Goal: Task Accomplishment & Management: Use online tool/utility

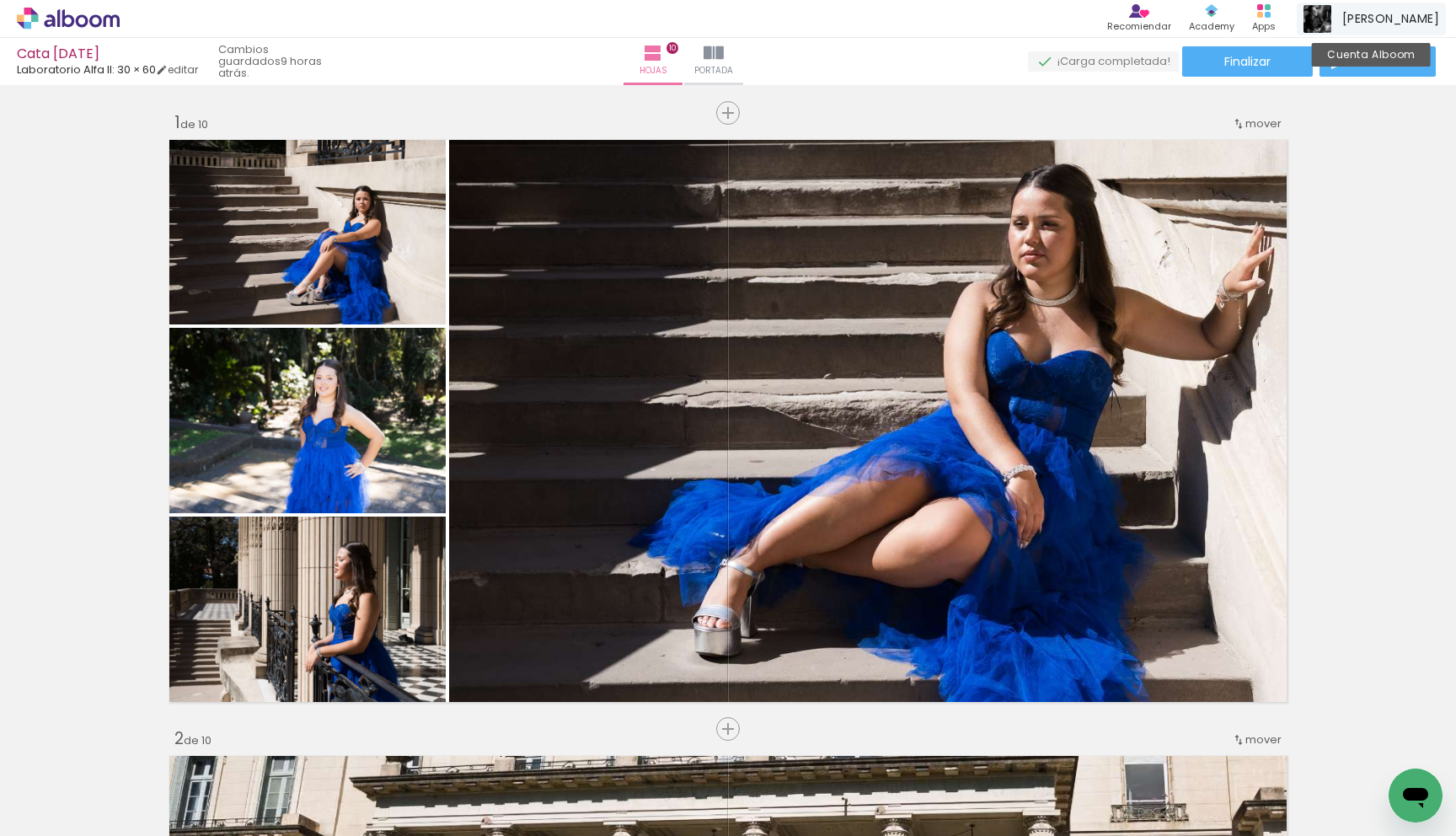
click at [1400, 19] on span "[PERSON_NAME]" at bounding box center [1391, 19] width 97 height 18
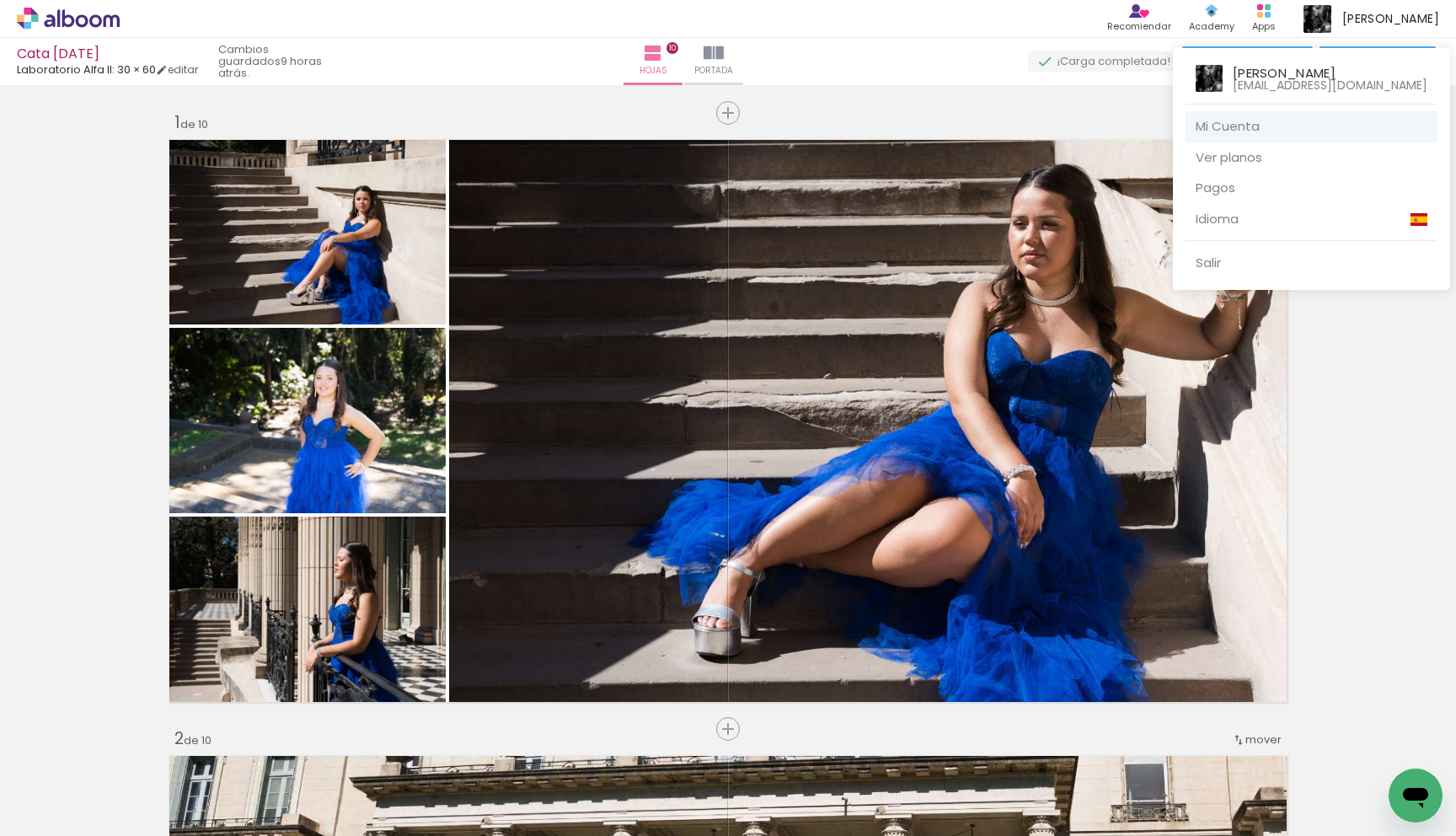
click at [1284, 129] on link "Mi Cuenta" at bounding box center [1311, 126] width 252 height 31
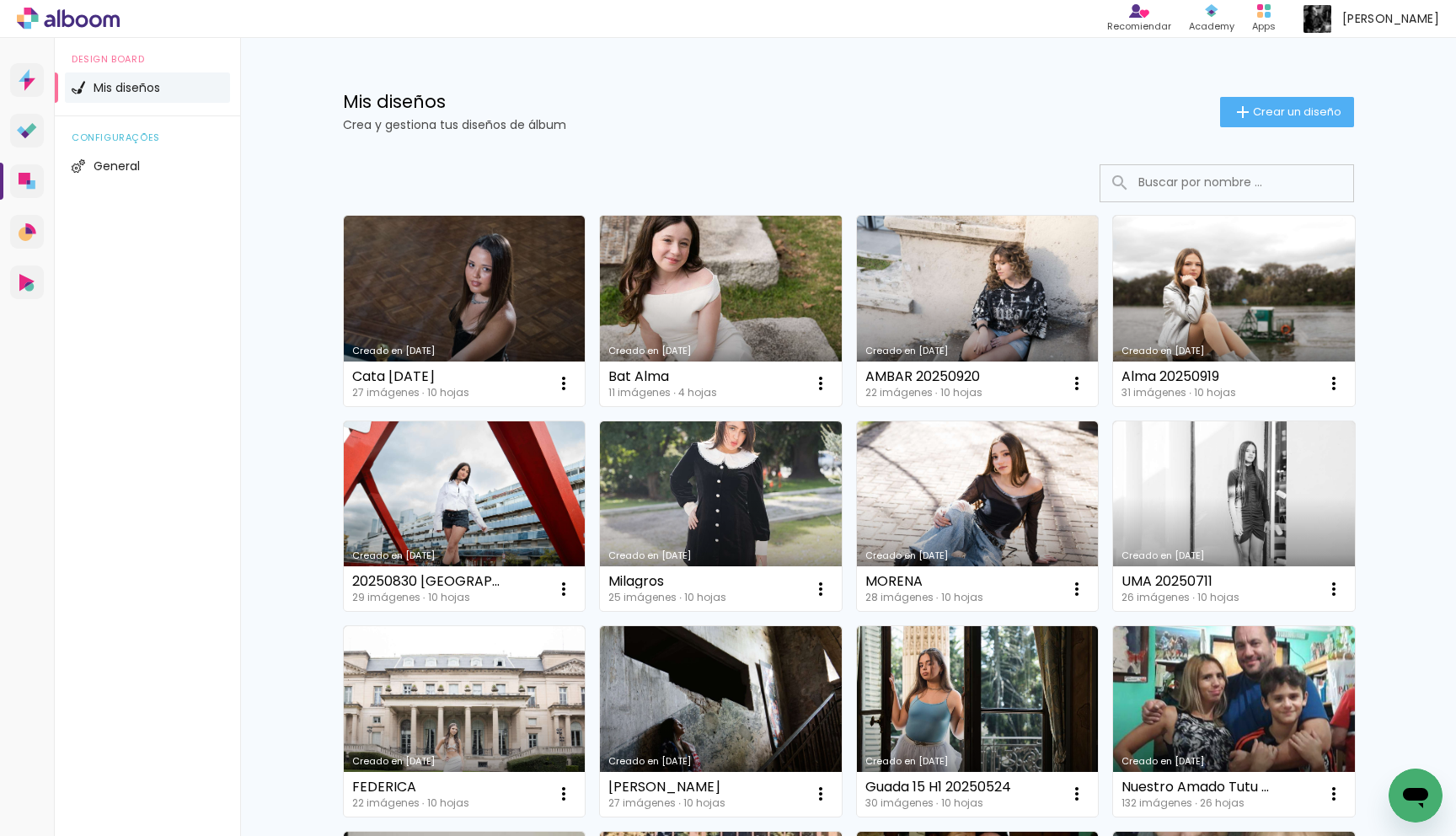
click at [682, 306] on link "Creado en [DATE]" at bounding box center [720, 311] width 242 height 190
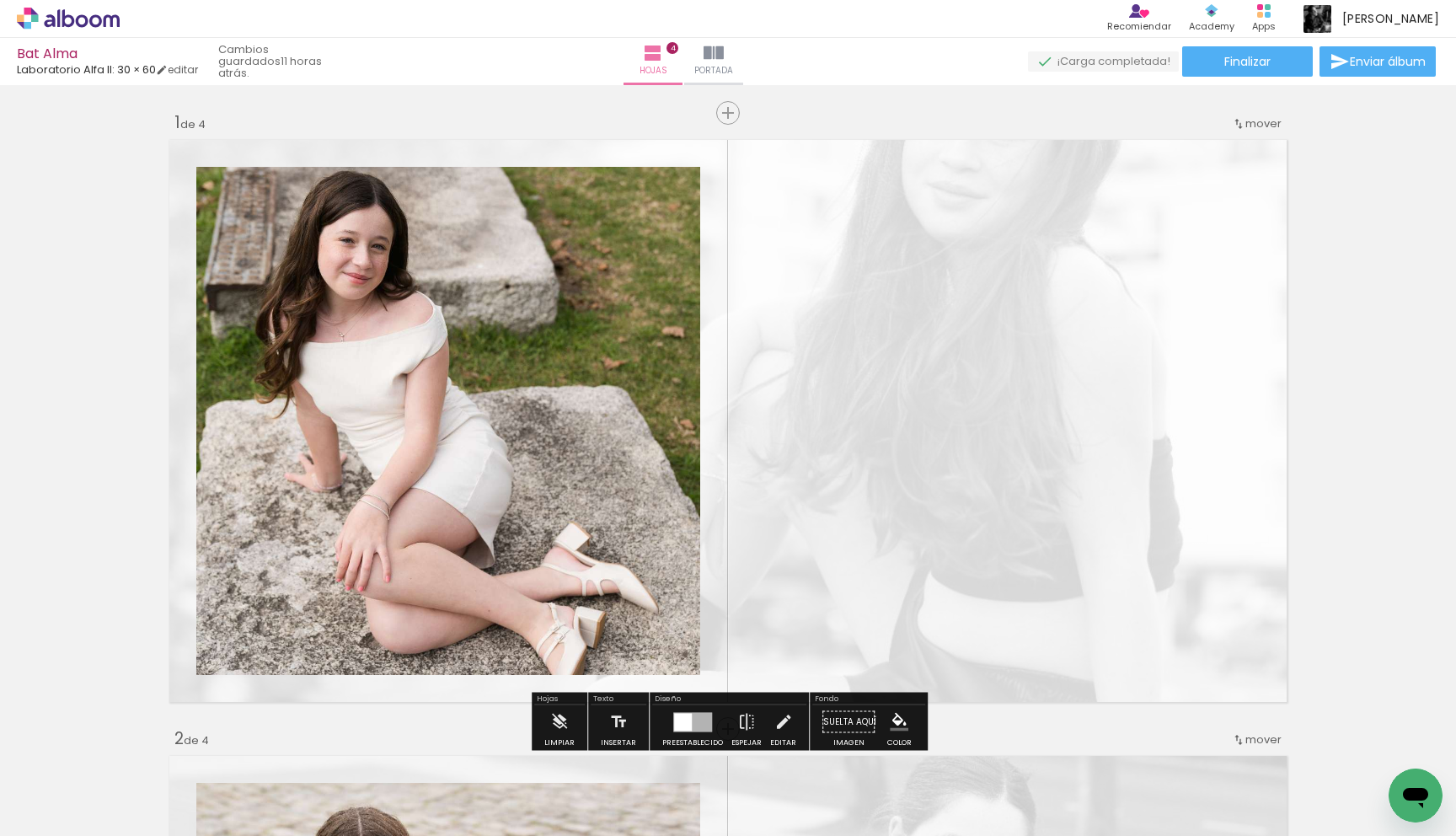
click at [645, 323] on quentale-photo at bounding box center [448, 421] width 504 height 508
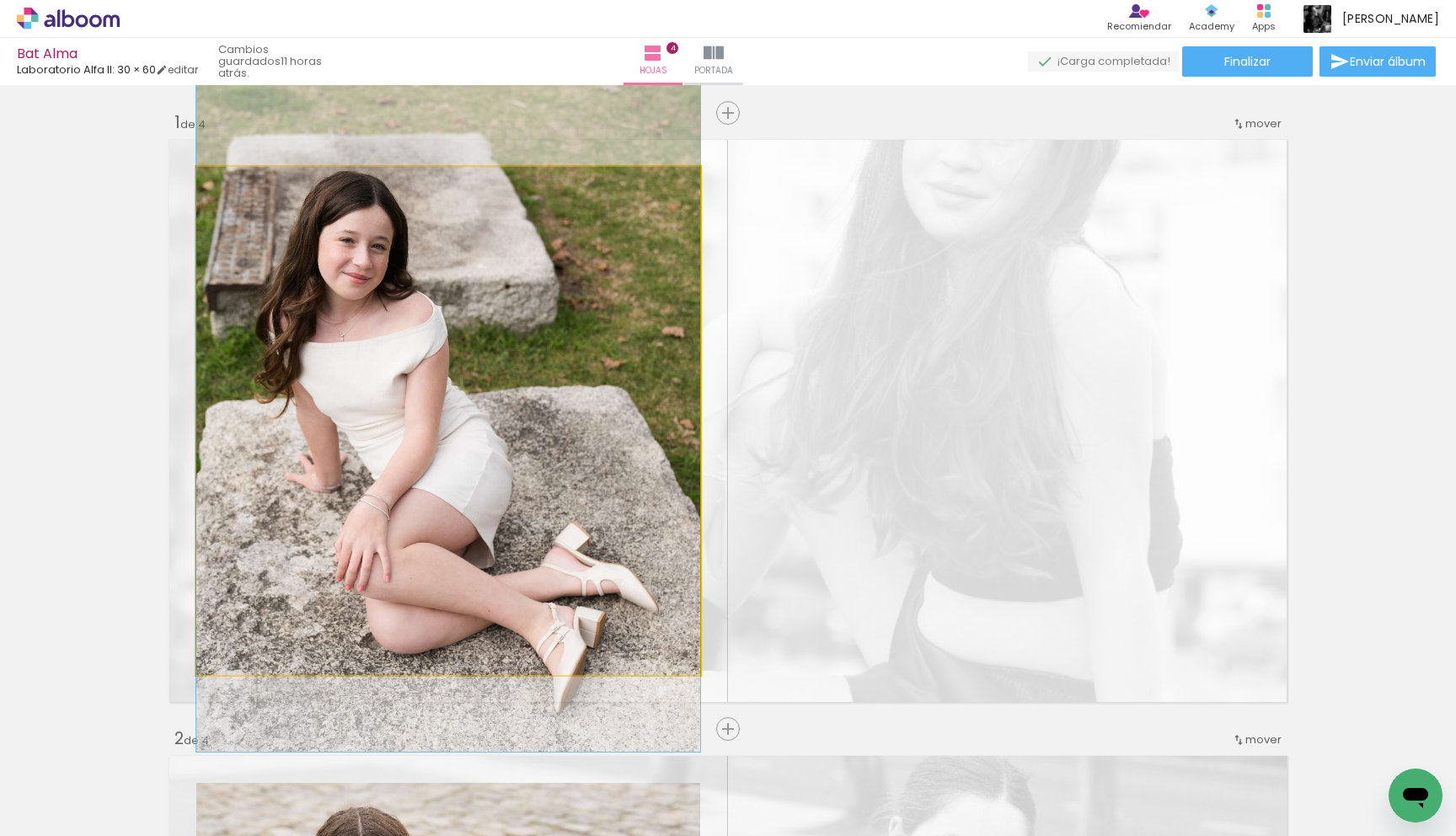
drag, startPoint x: 237, startPoint y: 187, endPoint x: 221, endPoint y: 187, distance: 16.0
type paper-slider "100"
click at [221, 187] on div at bounding box center [260, 185] width 117 height 25
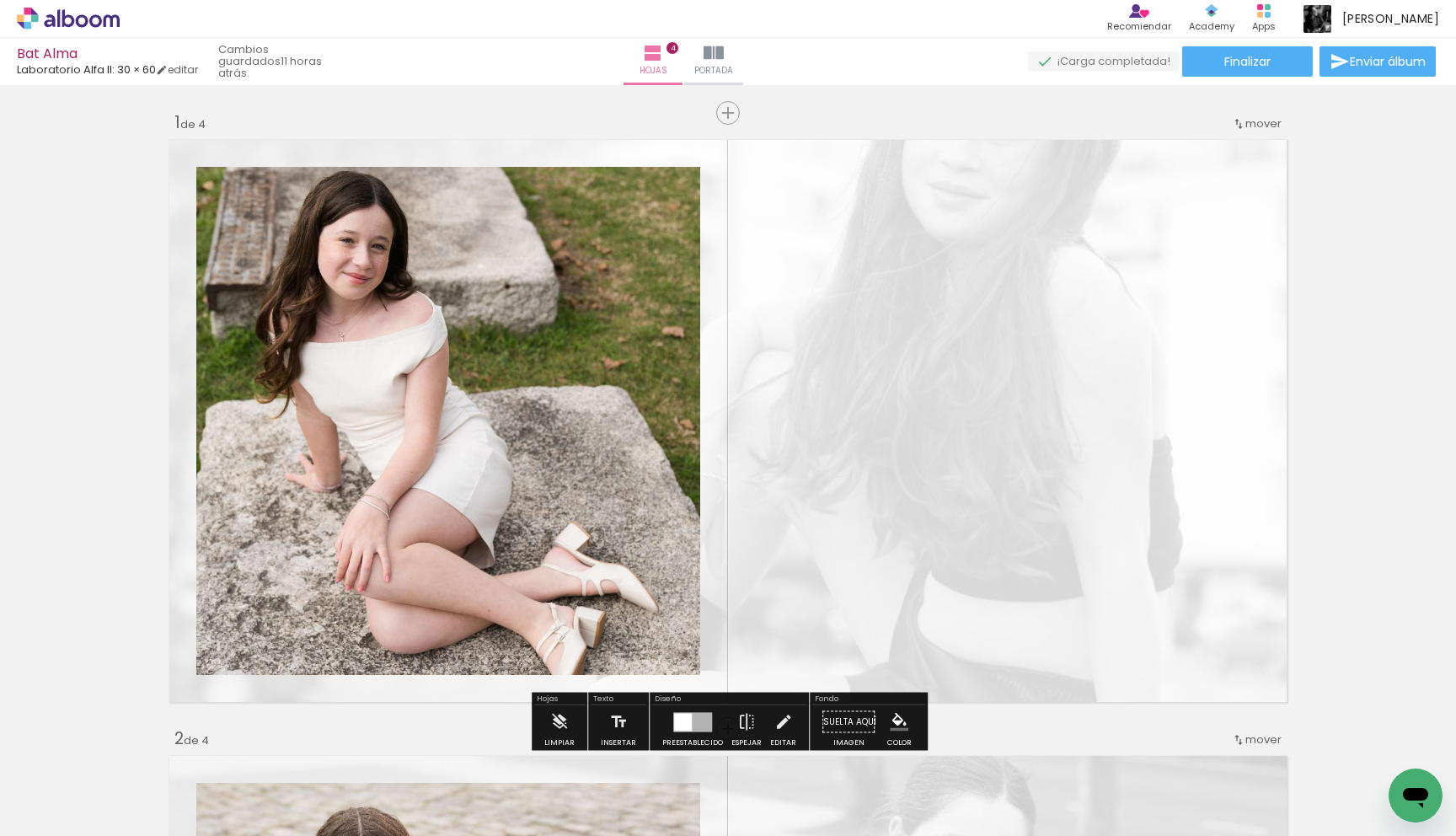
click at [832, 242] on quentale-layouter at bounding box center [728, 421] width 1129 height 574
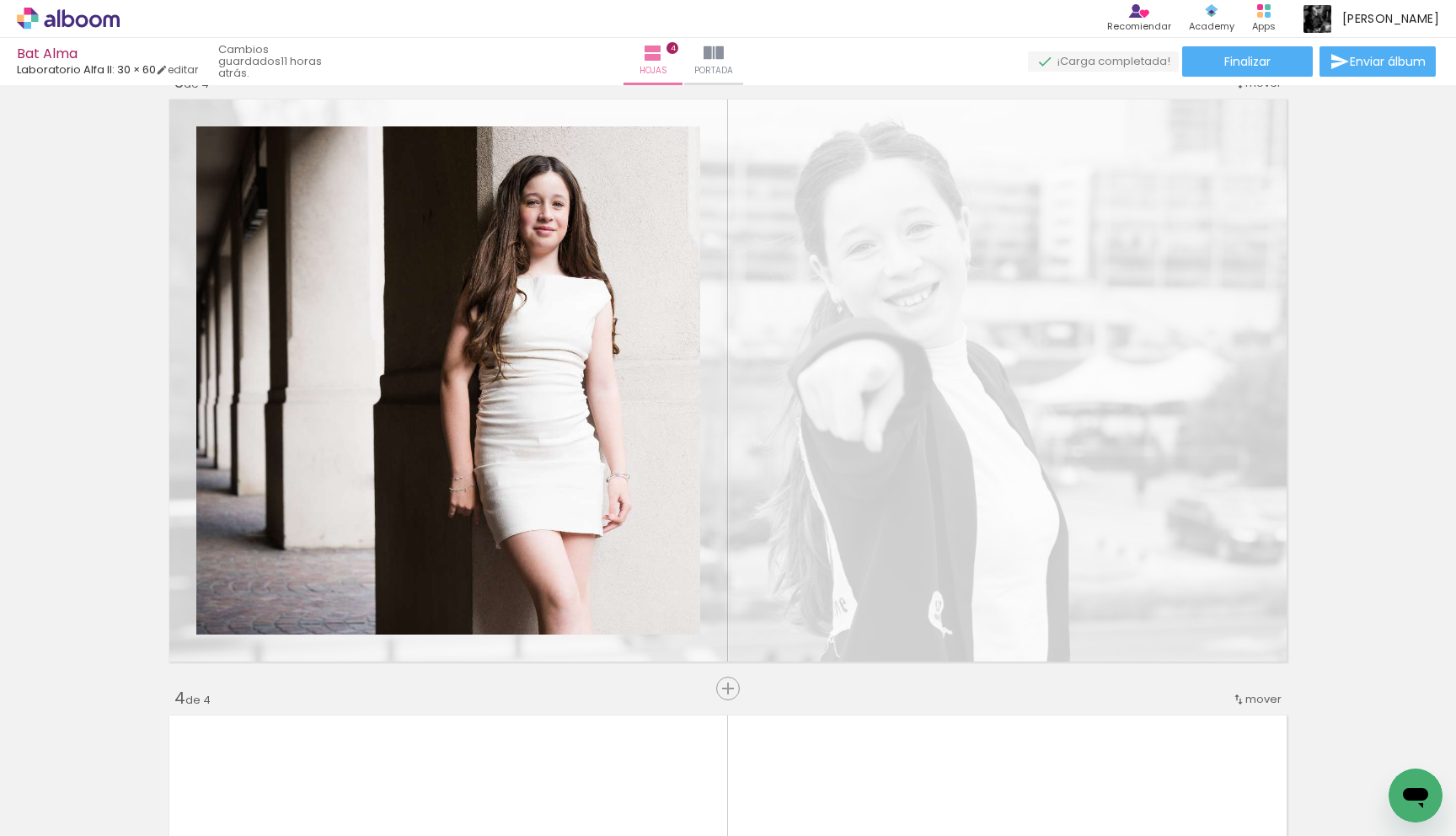
scroll to position [1210, 0]
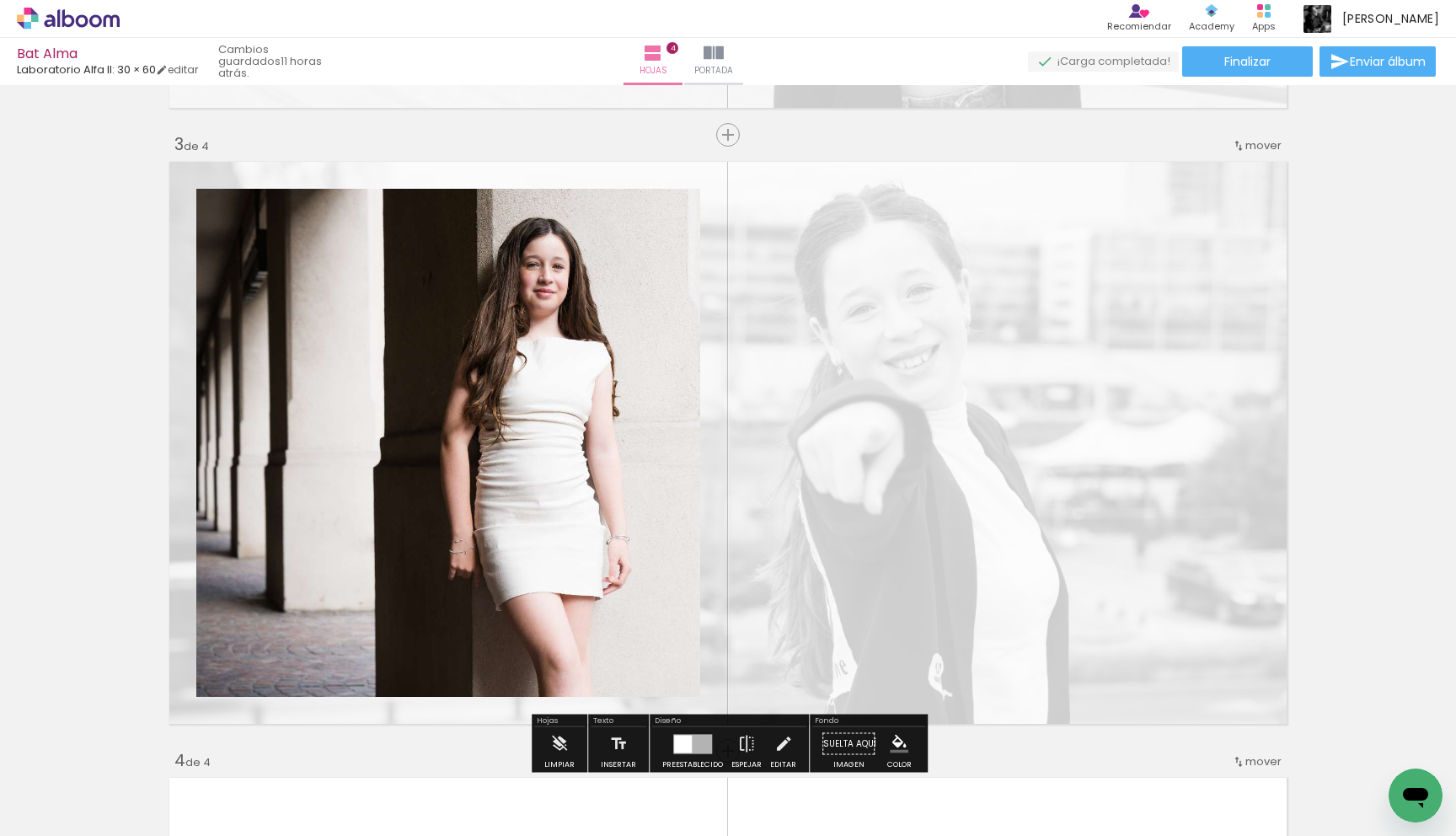
click at [963, 457] on quentale-layouter at bounding box center [728, 443] width 1129 height 574
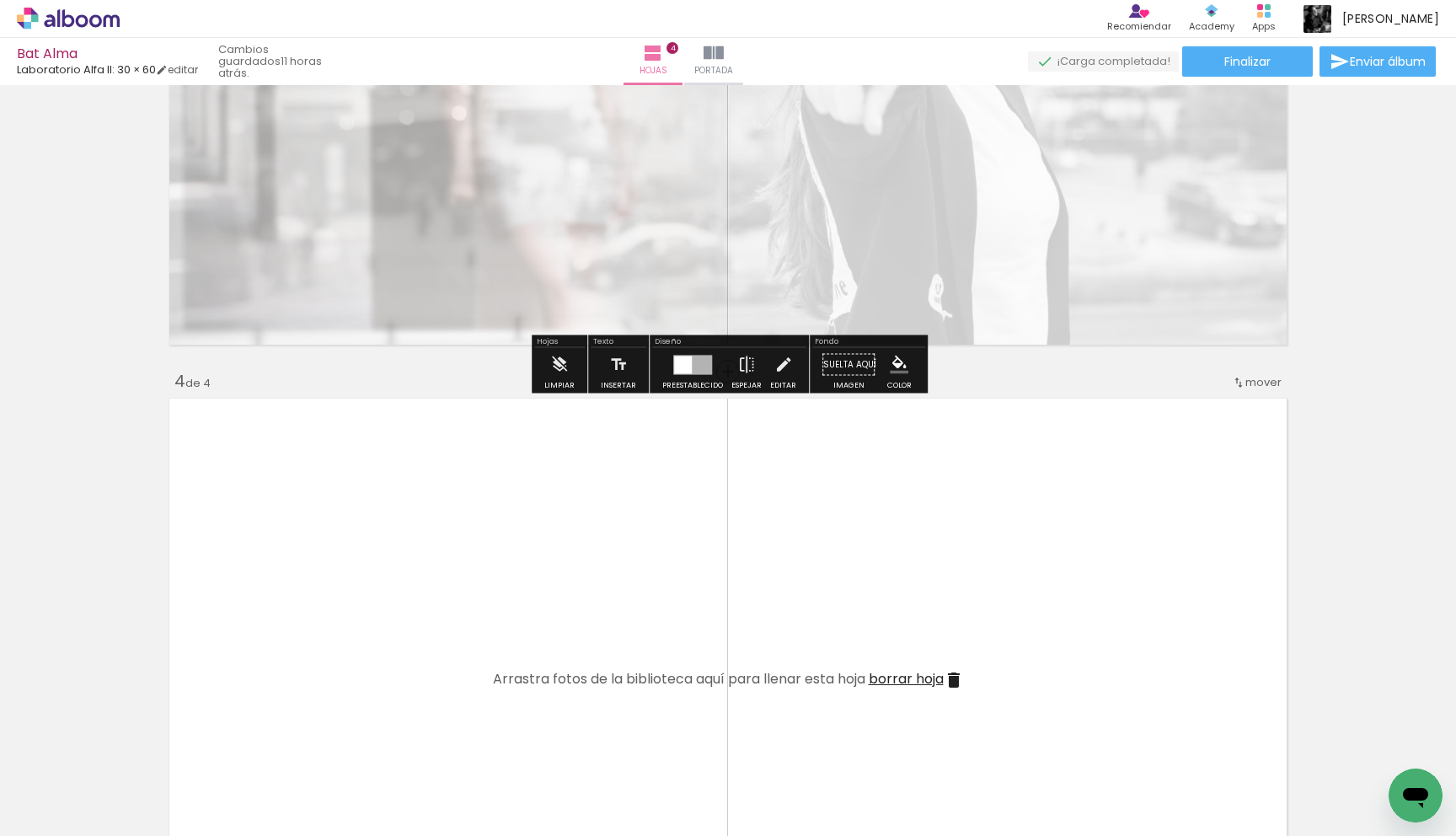
scroll to position [1684, 0]
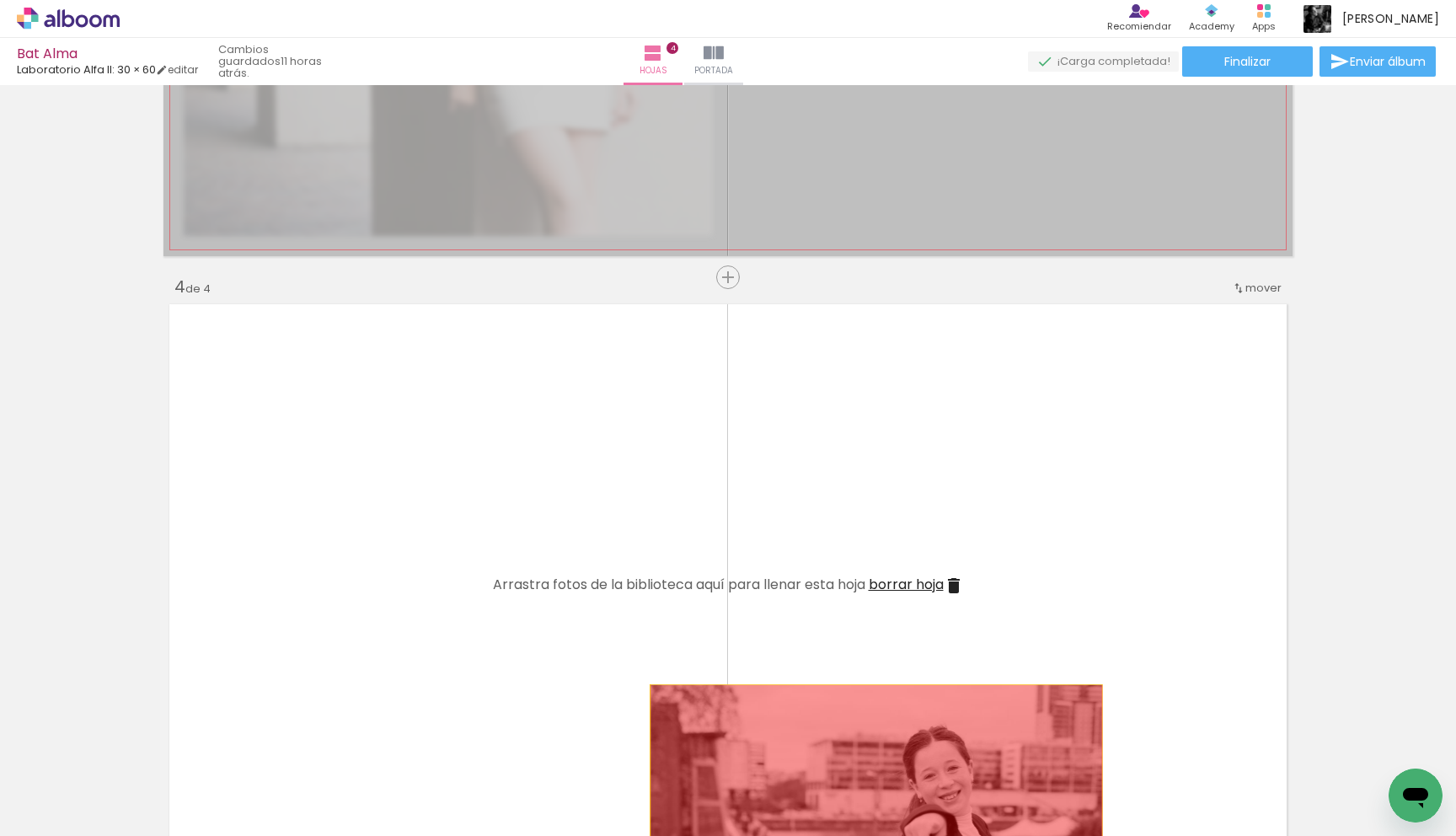
drag, startPoint x: 901, startPoint y: 185, endPoint x: 876, endPoint y: 805, distance: 620.5
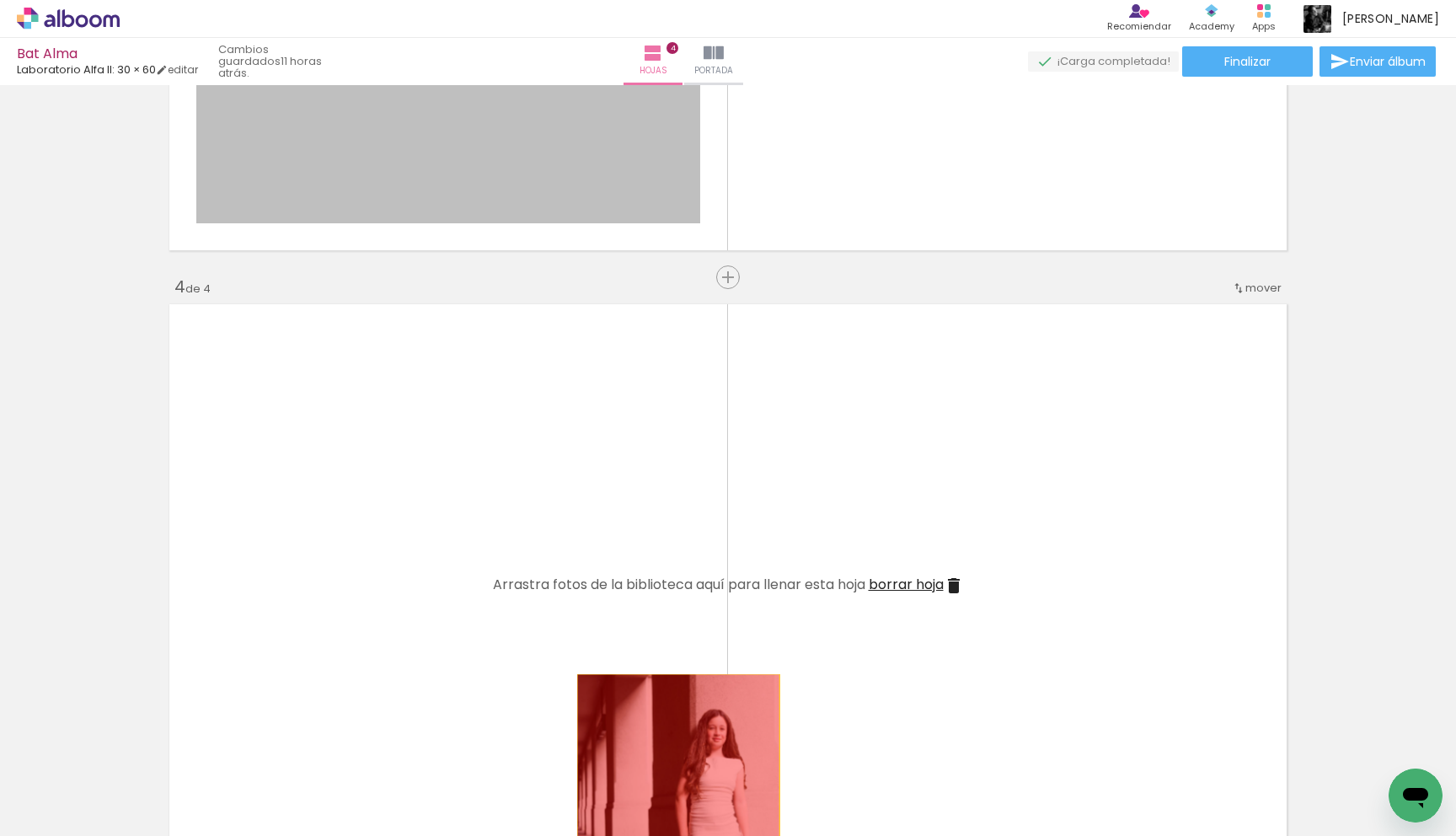
drag, startPoint x: 613, startPoint y: 171, endPoint x: 678, endPoint y: 778, distance: 610.5
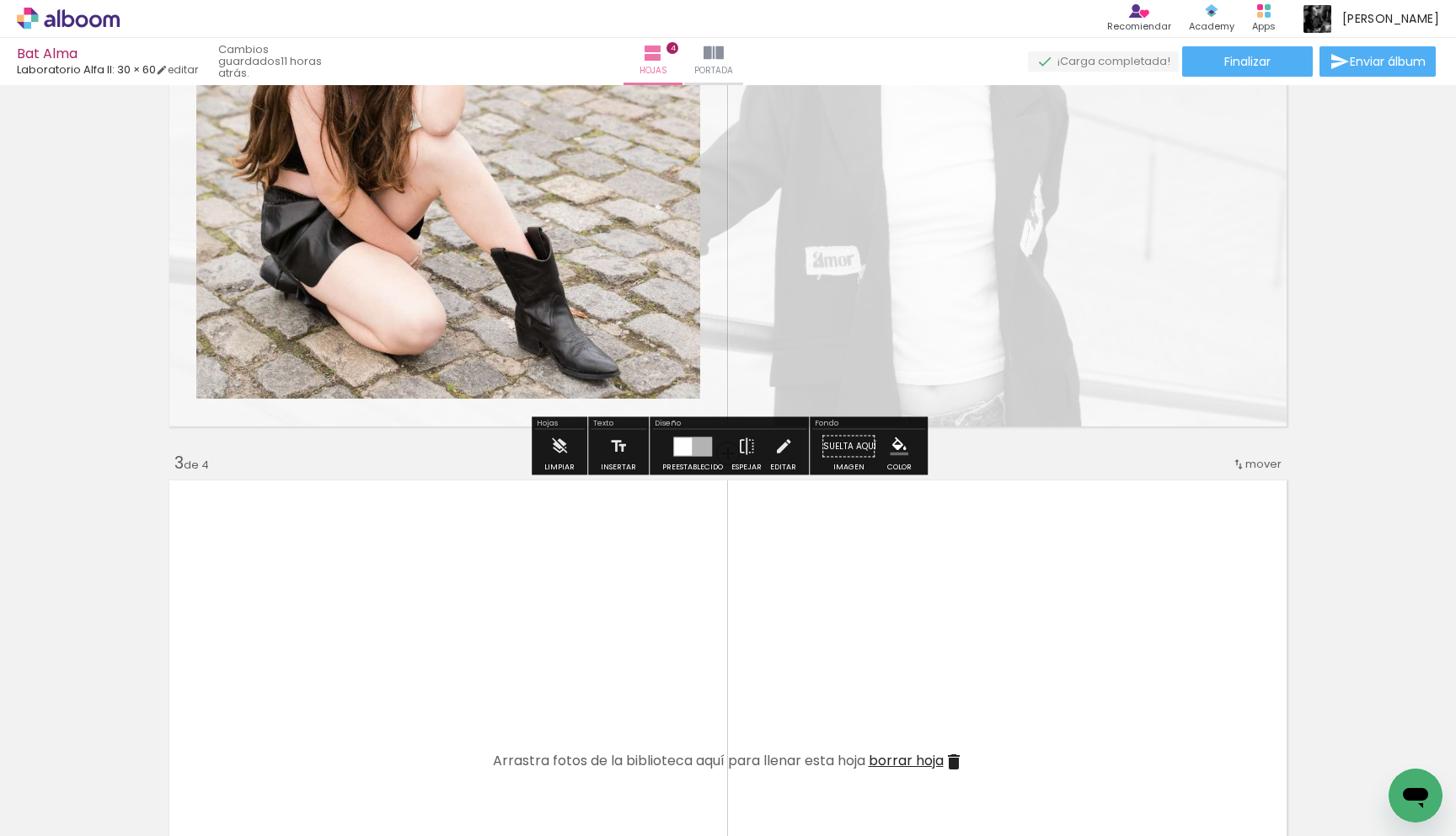
scroll to position [889, 0]
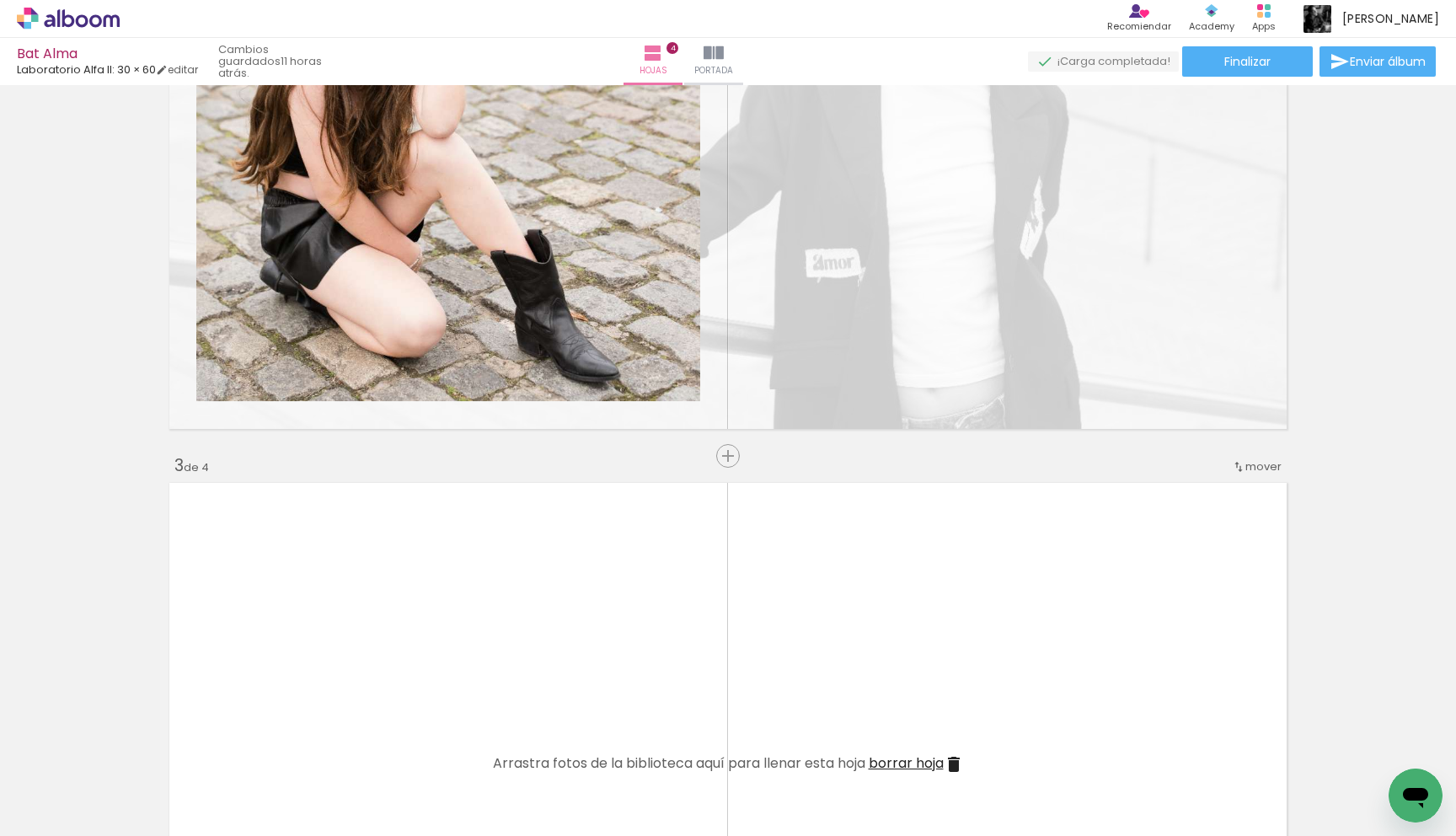
drag, startPoint x: 823, startPoint y: 332, endPoint x: 825, endPoint y: 812, distance: 480.0
click at [825, 812] on quentale-workspace at bounding box center [728, 418] width 1456 height 836
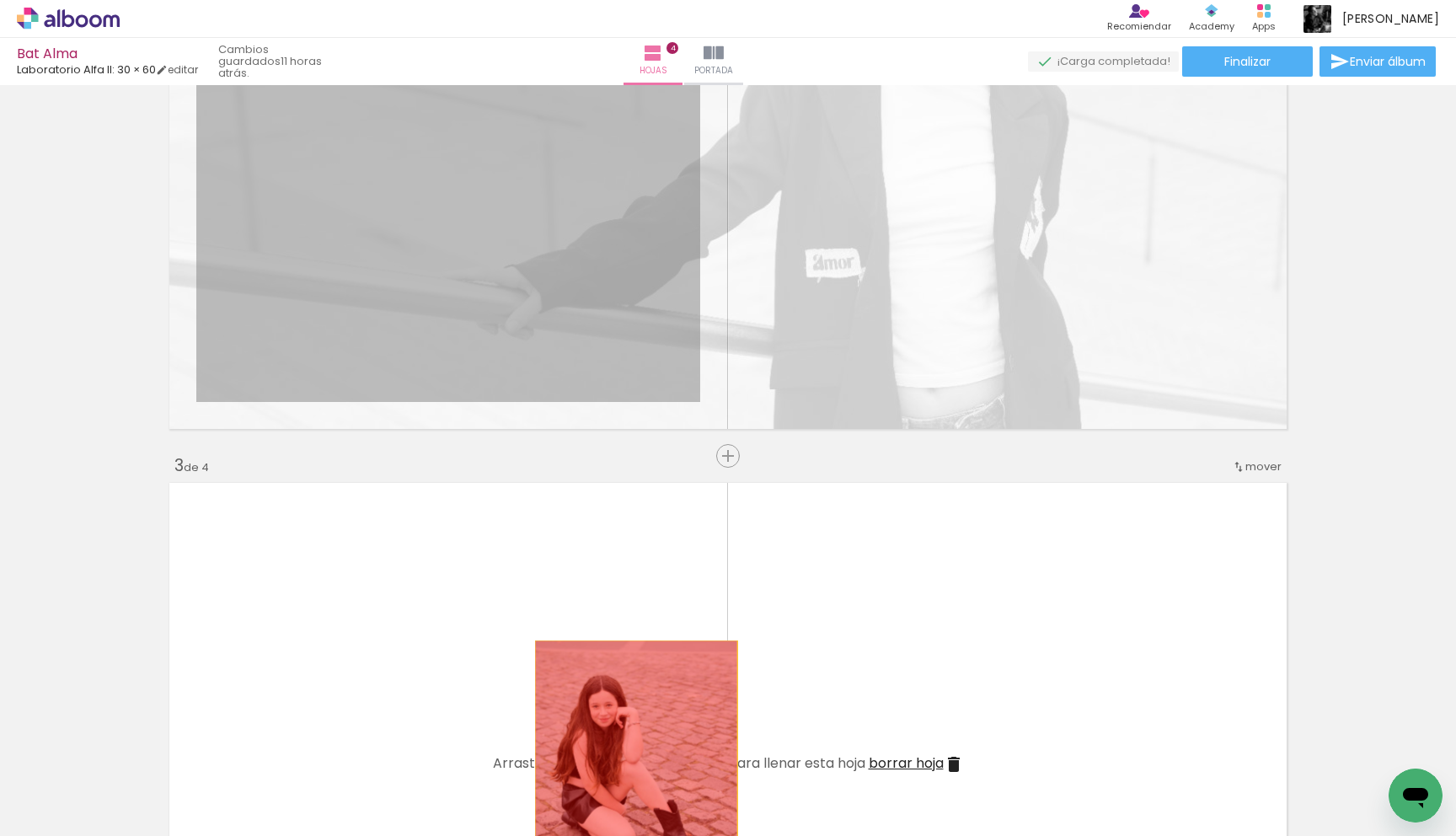
drag, startPoint x: 636, startPoint y: 345, endPoint x: 636, endPoint y: 743, distance: 398.0
click at [636, 743] on quentale-workspace at bounding box center [728, 418] width 1456 height 836
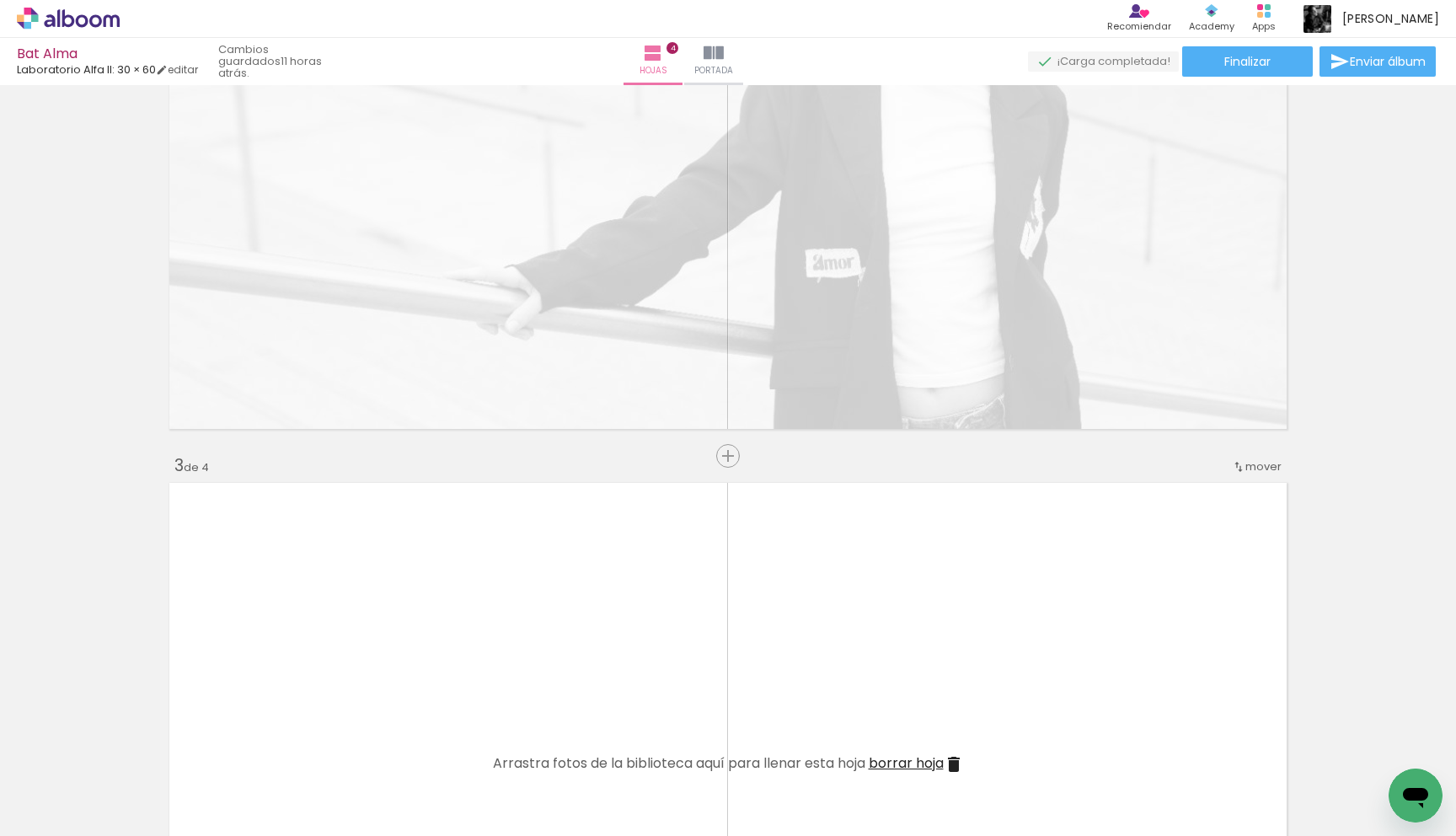
drag, startPoint x: 766, startPoint y: 327, endPoint x: 886, endPoint y: 784, distance: 472.5
click at [886, 784] on quentale-workspace at bounding box center [728, 418] width 1456 height 836
drag, startPoint x: 995, startPoint y: 304, endPoint x: 1007, endPoint y: 814, distance: 510.1
click at [1006, 813] on quentale-workspace at bounding box center [728, 418] width 1456 height 836
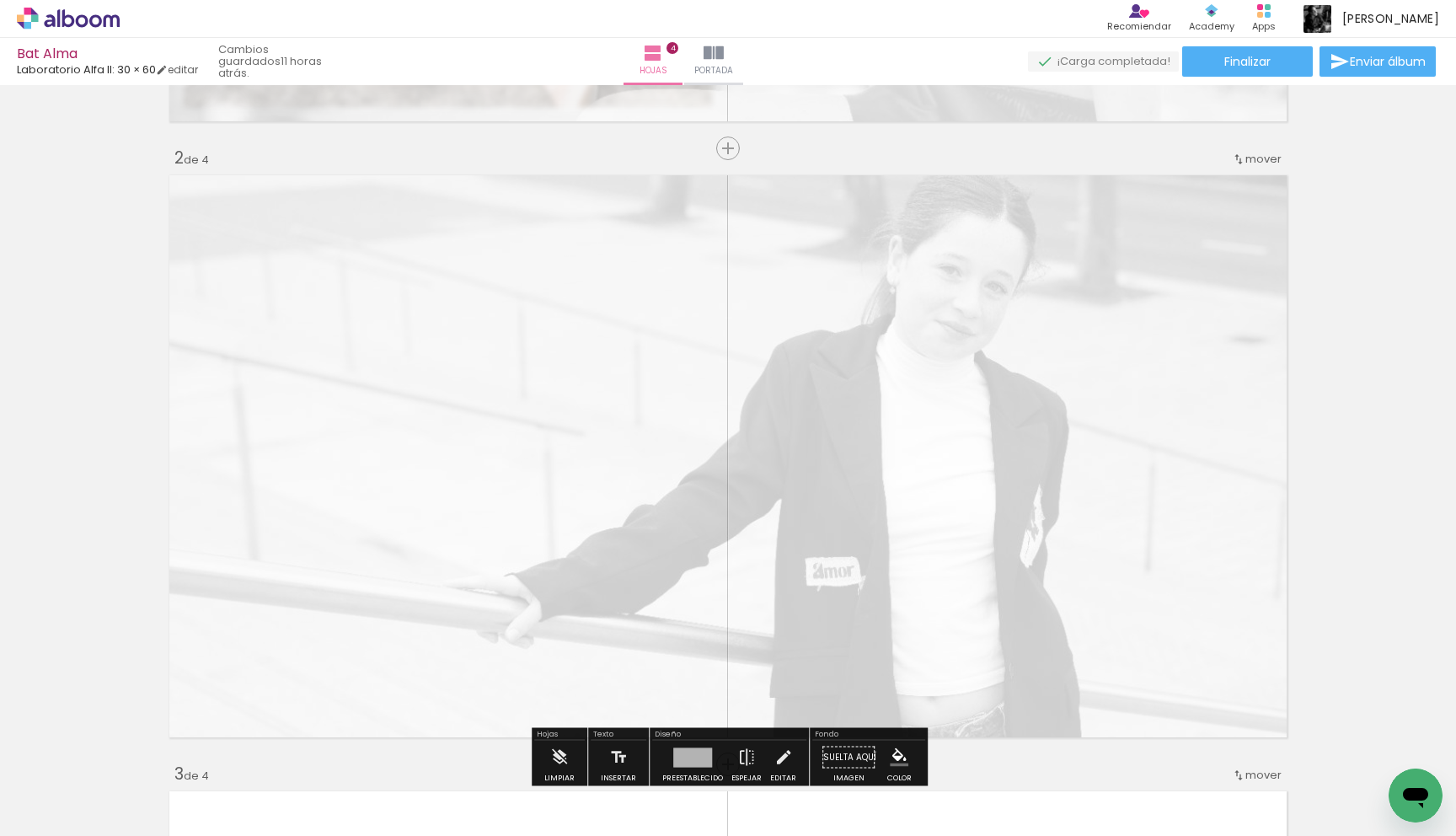
click at [997, 501] on quentale-layouter at bounding box center [728, 457] width 1129 height 574
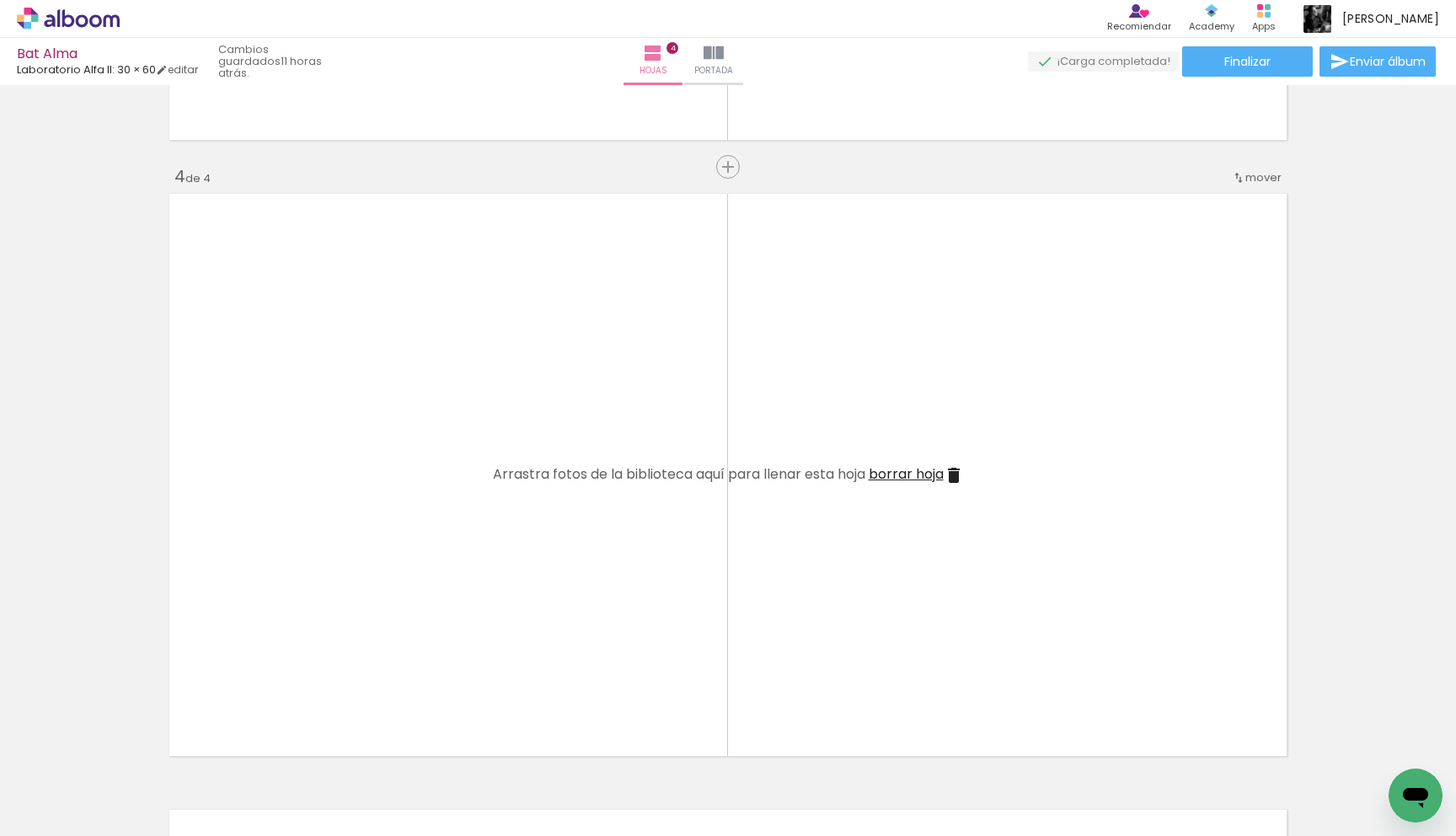
scroll to position [1760, 0]
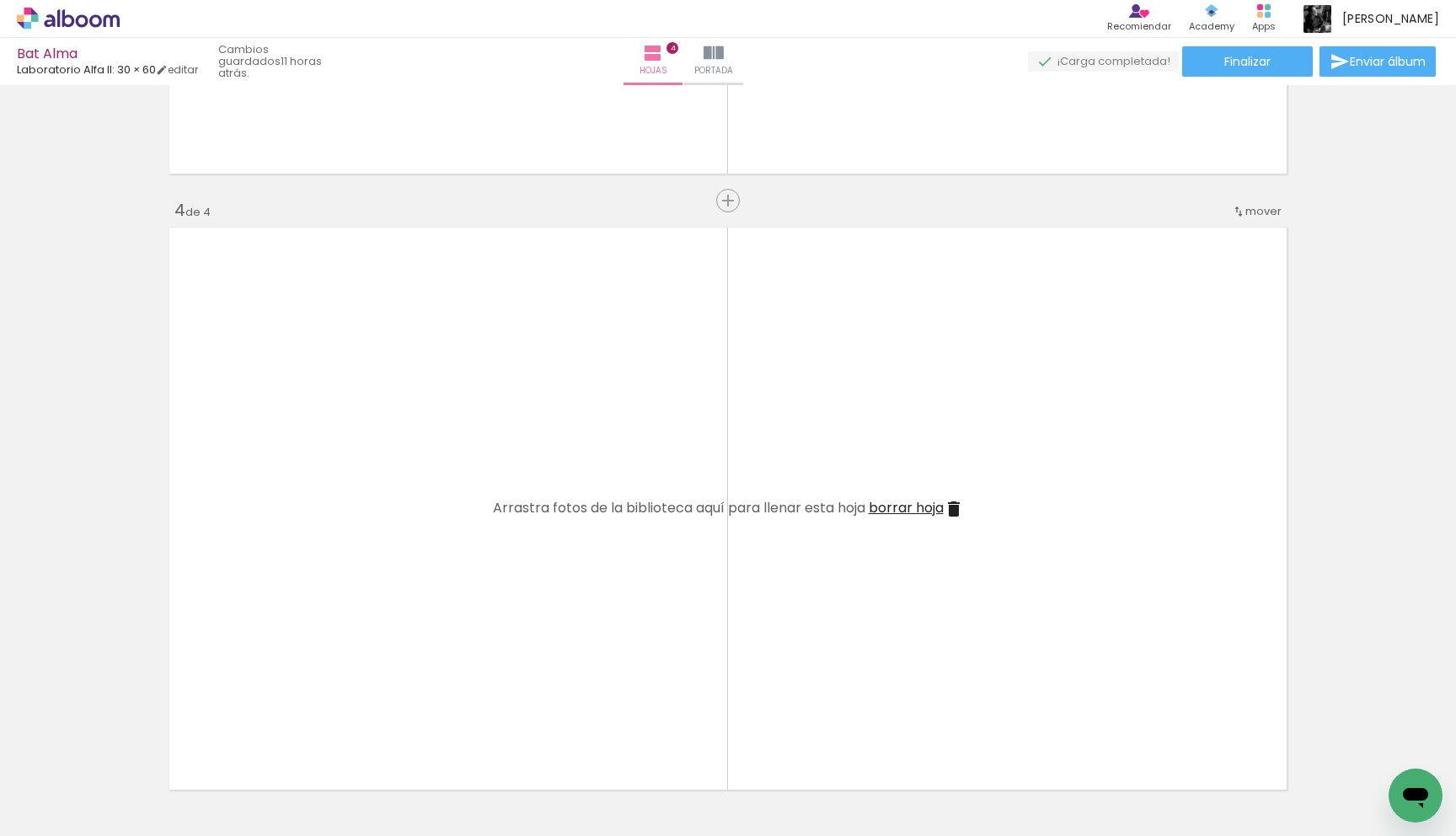
click at [957, 503] on iron-icon at bounding box center [954, 509] width 20 height 20
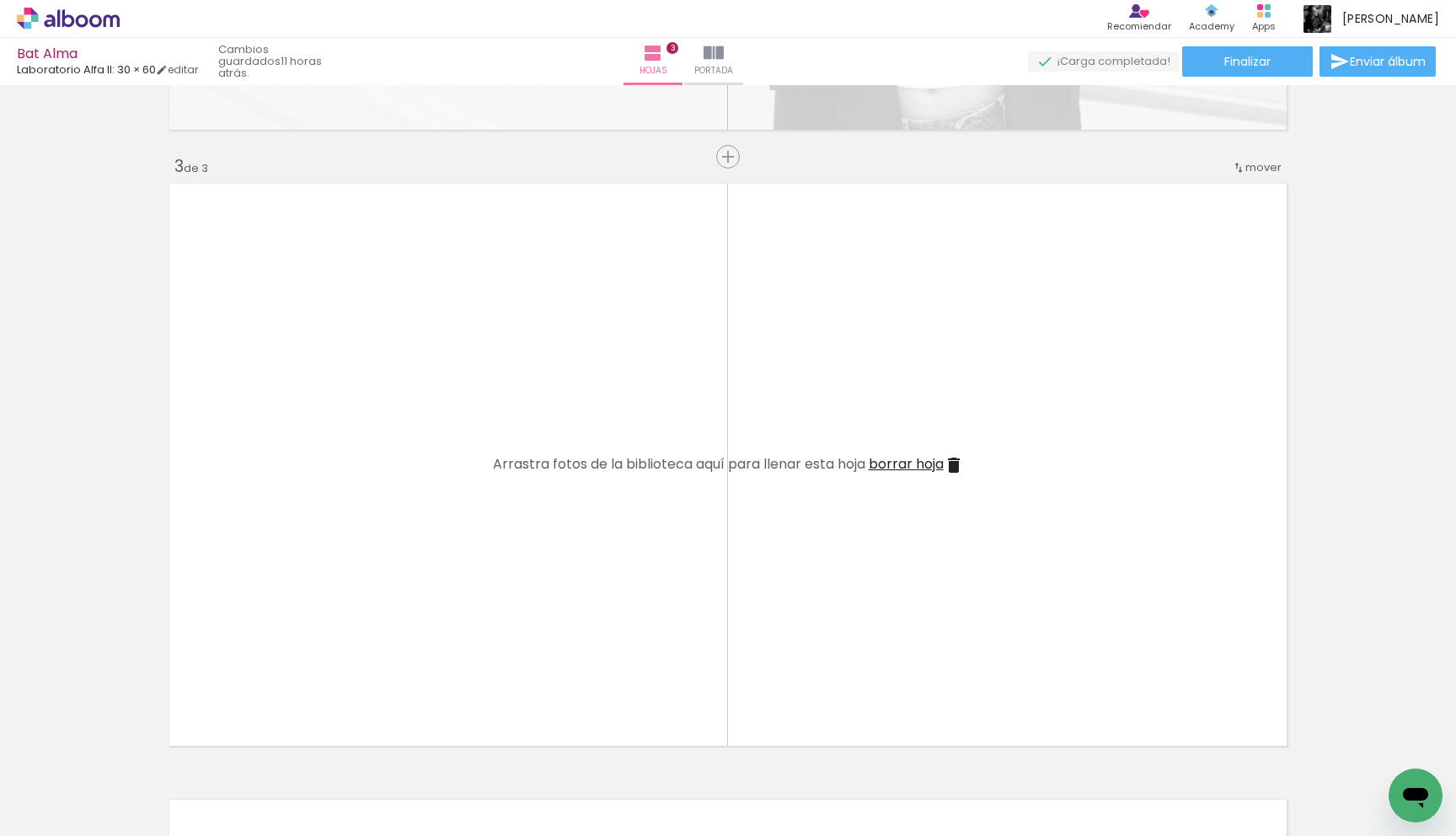
scroll to position [1111, 0]
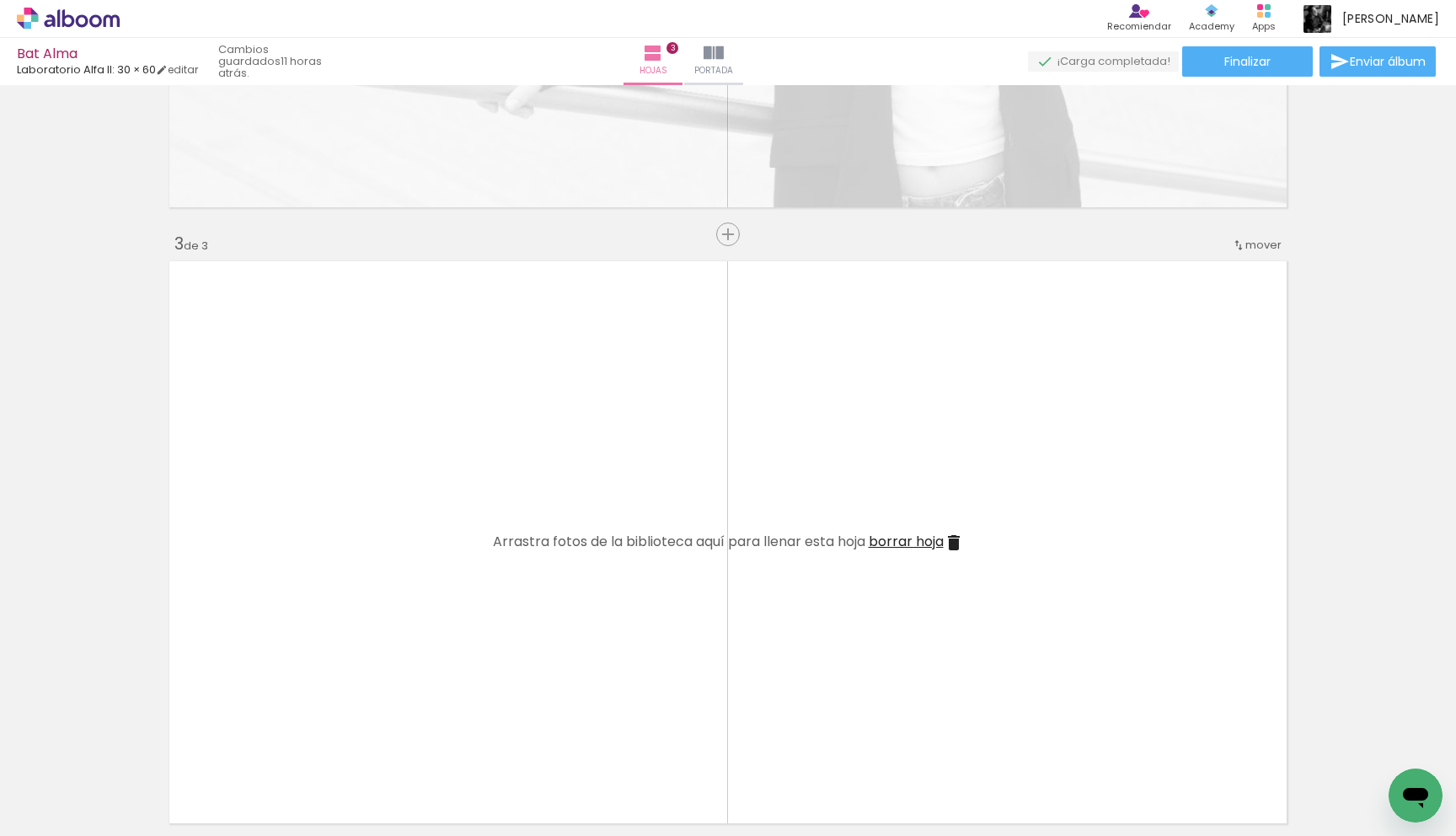
click at [955, 538] on iron-icon at bounding box center [954, 543] width 20 height 20
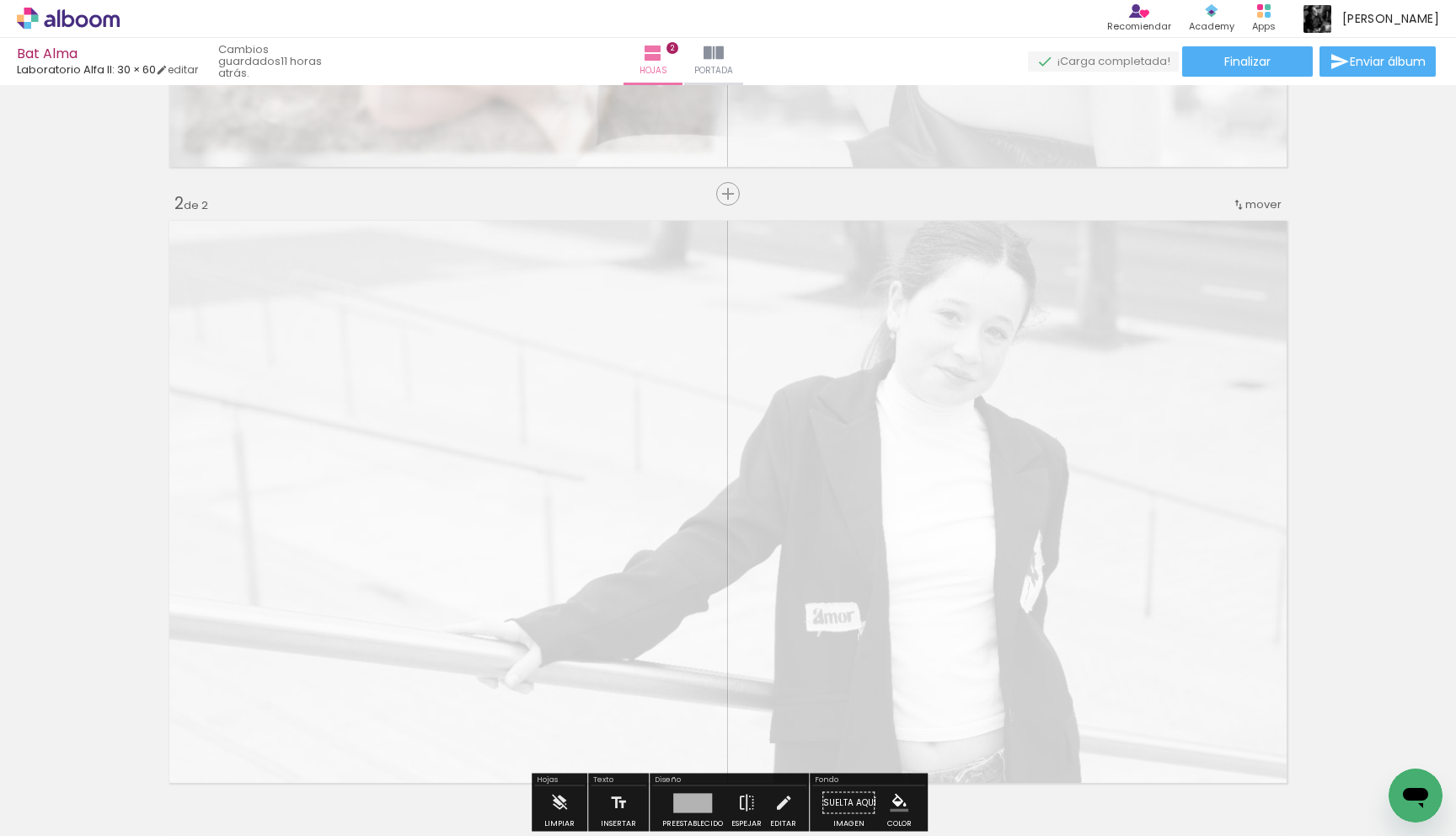
scroll to position [542, 0]
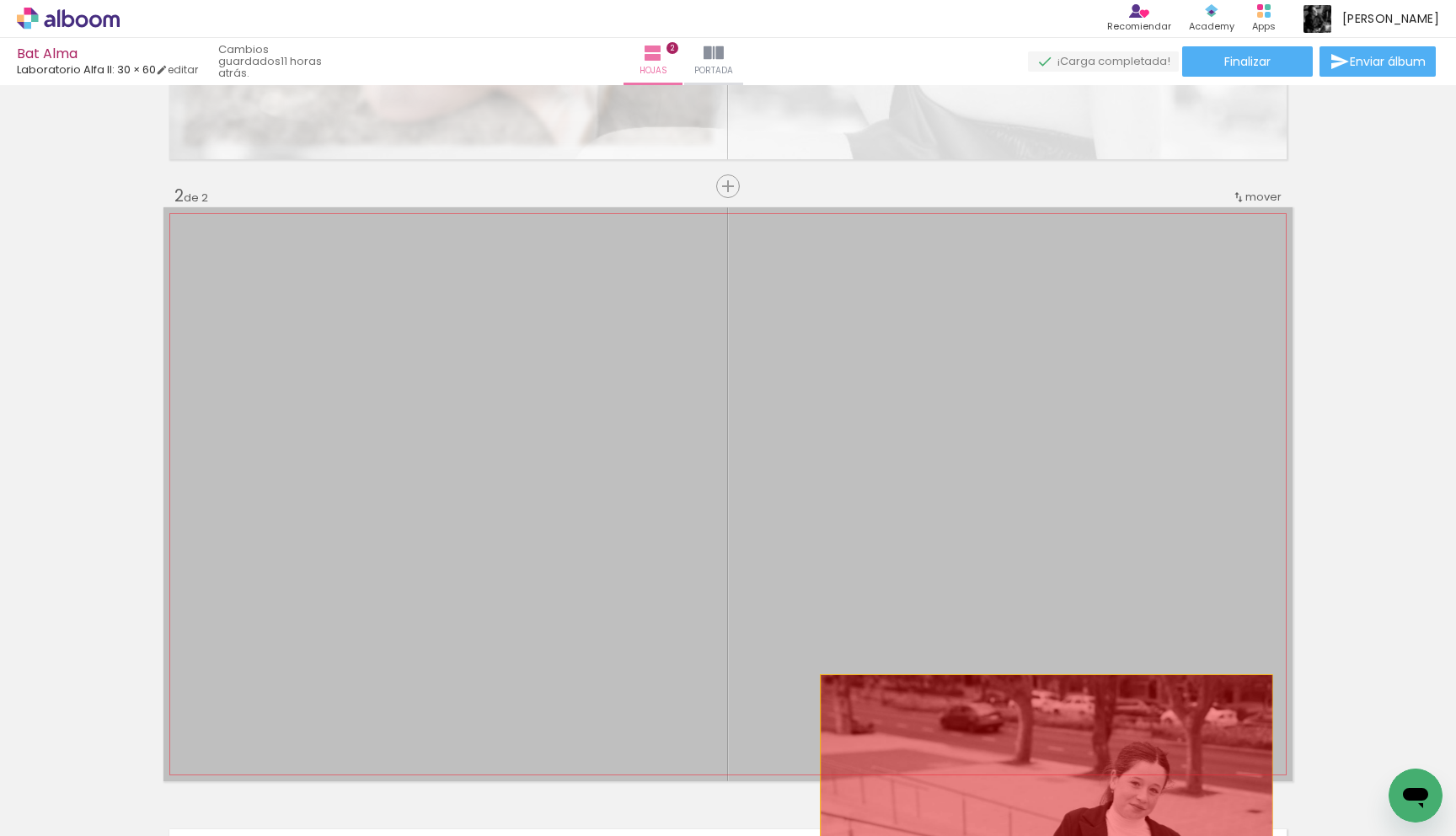
drag, startPoint x: 950, startPoint y: 526, endPoint x: 1046, endPoint y: 789, distance: 280.0
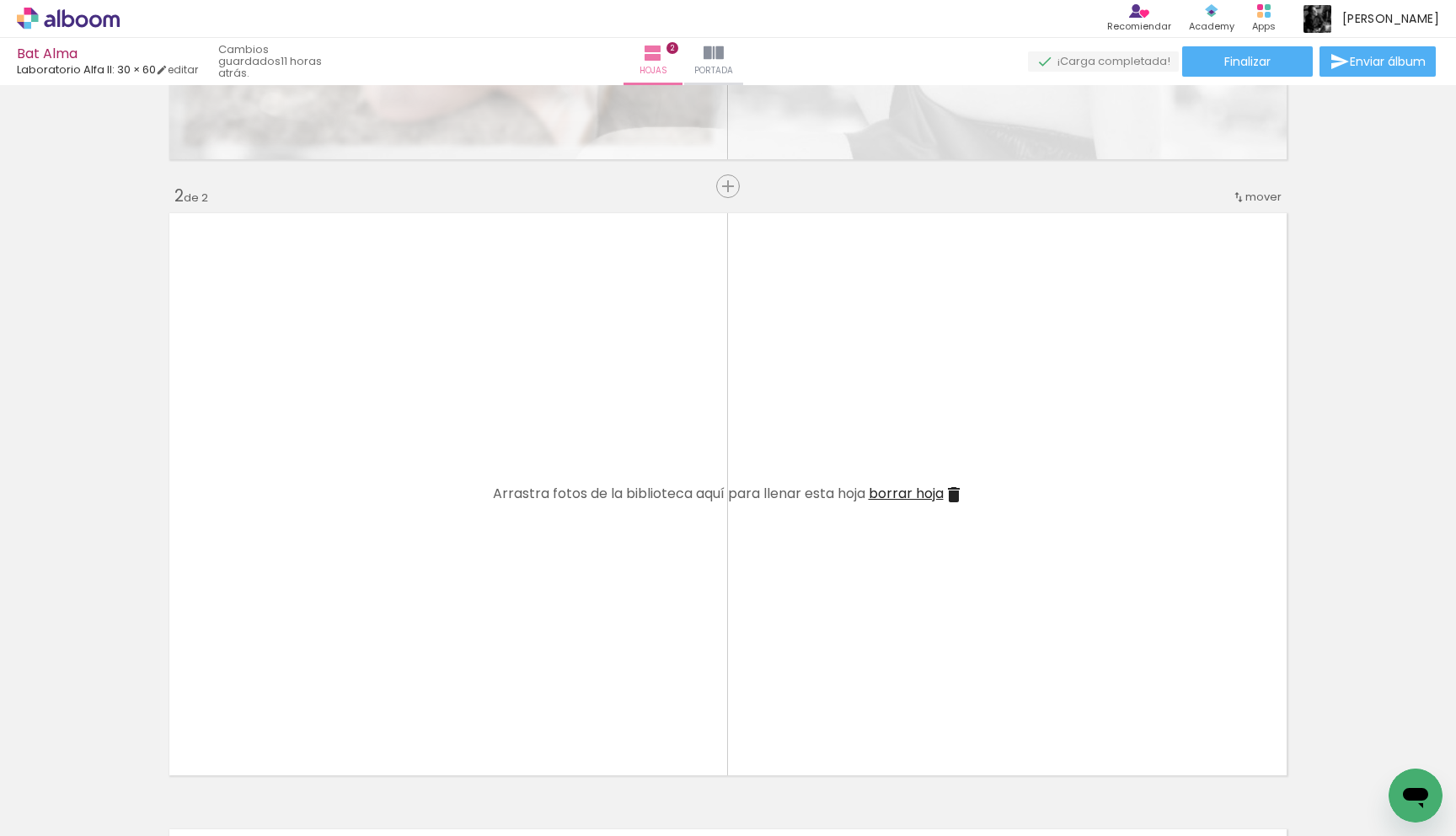
click at [954, 497] on iron-icon at bounding box center [954, 495] width 20 height 20
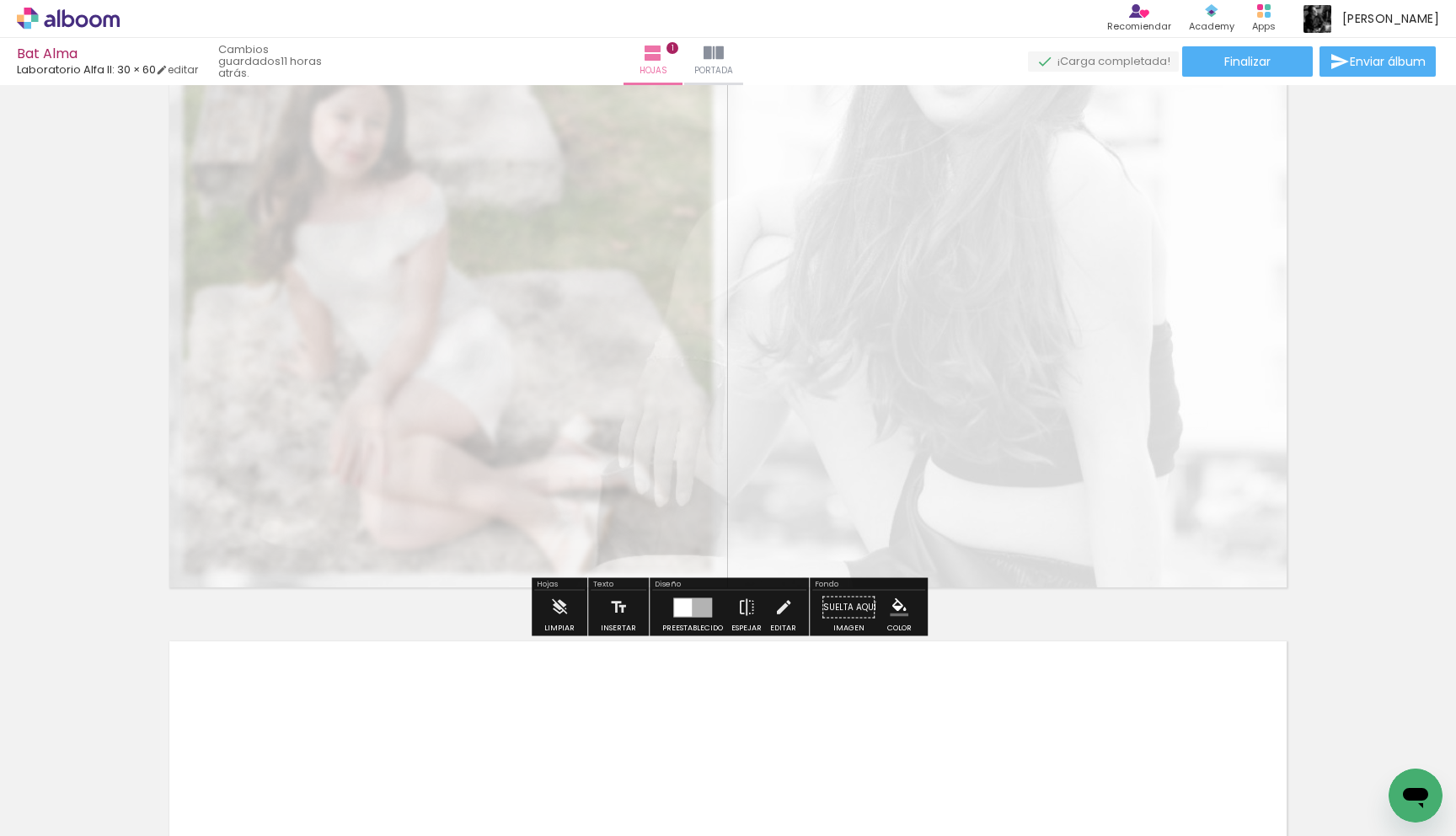
scroll to position [0, 0]
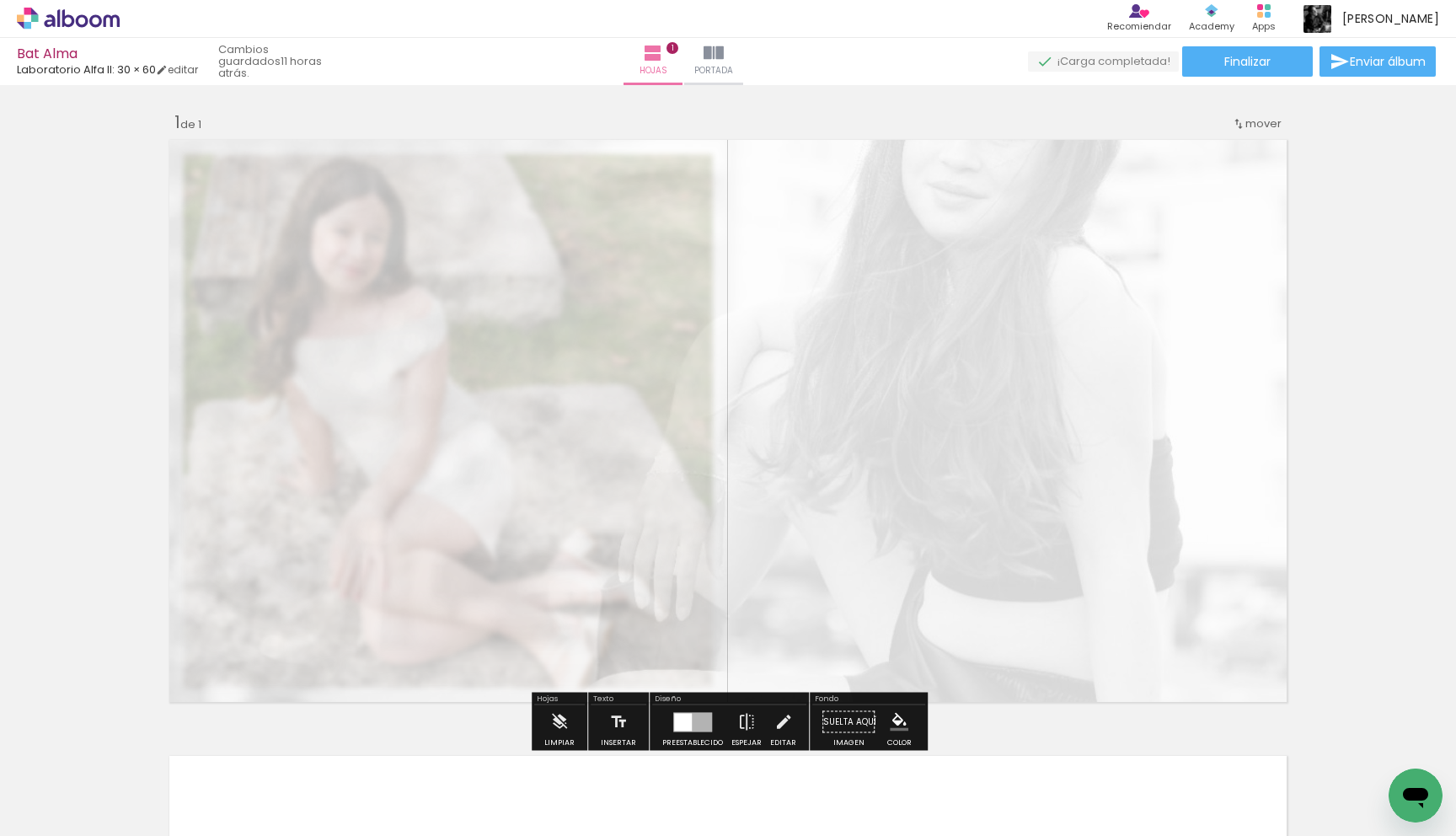
click at [884, 362] on quentale-layouter at bounding box center [728, 421] width 1129 height 574
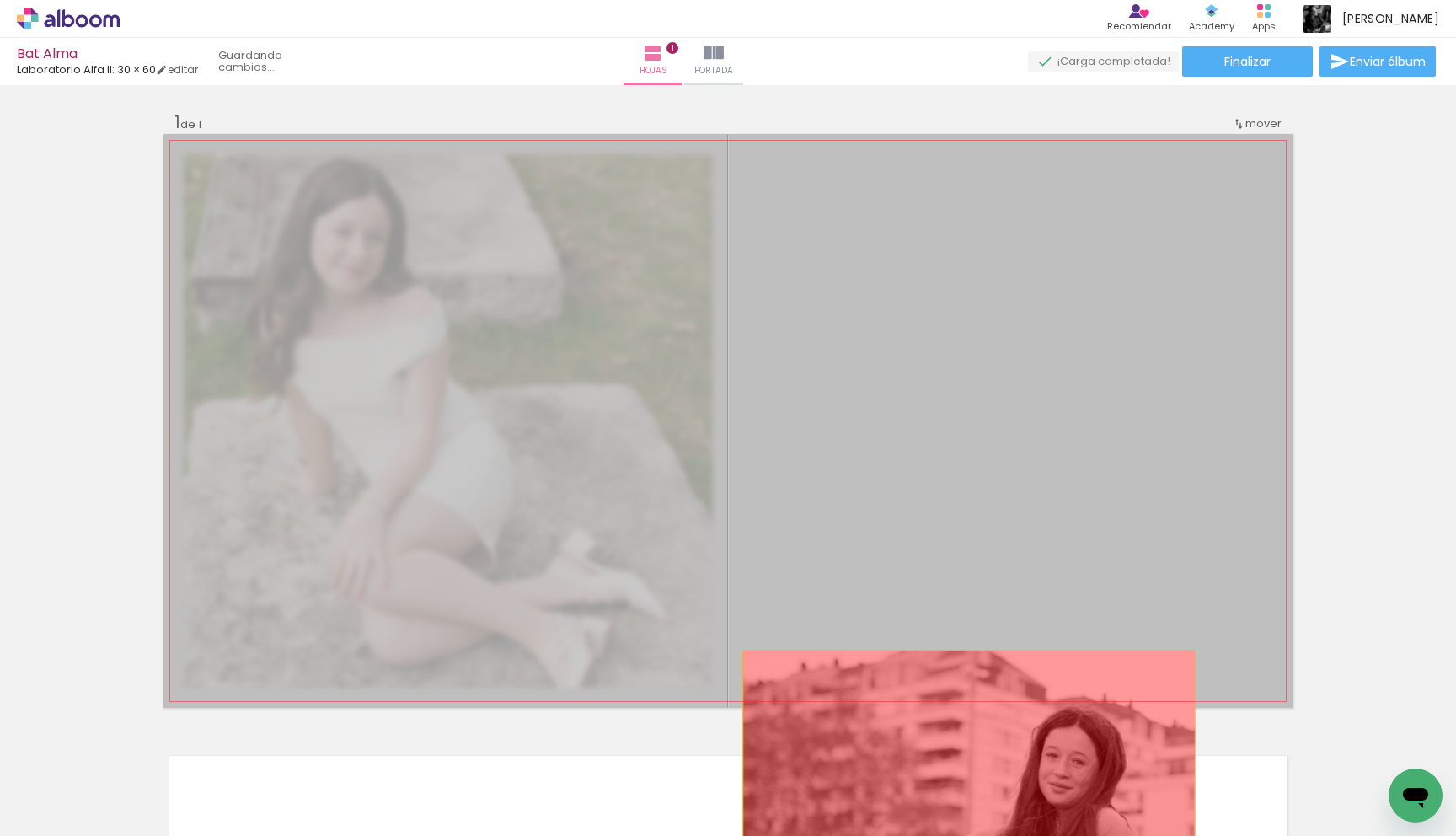
drag, startPoint x: 882, startPoint y: 362, endPoint x: 969, endPoint y: 766, distance: 413.3
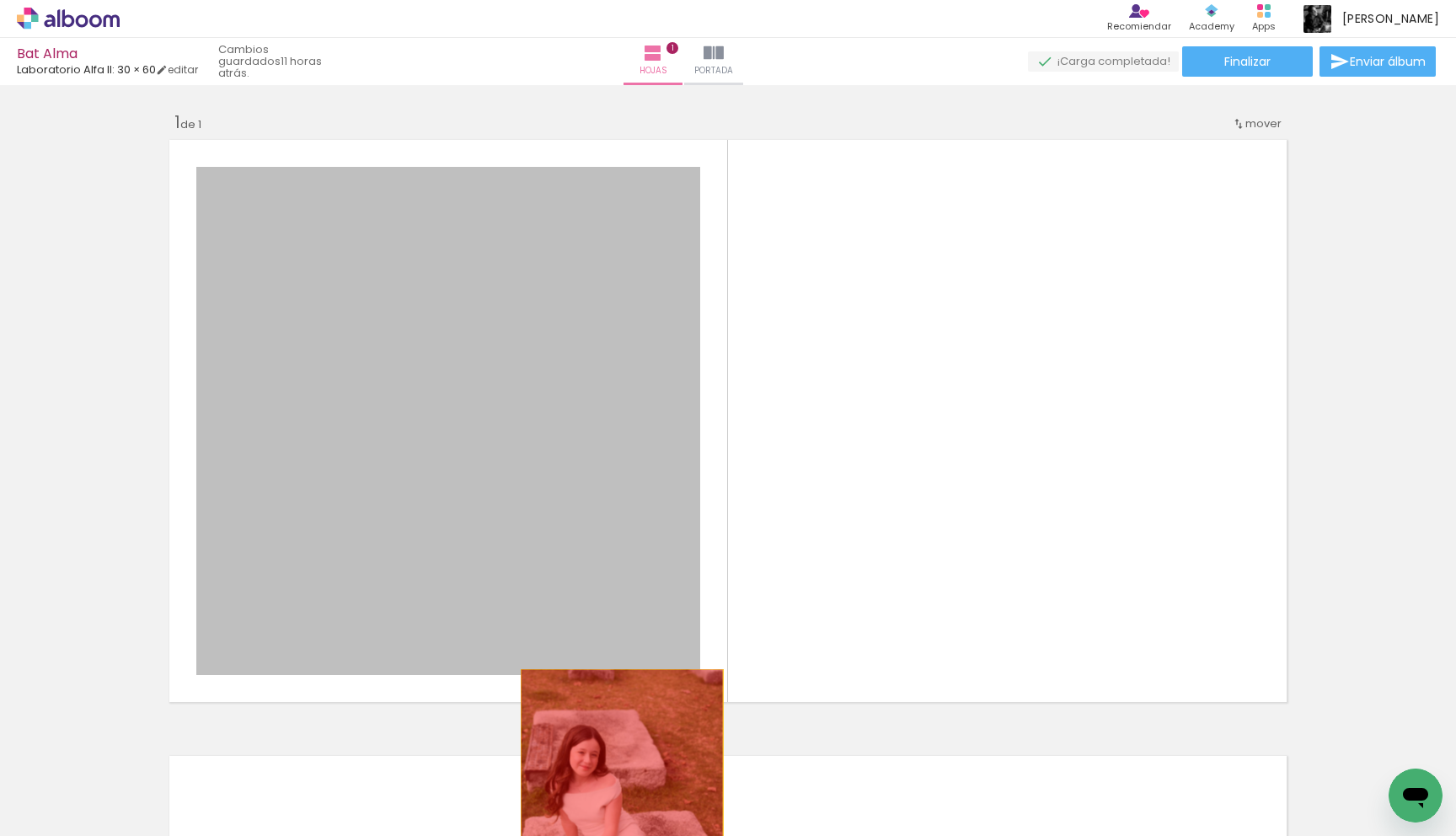
drag, startPoint x: 602, startPoint y: 548, endPoint x: 622, endPoint y: 771, distance: 223.9
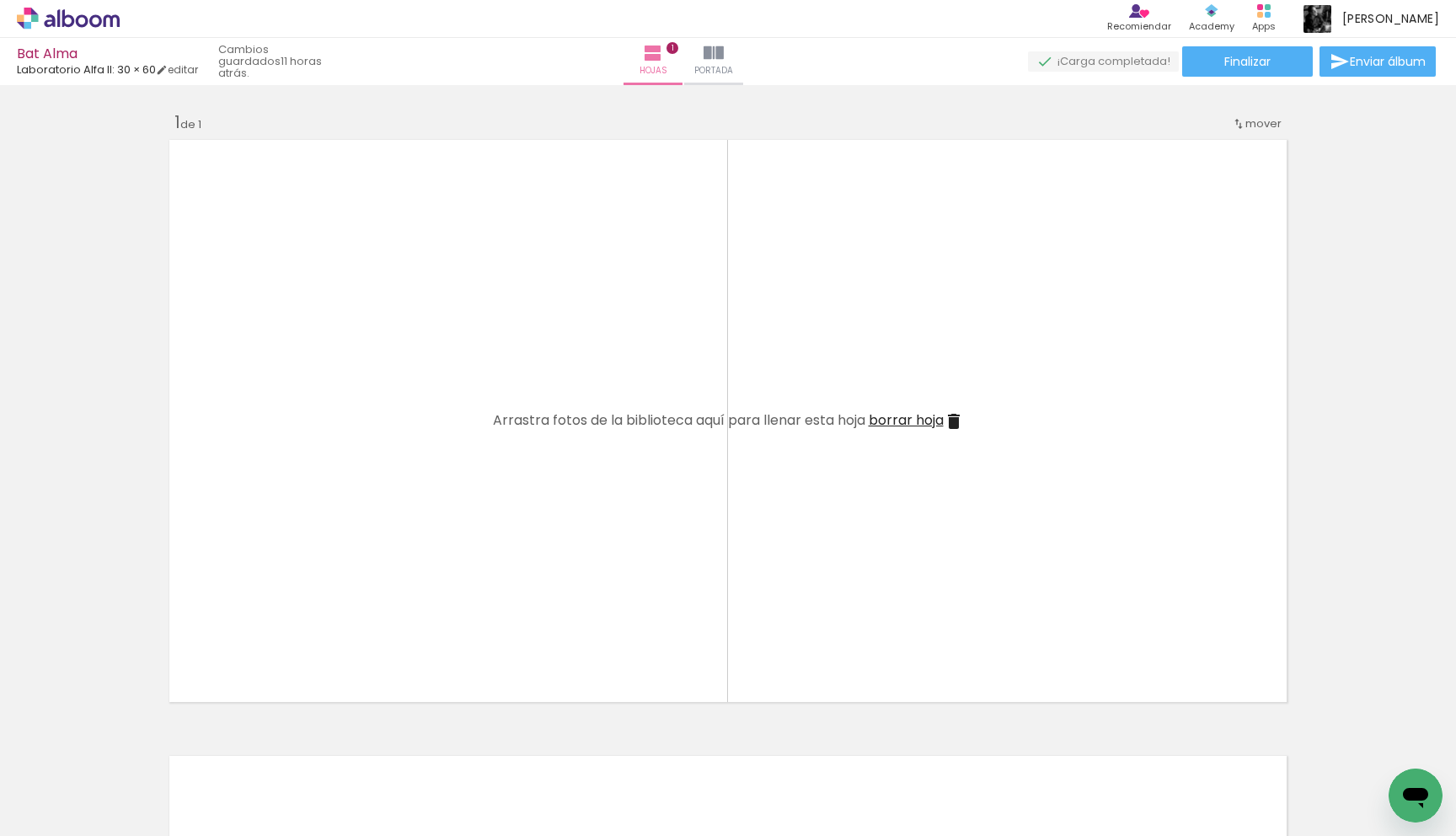
click at [958, 415] on iron-icon at bounding box center [954, 422] width 20 height 20
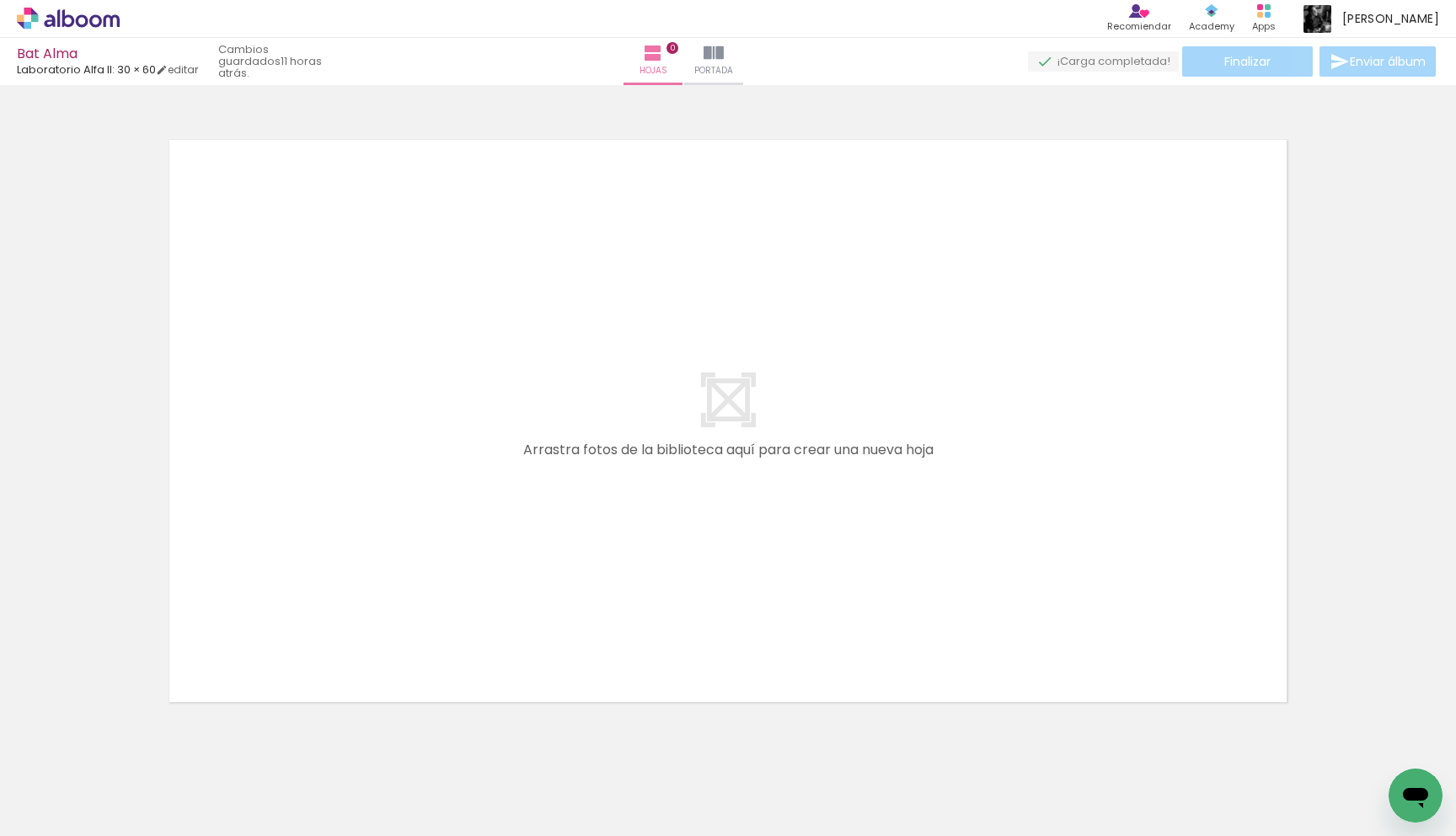
drag, startPoint x: 1274, startPoint y: 764, endPoint x: 51, endPoint y: 804, distance: 1223.7
click at [0, 804] on div "Biblioteca 11 fotos Todas las fotos No usadas Añadir Fotos" at bounding box center [0, 783] width 0 height 105
click at [137, 780] on quentale-thumb at bounding box center [150, 779] width 94 height 97
click at [123, 746] on iron-icon at bounding box center [114, 745] width 18 height 18
click at [123, 745] on iron-icon at bounding box center [114, 745] width 18 height 18
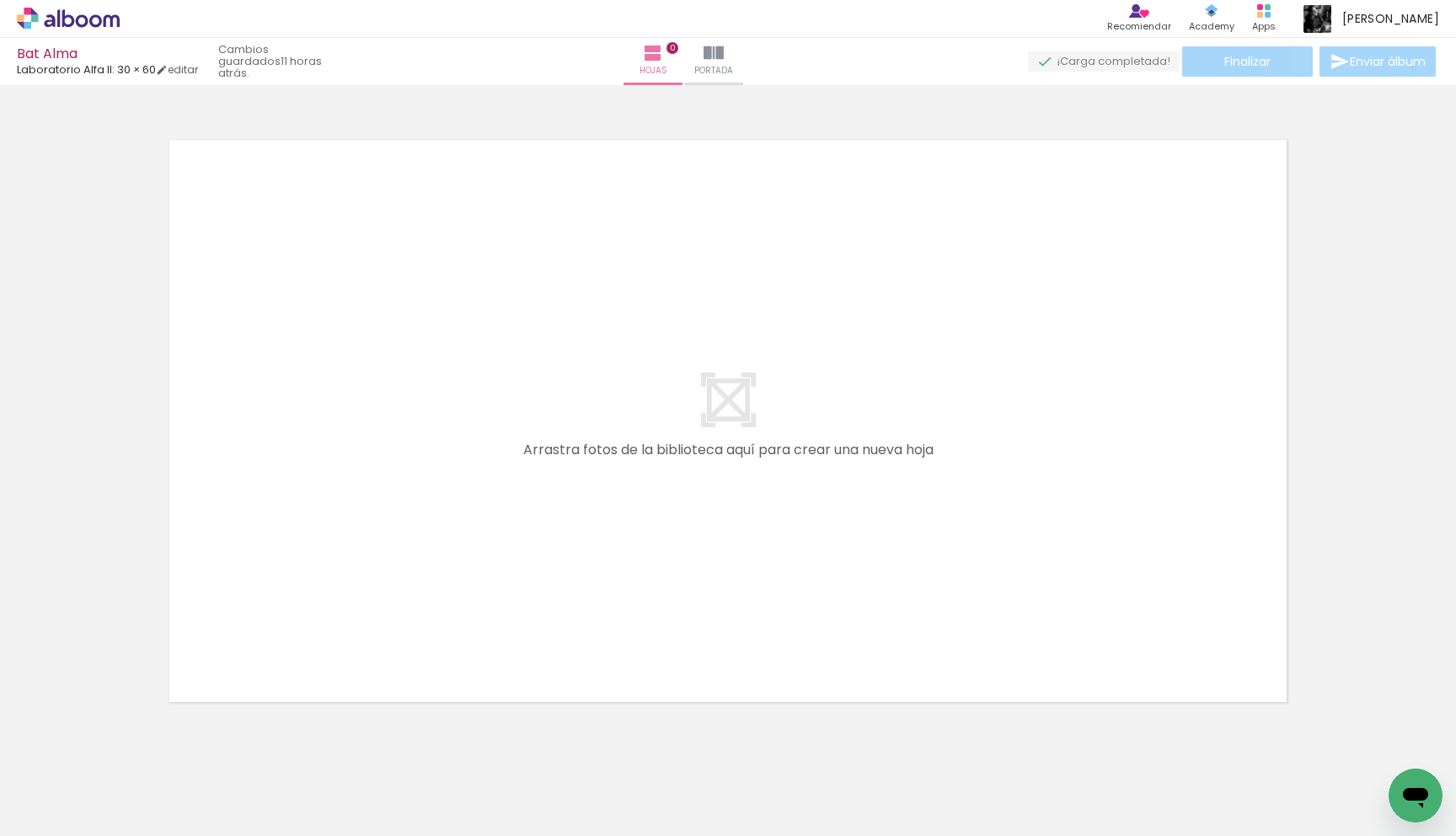
click at [123, 745] on iron-icon at bounding box center [114, 745] width 18 height 18
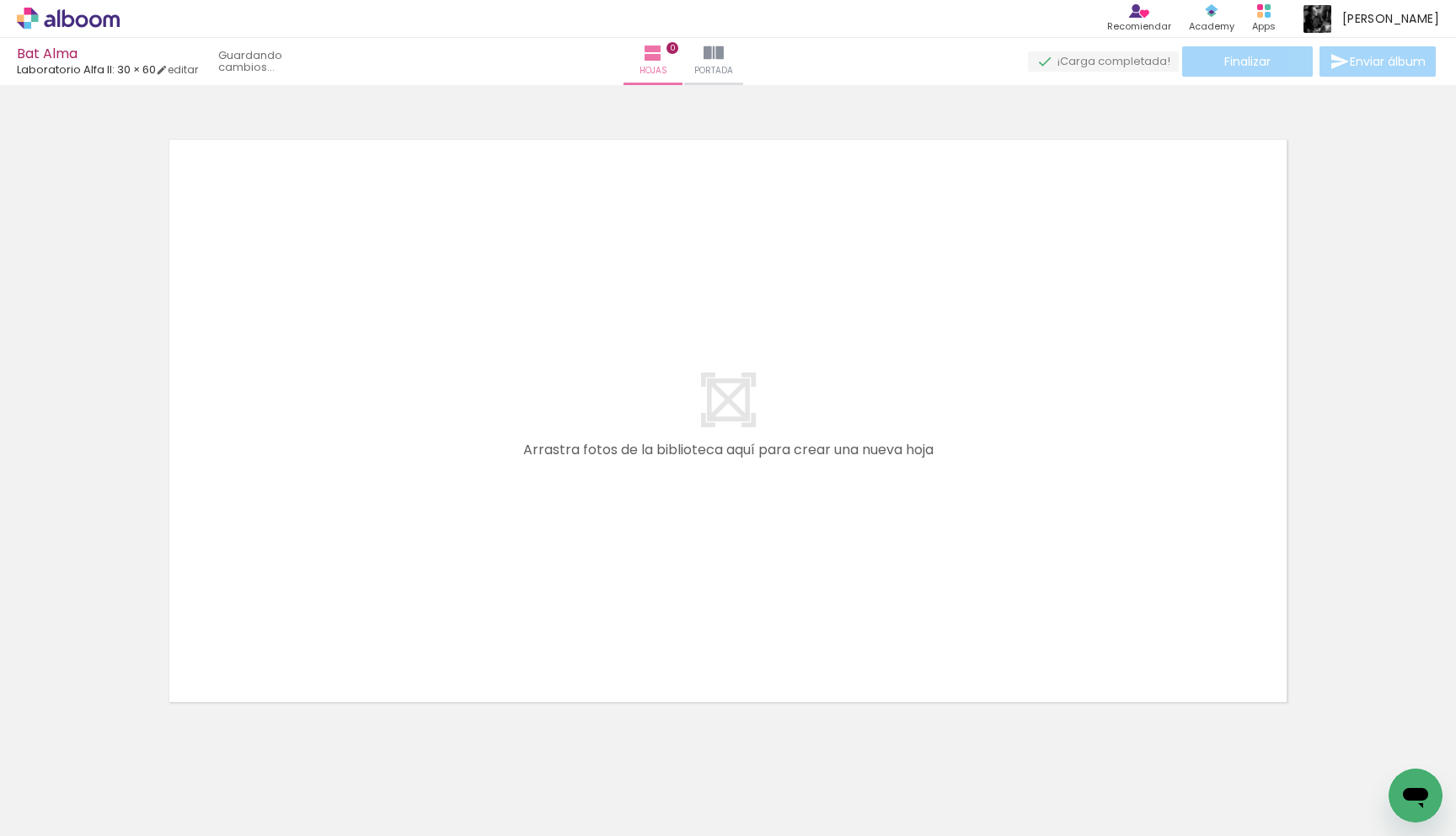
click at [123, 745] on iron-icon at bounding box center [114, 745] width 18 height 18
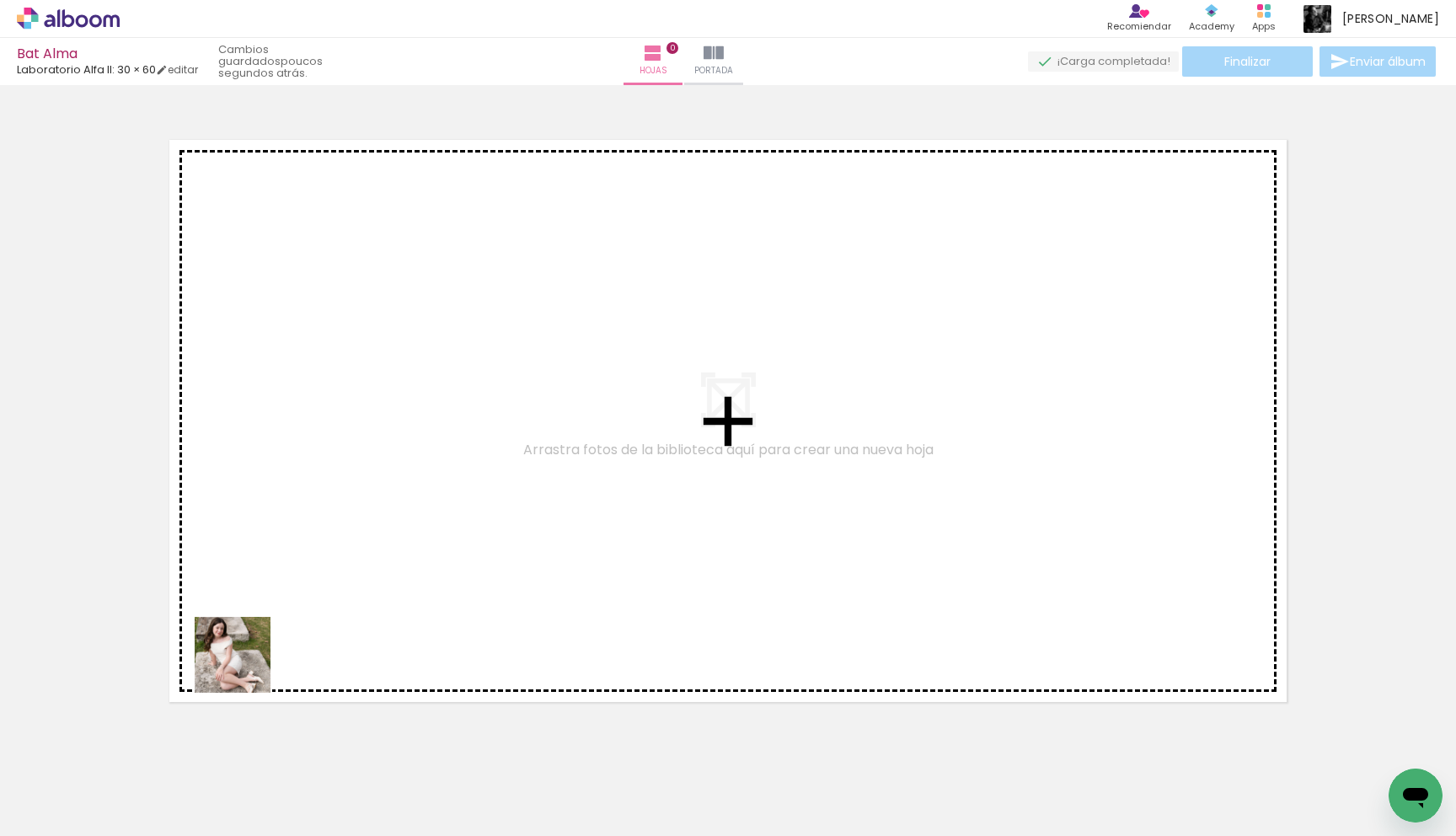
drag, startPoint x: 204, startPoint y: 770, endPoint x: 256, endPoint y: 638, distance: 141.9
click at [256, 638] on quentale-workspace at bounding box center [728, 418] width 1456 height 836
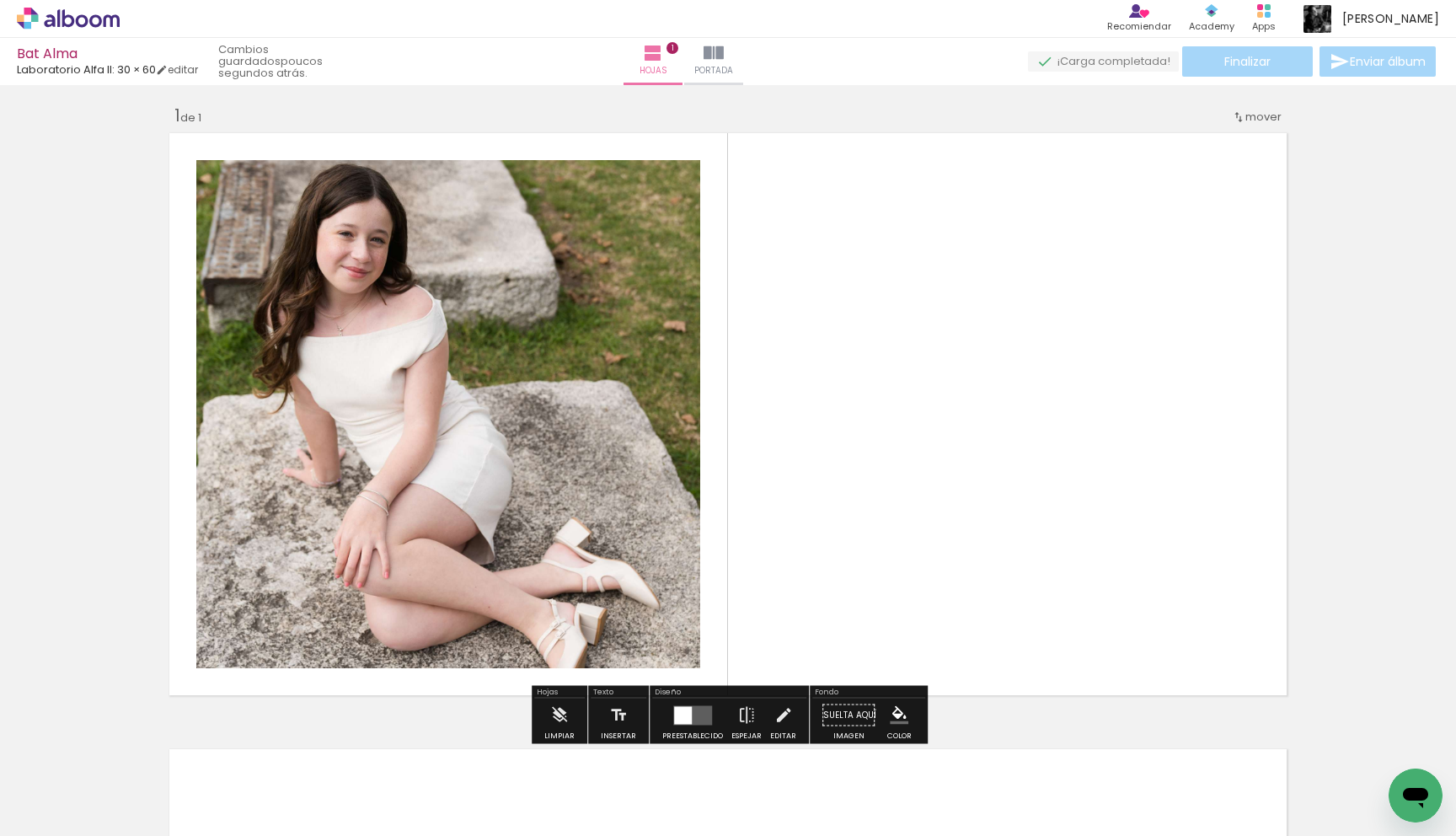
scroll to position [13, 0]
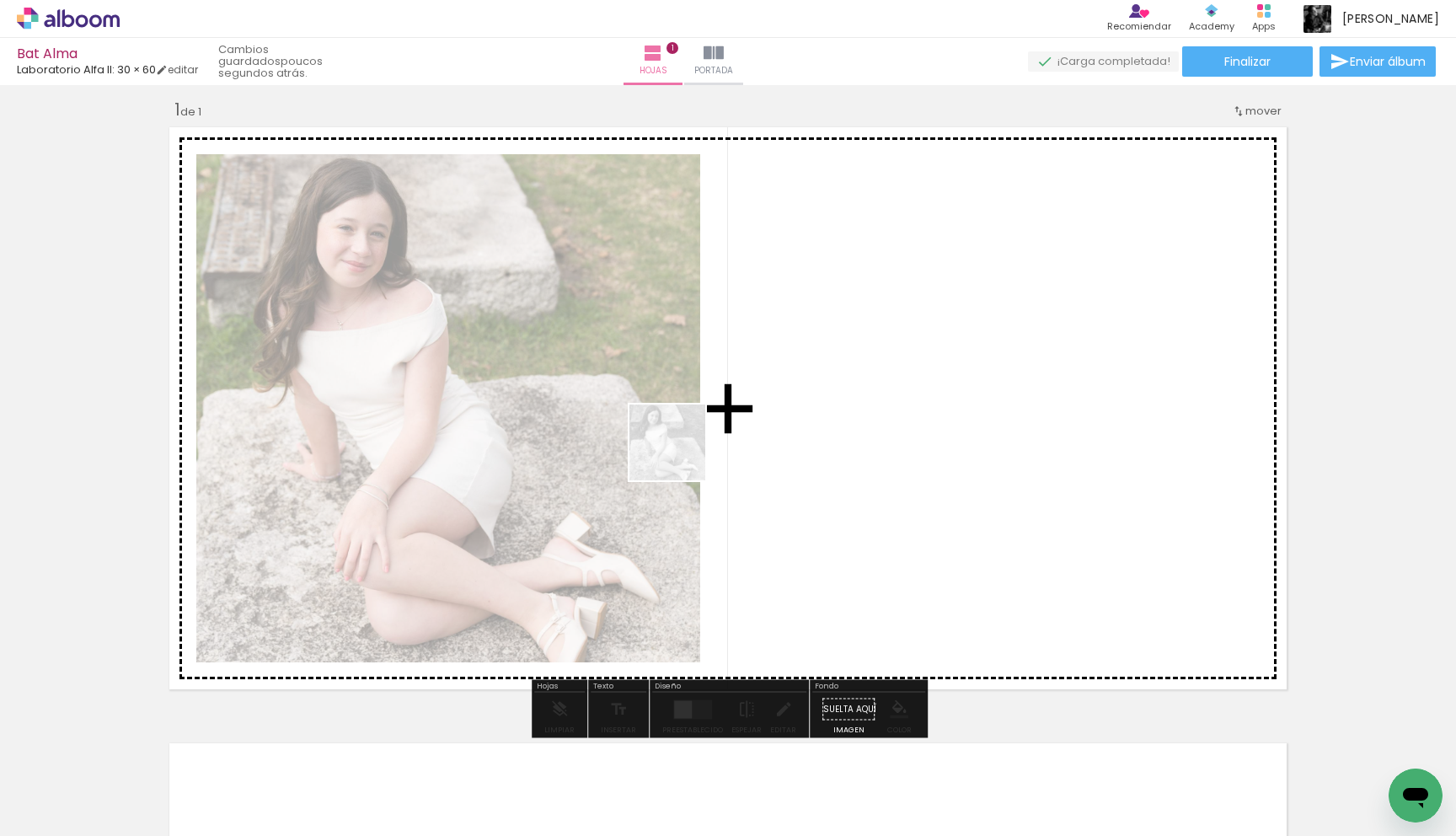
drag, startPoint x: 260, startPoint y: 766, endPoint x: 834, endPoint y: 418, distance: 671.3
click at [835, 418] on quentale-workspace at bounding box center [728, 418] width 1456 height 836
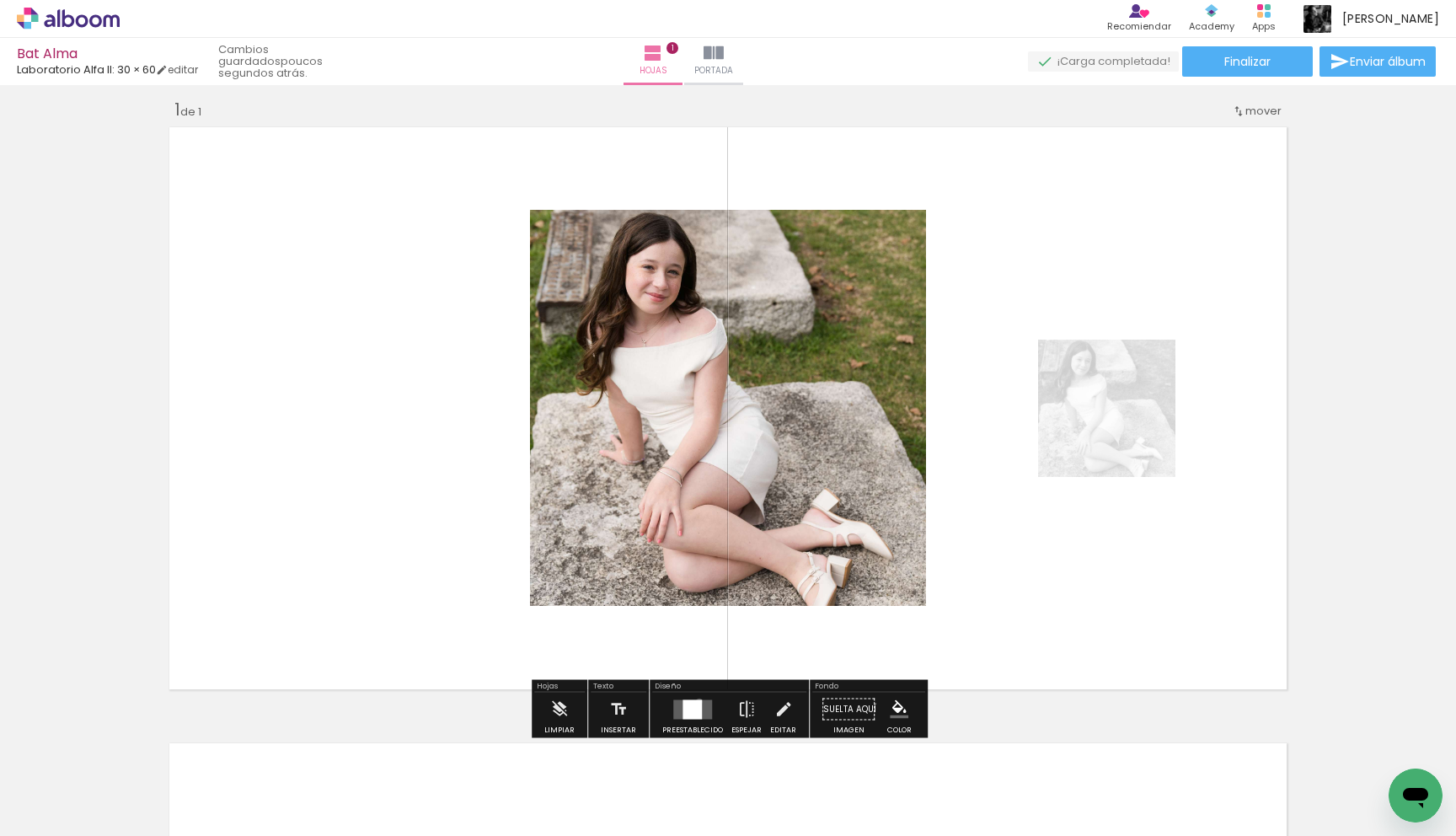
click at [695, 701] on div at bounding box center [692, 709] width 20 height 20
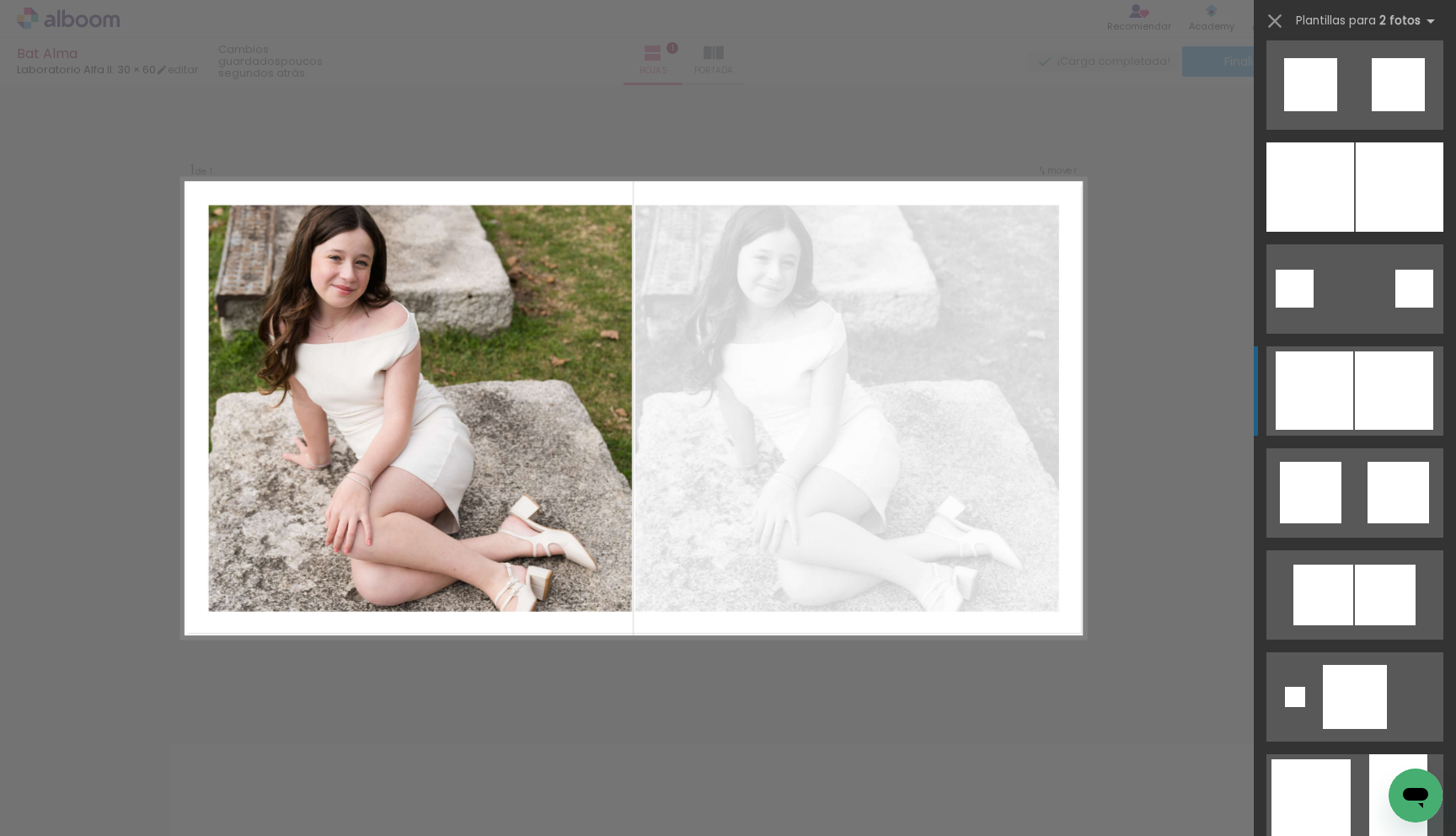
scroll to position [258, 0]
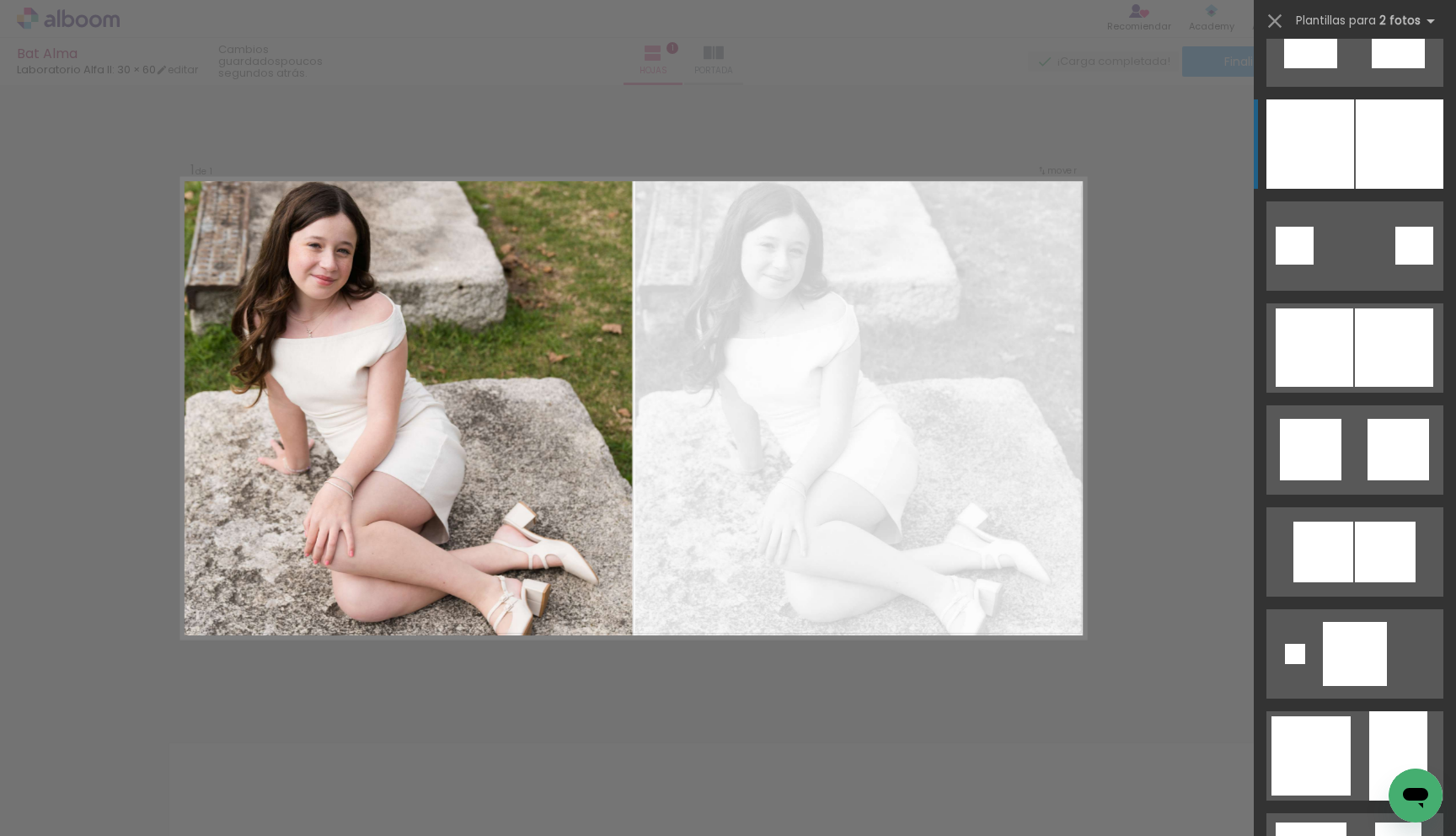
click at [1329, 135] on div at bounding box center [1309, 143] width 87 height 89
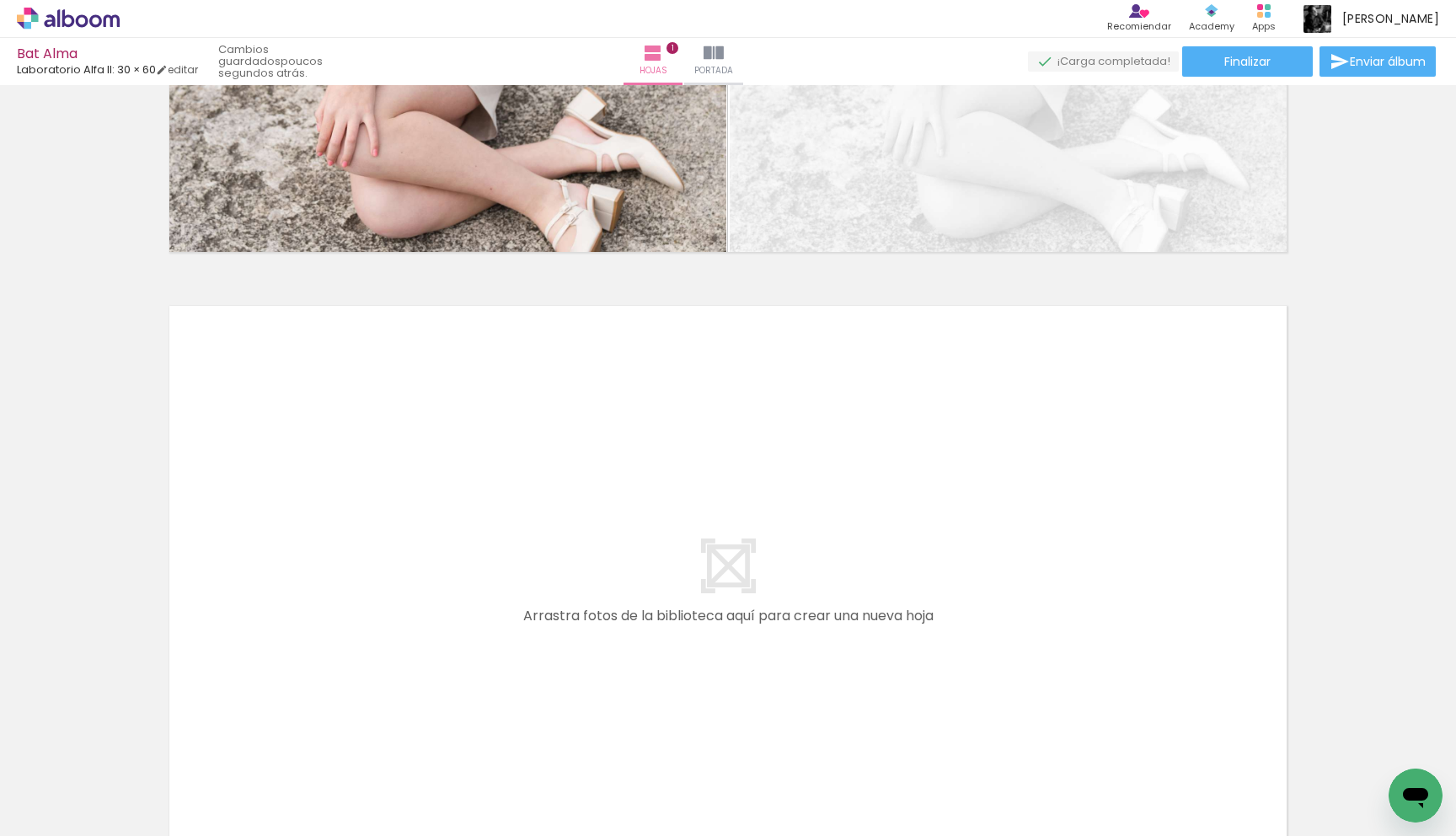
scroll to position [478, 0]
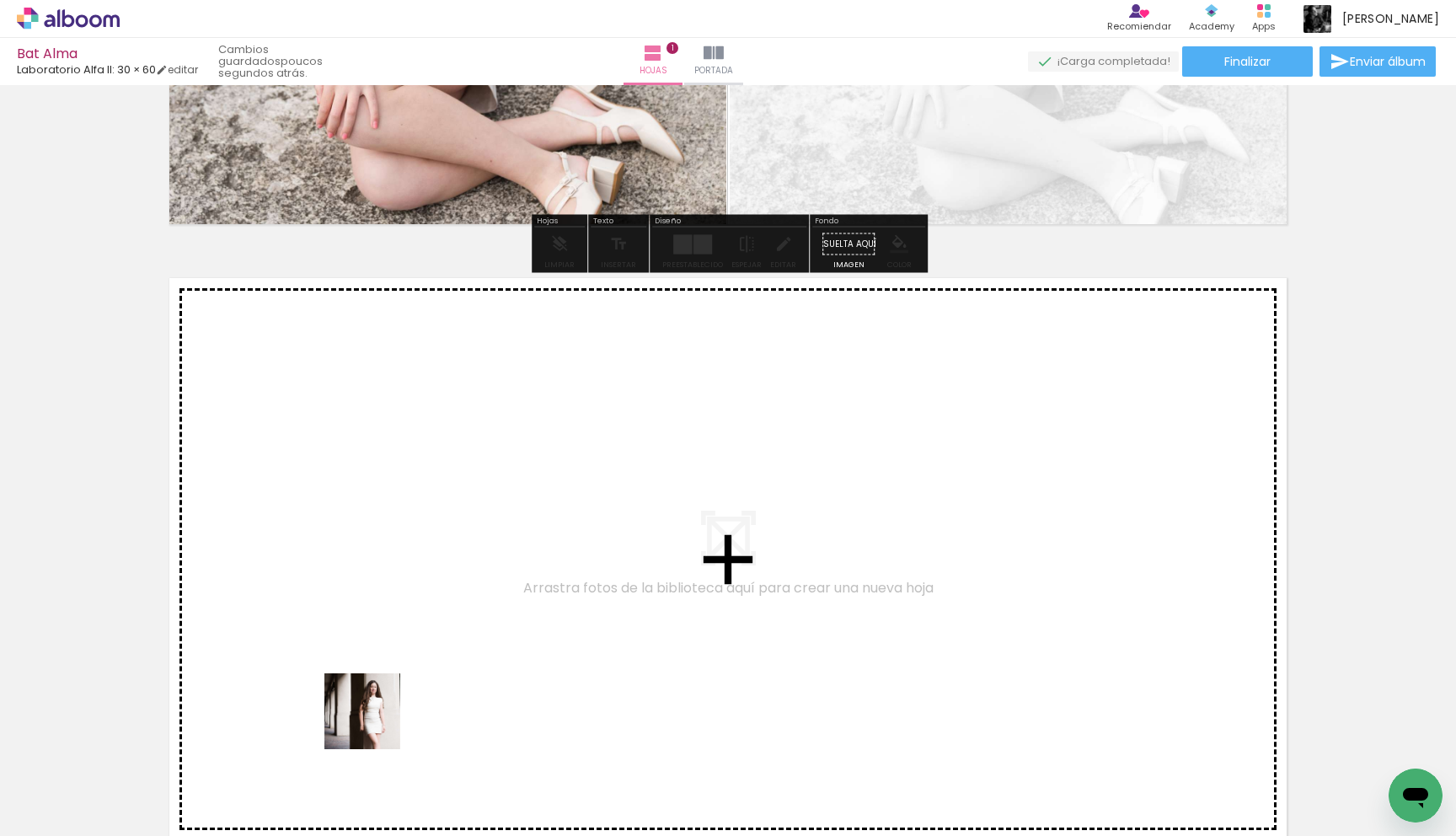
drag, startPoint x: 375, startPoint y: 756, endPoint x: 375, endPoint y: 724, distance: 32.0
click at [375, 724] on quentale-workspace at bounding box center [728, 418] width 1456 height 836
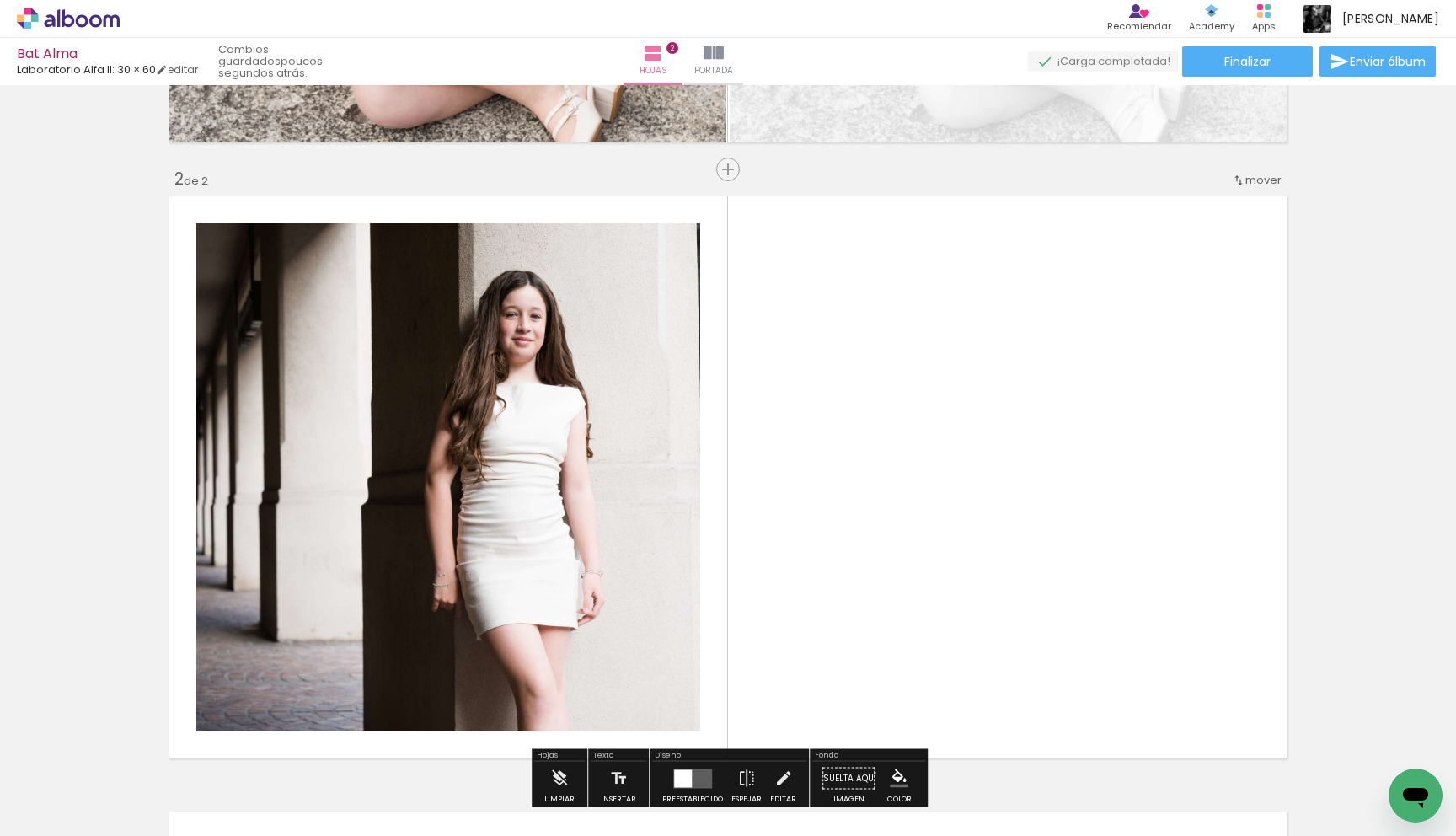
scroll to position [629, 0]
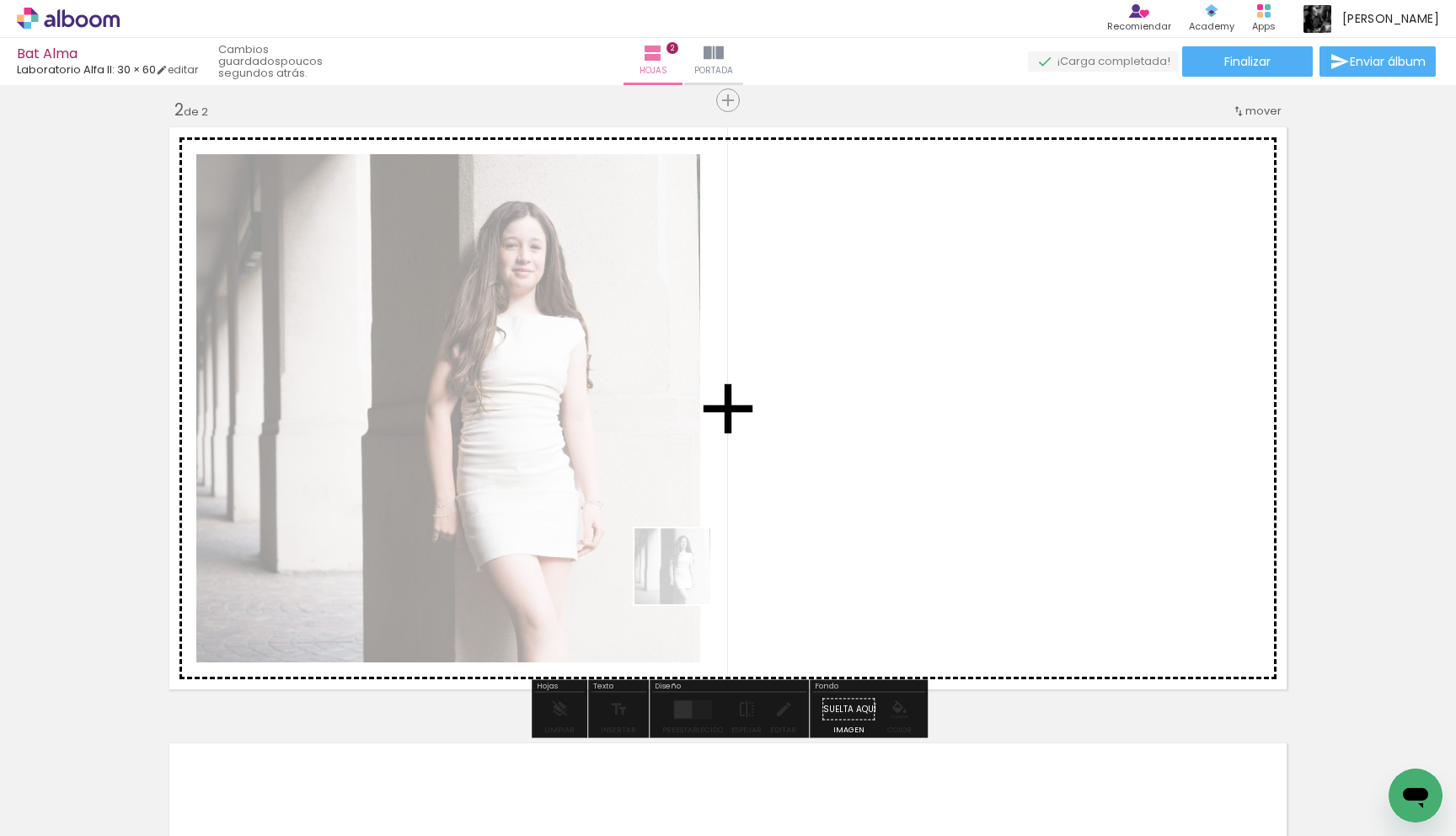
drag, startPoint x: 461, startPoint y: 768, endPoint x: 745, endPoint y: 547, distance: 359.9
click at [745, 547] on quentale-workspace at bounding box center [728, 418] width 1456 height 836
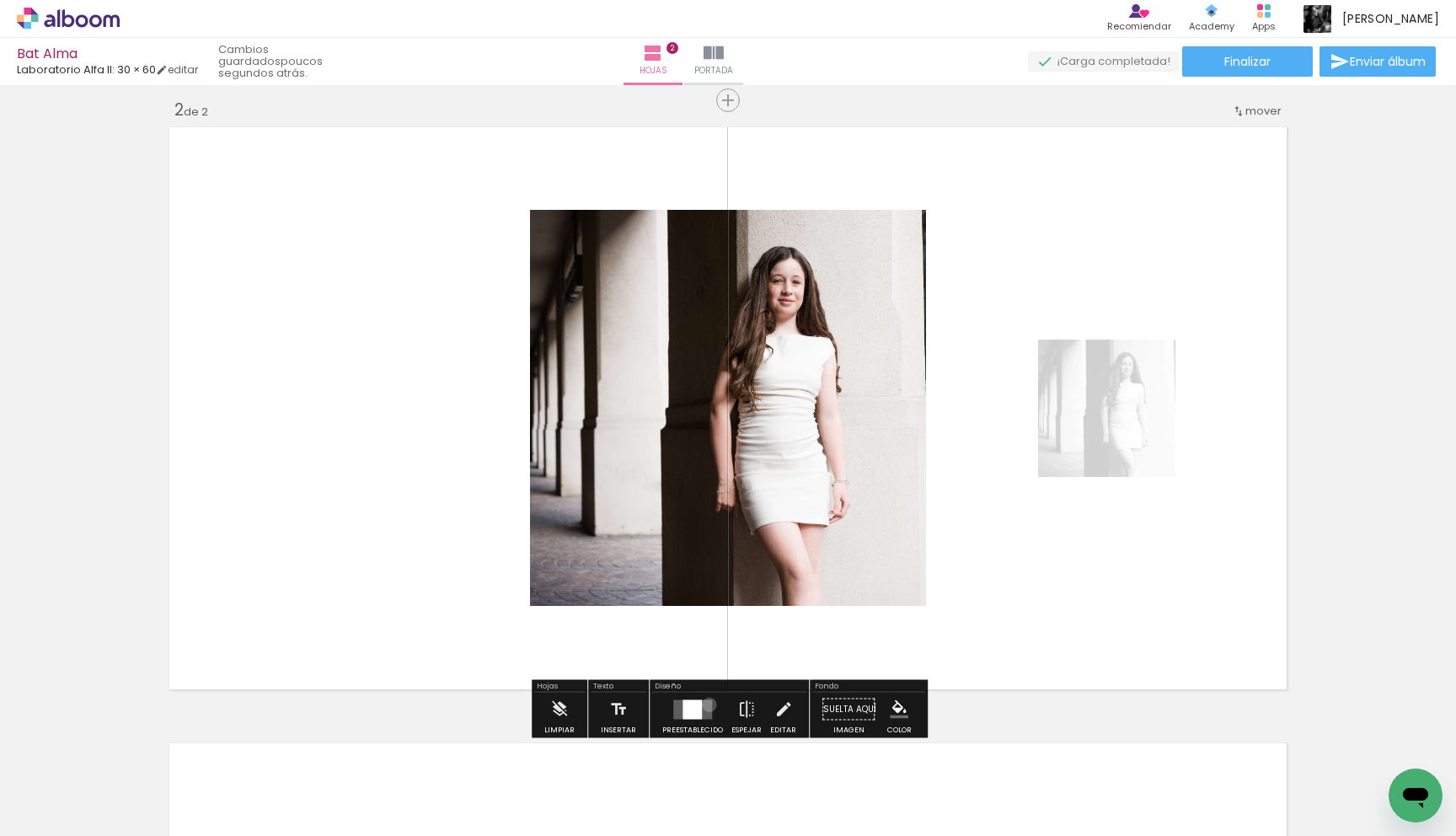
click at [705, 704] on quentale-layouter at bounding box center [692, 709] width 39 height 20
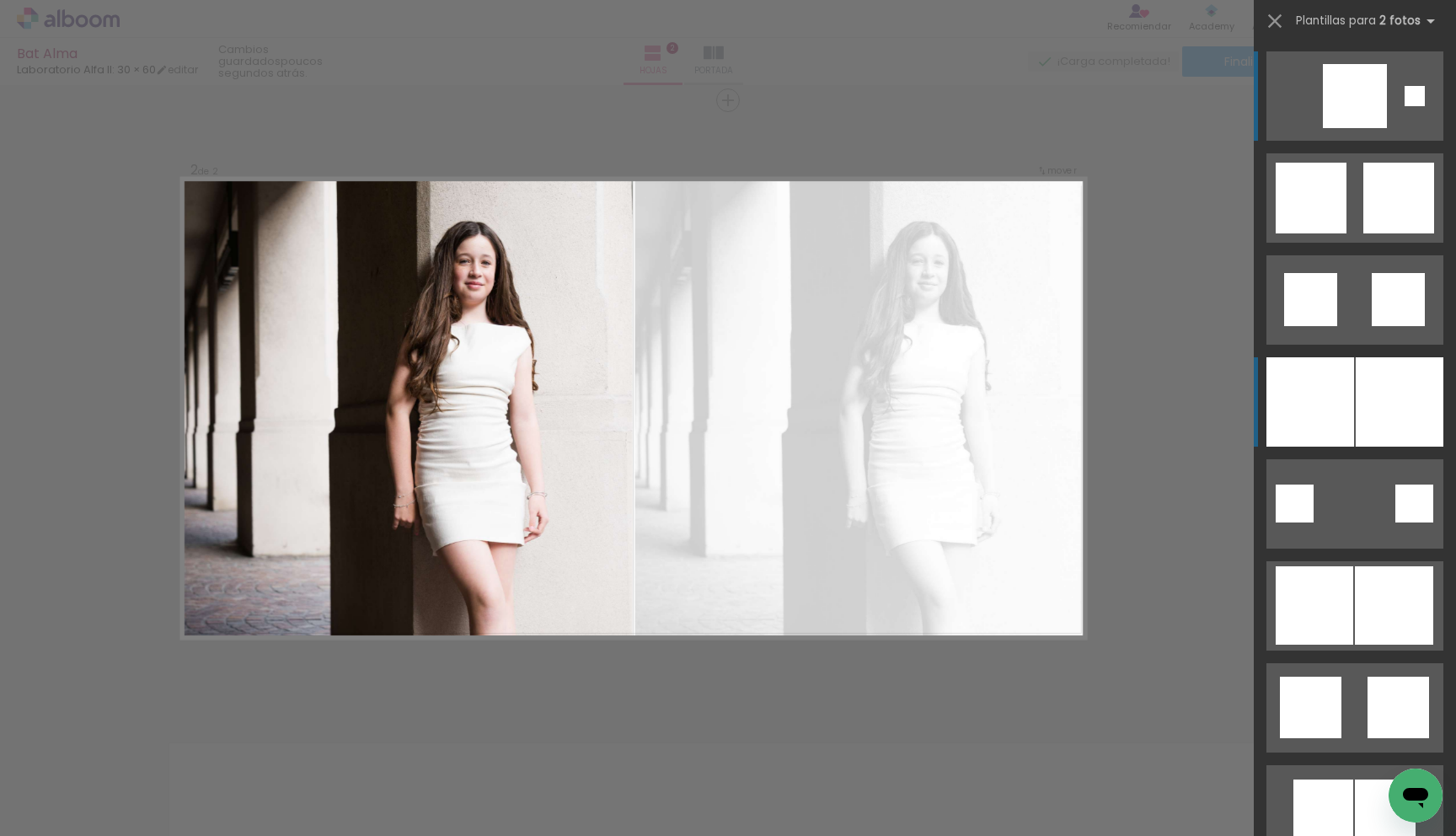
click at [1334, 389] on div at bounding box center [1309, 401] width 87 height 89
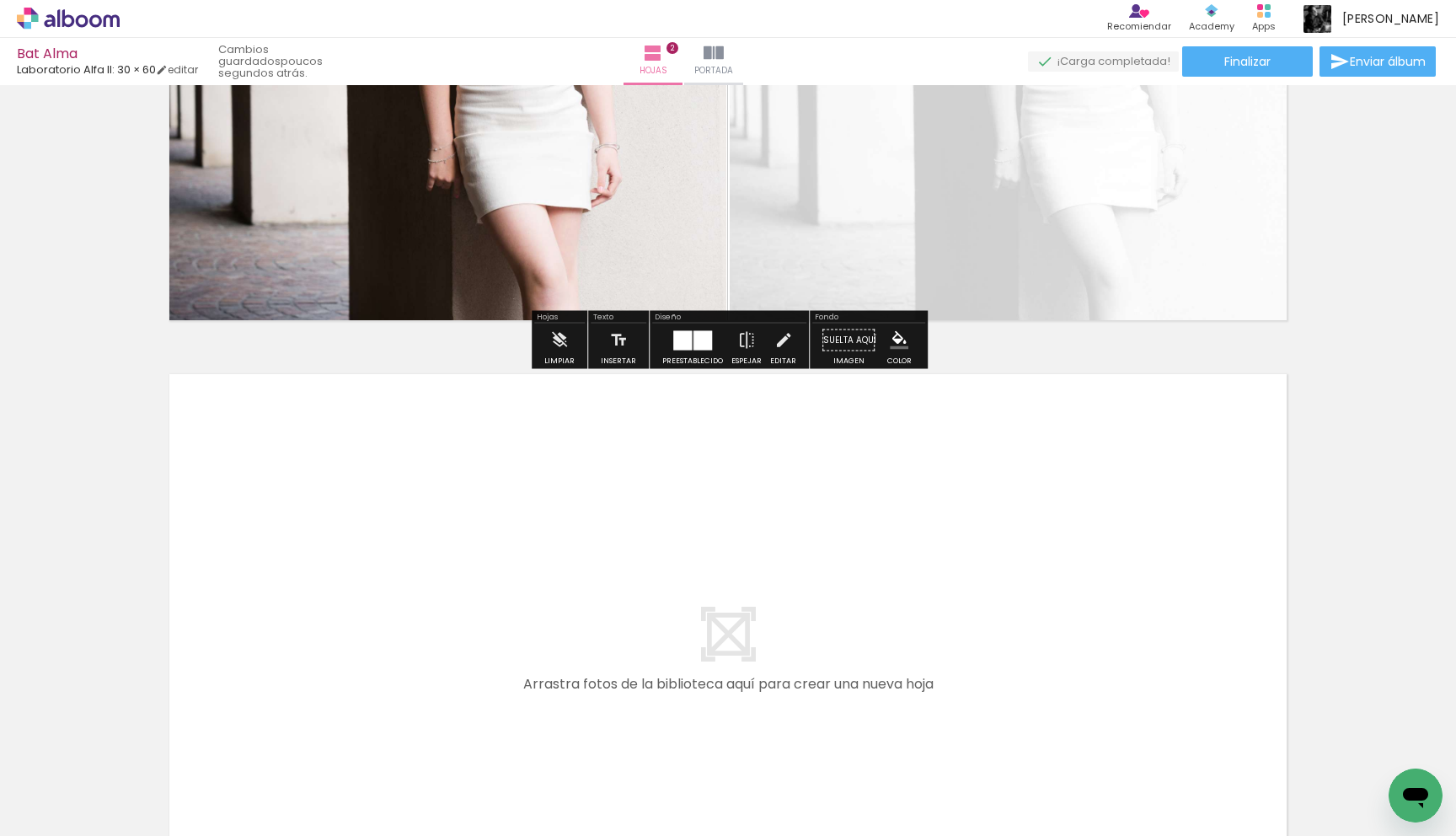
scroll to position [1008, 0]
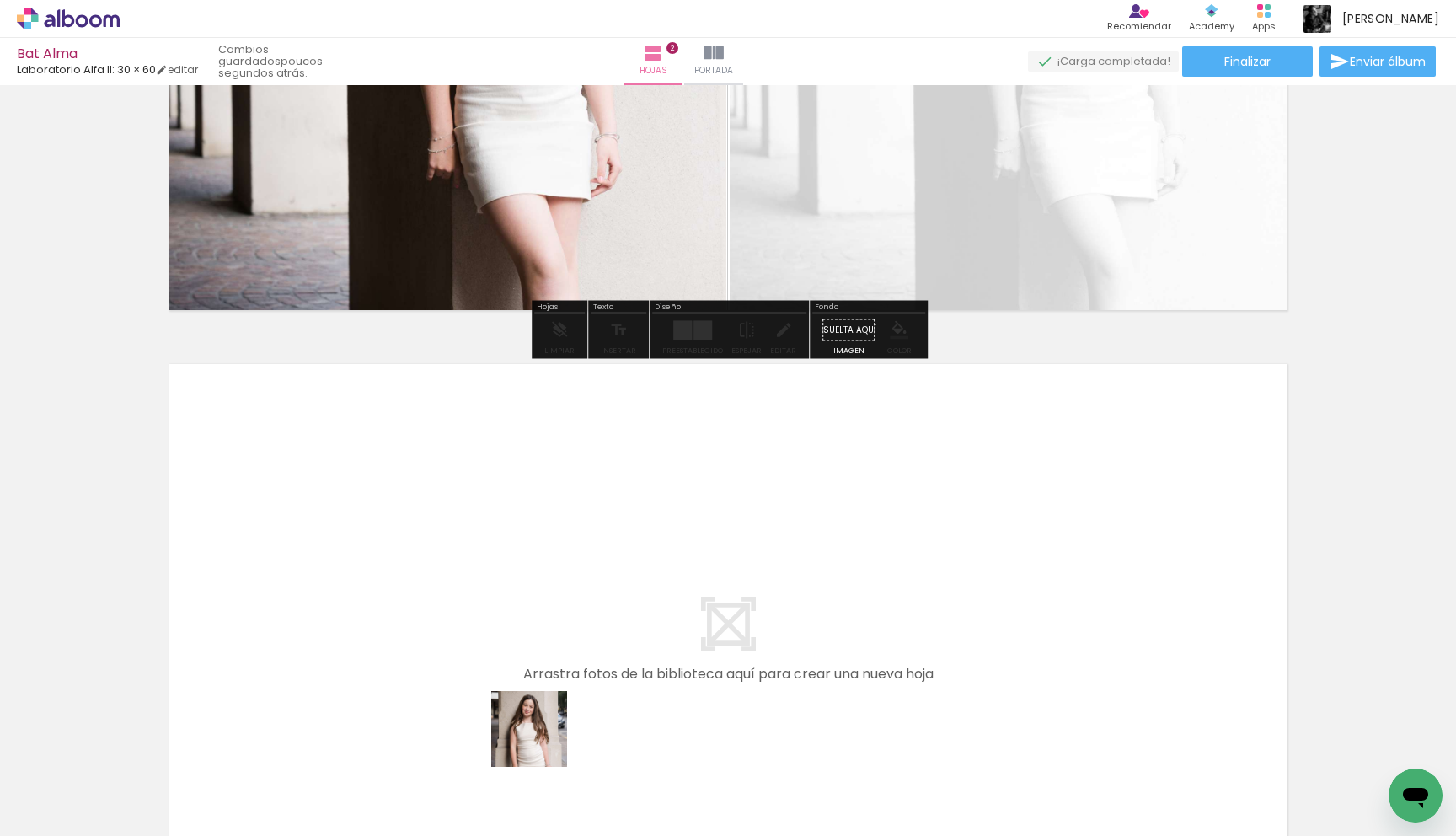
drag, startPoint x: 548, startPoint y: 777, endPoint x: 517, endPoint y: 651, distance: 129.8
click at [517, 651] on quentale-workspace at bounding box center [728, 418] width 1456 height 836
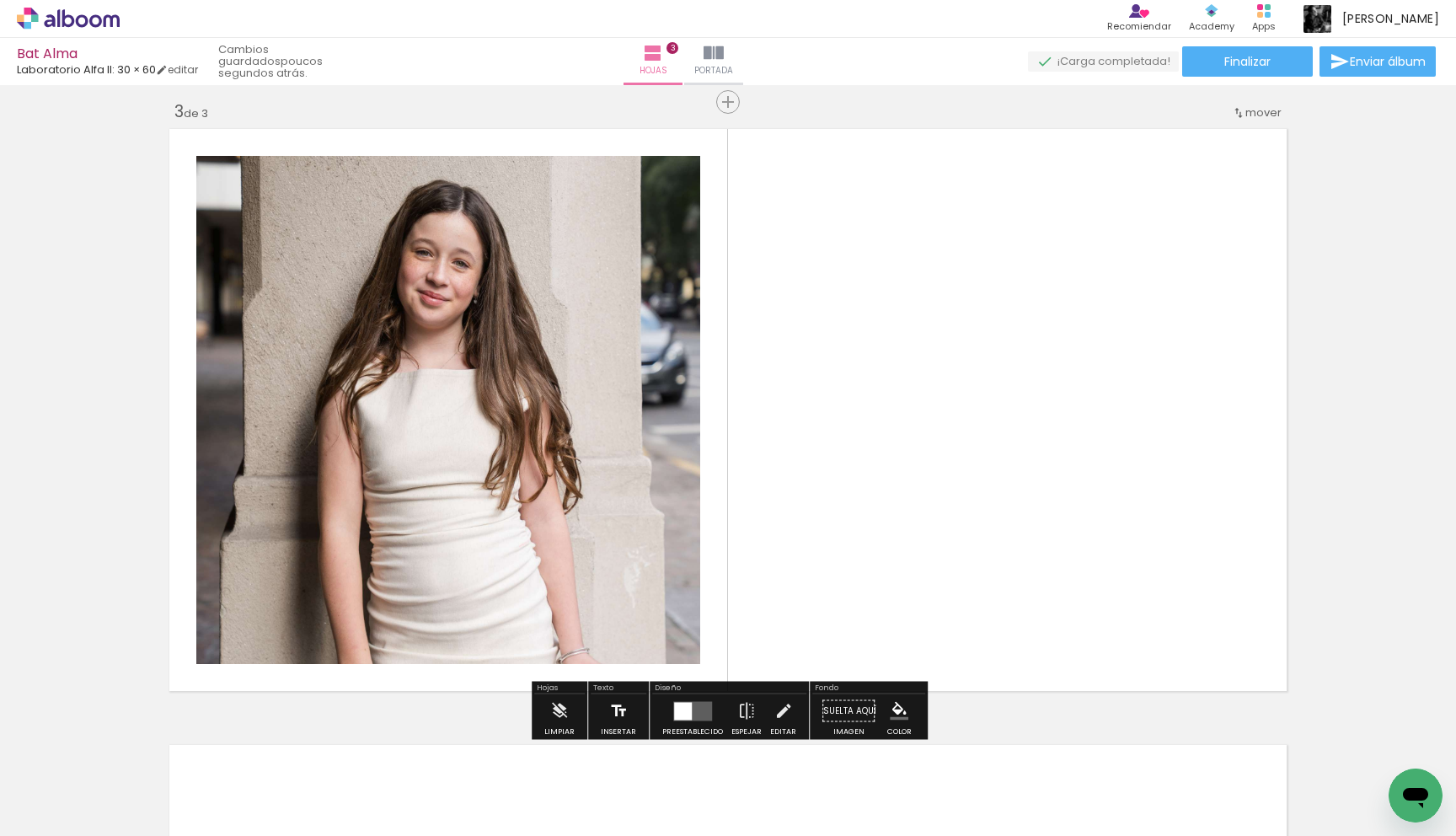
scroll to position [1245, 0]
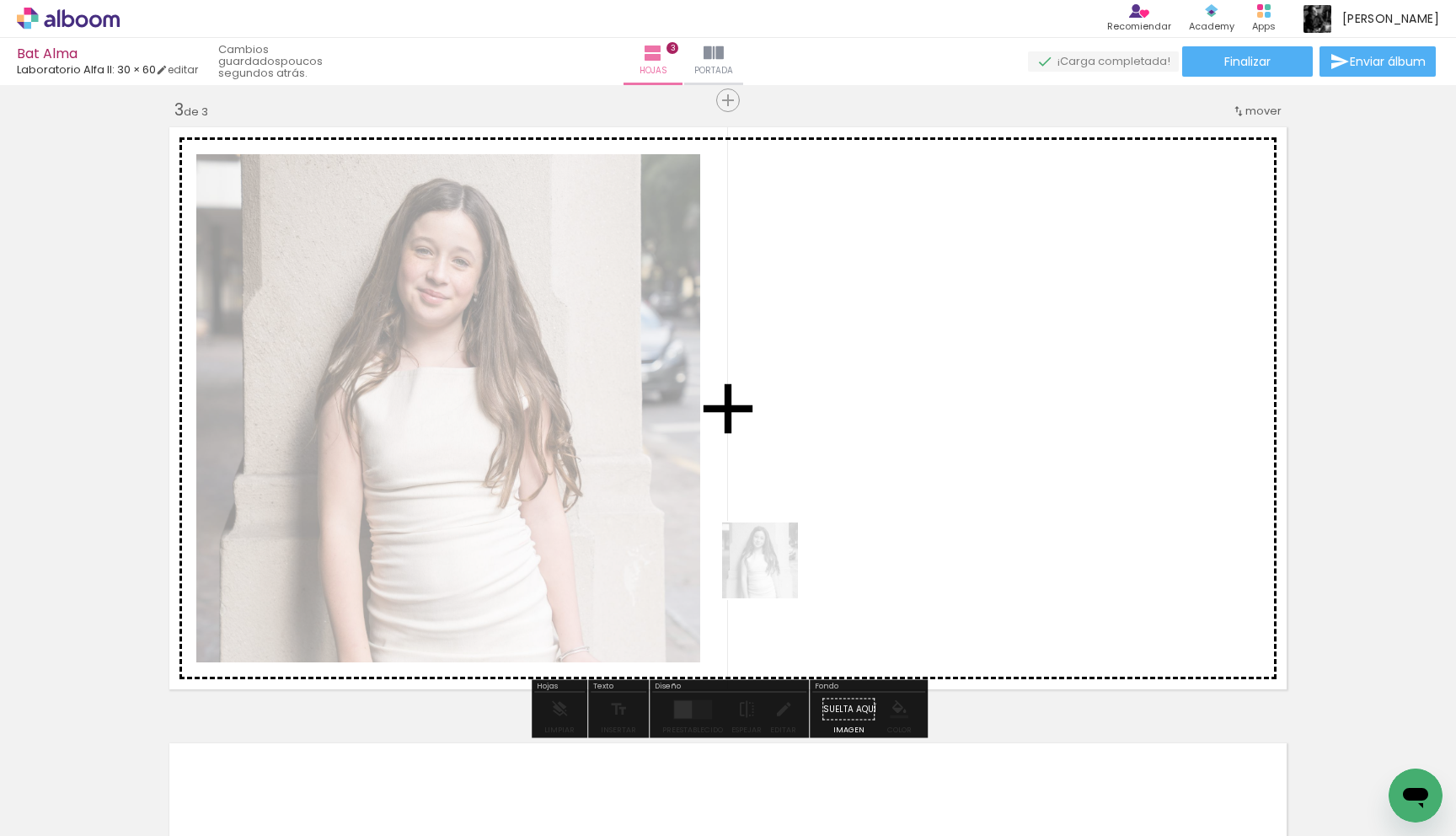
drag, startPoint x: 618, startPoint y: 752, endPoint x: 773, endPoint y: 573, distance: 236.8
click at [773, 573] on quentale-workspace at bounding box center [728, 418] width 1456 height 836
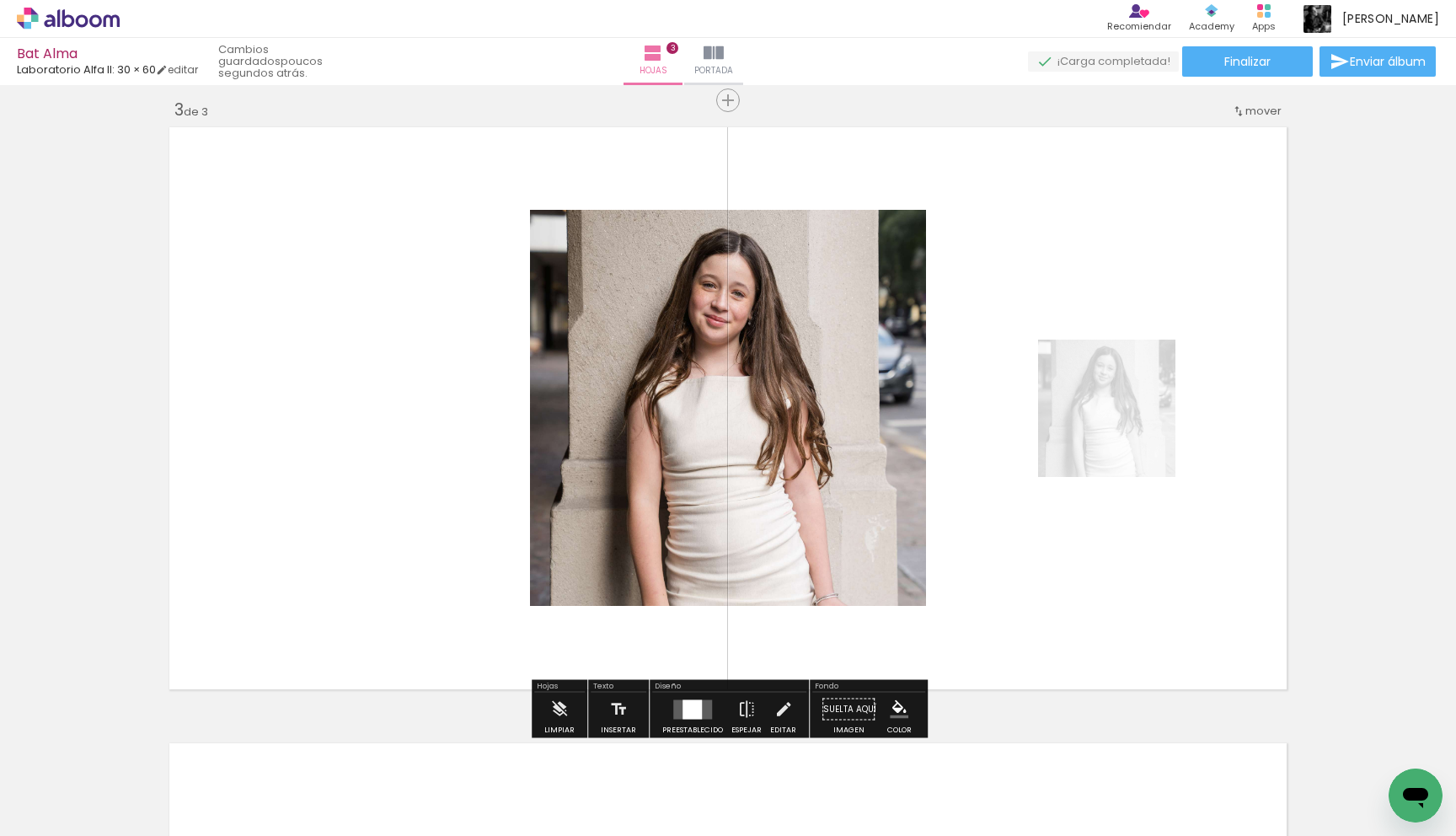
click at [697, 701] on div at bounding box center [692, 709] width 20 height 20
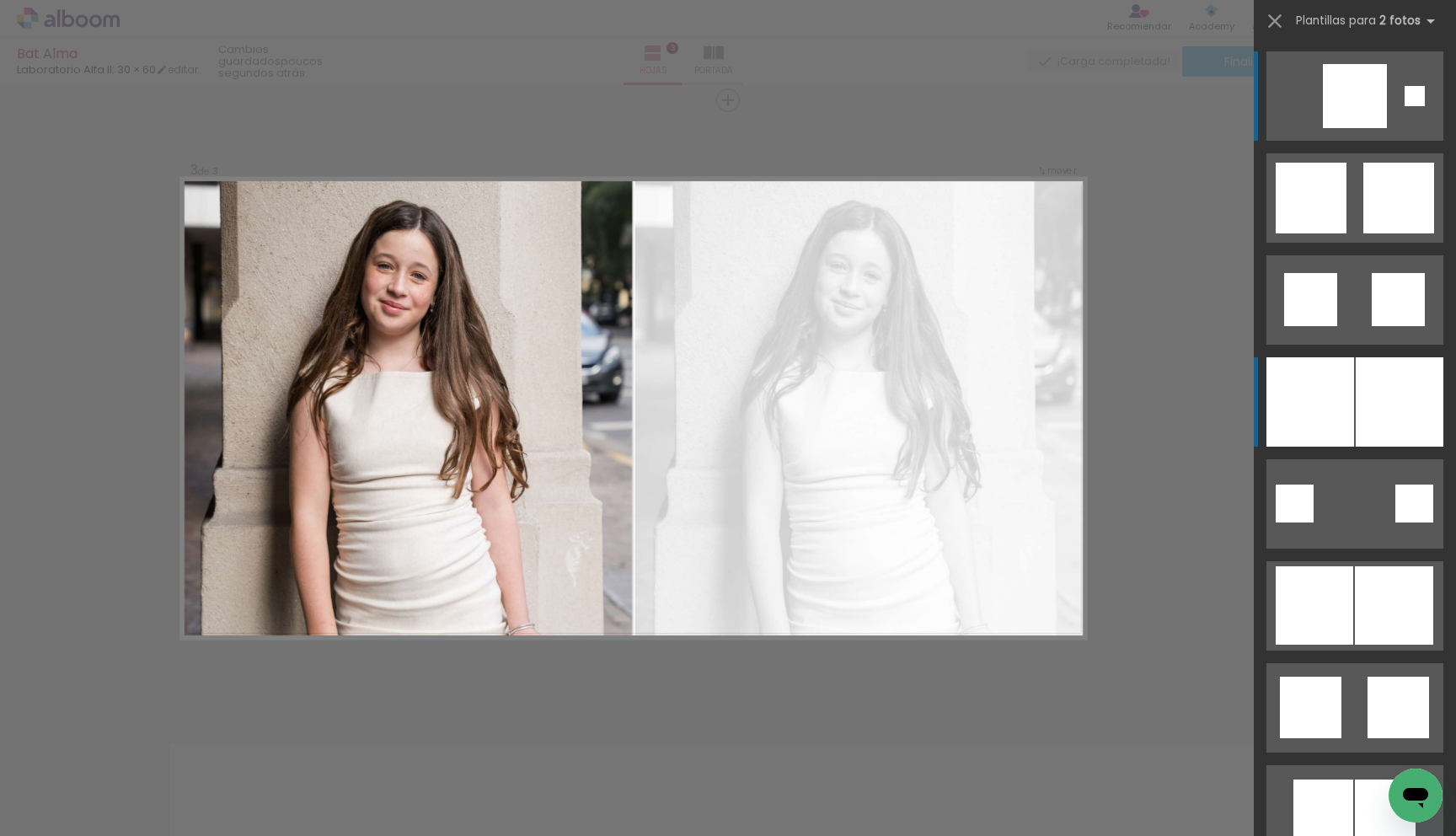
click at [1290, 371] on div at bounding box center [1309, 401] width 87 height 89
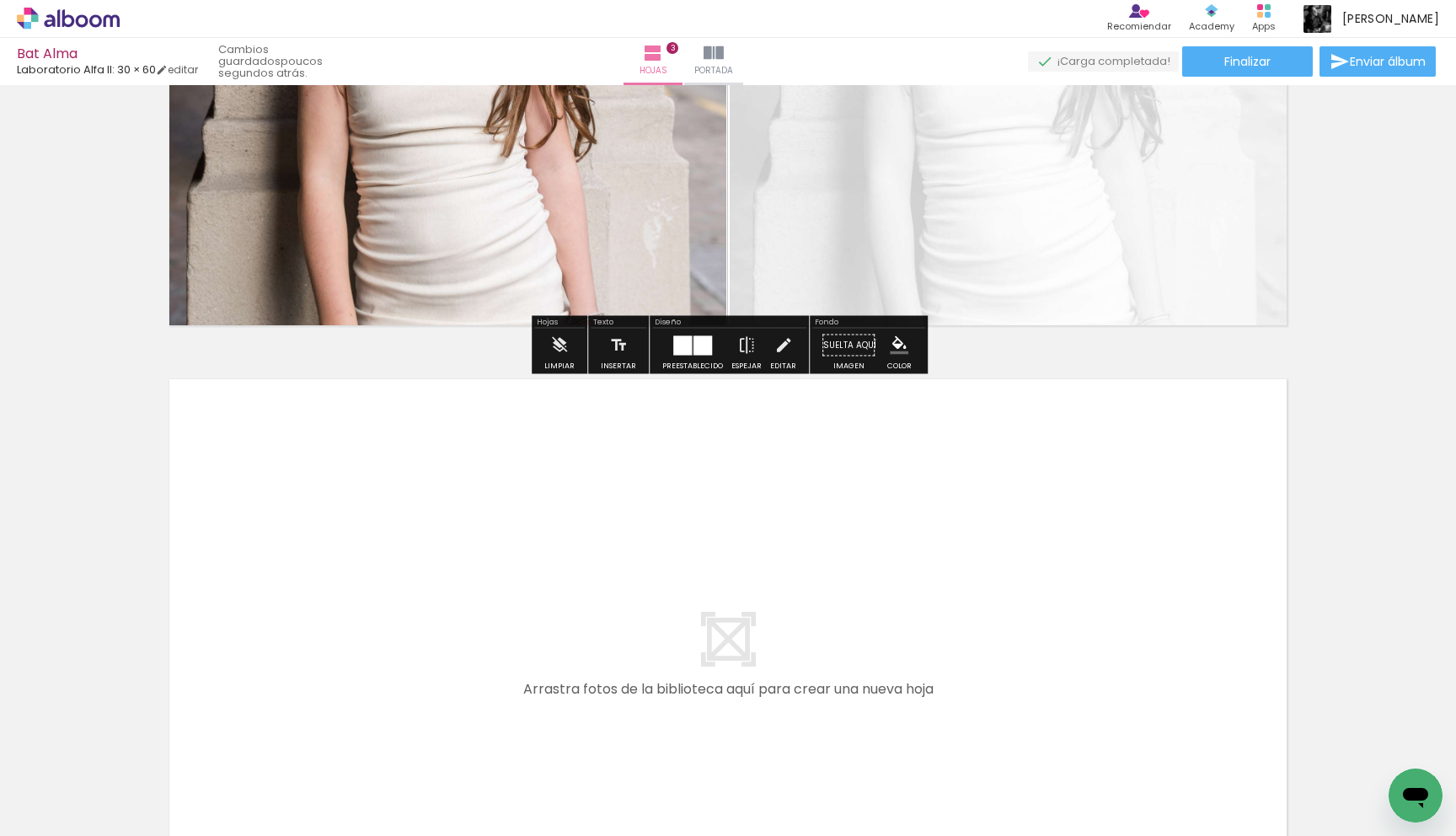
scroll to position [1614, 0]
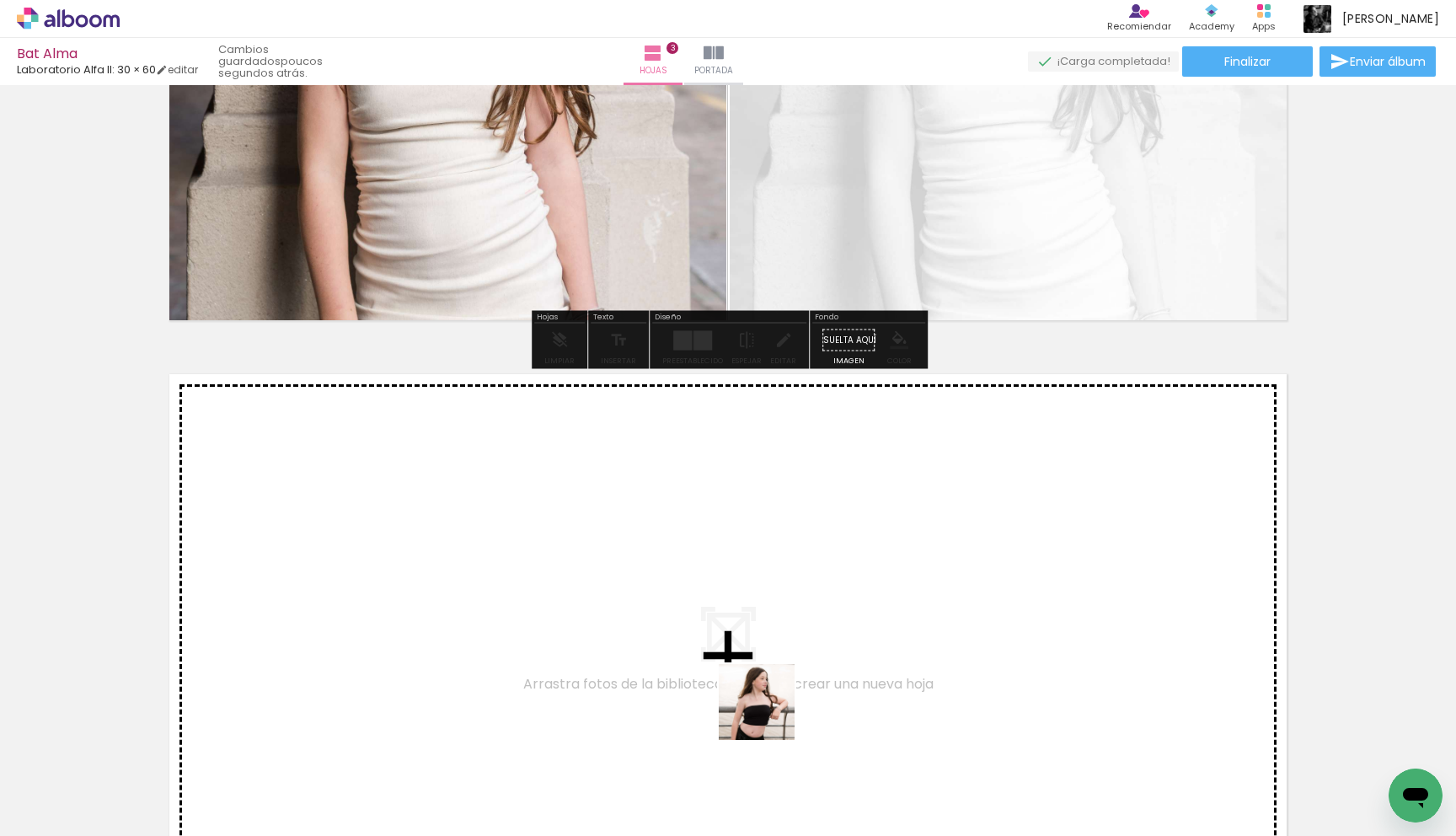
drag, startPoint x: 770, startPoint y: 760, endPoint x: 770, endPoint y: 715, distance: 45.0
click at [770, 715] on quentale-workspace at bounding box center [728, 418] width 1456 height 836
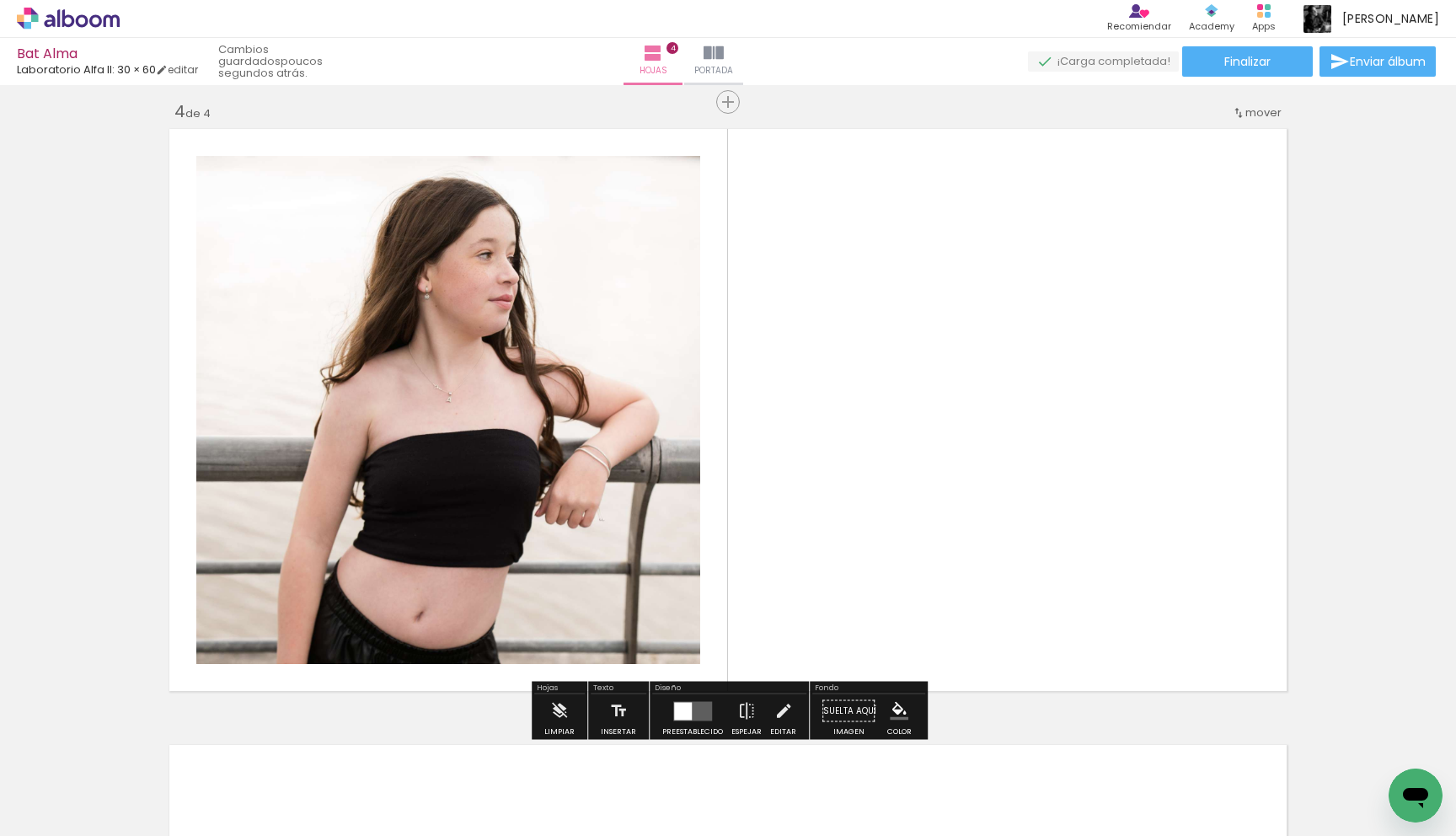
scroll to position [1861, 0]
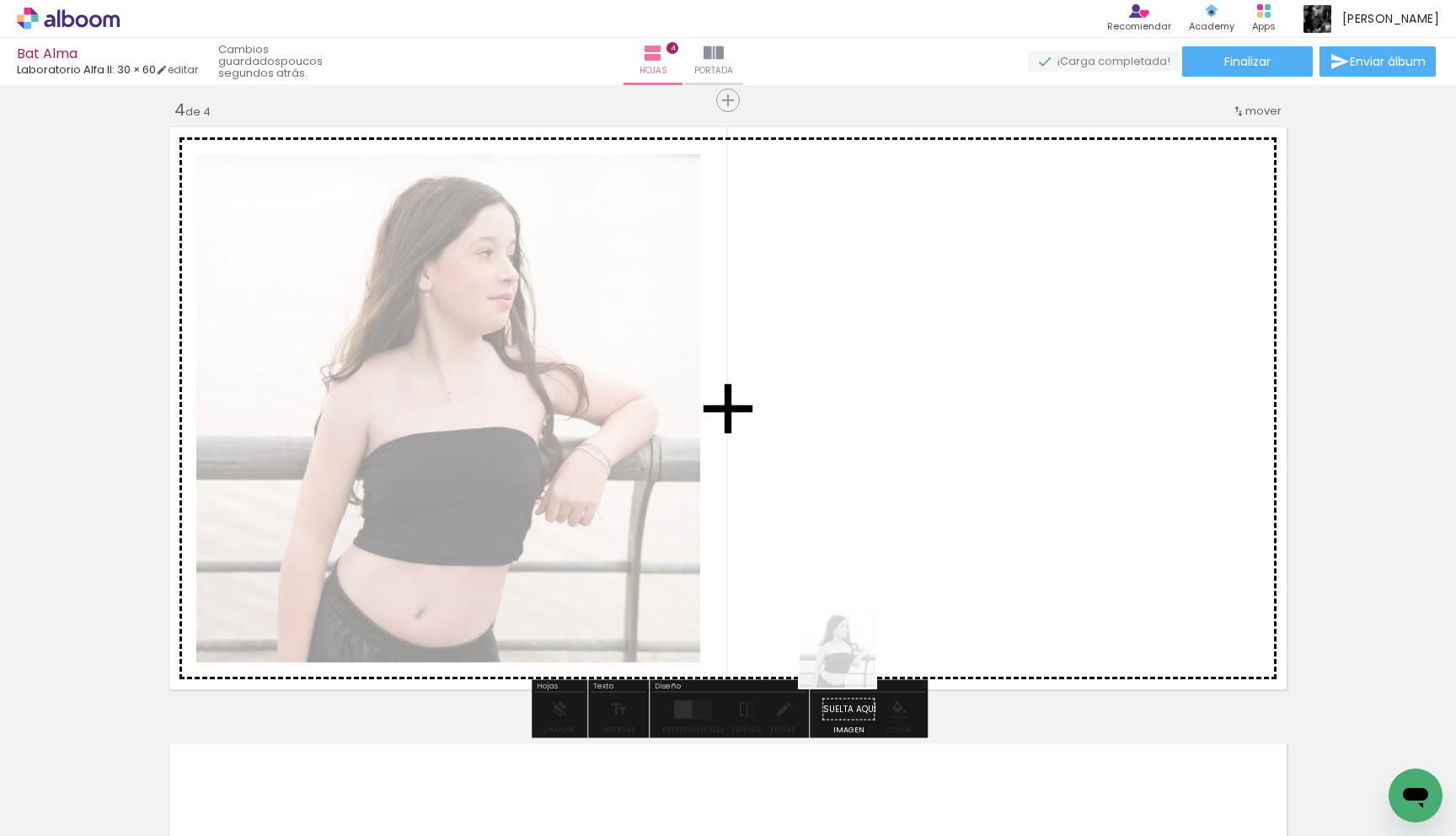
drag, startPoint x: 848, startPoint y: 766, endPoint x: 850, endPoint y: 662, distance: 104.0
click at [850, 662] on quentale-workspace at bounding box center [728, 418] width 1456 height 836
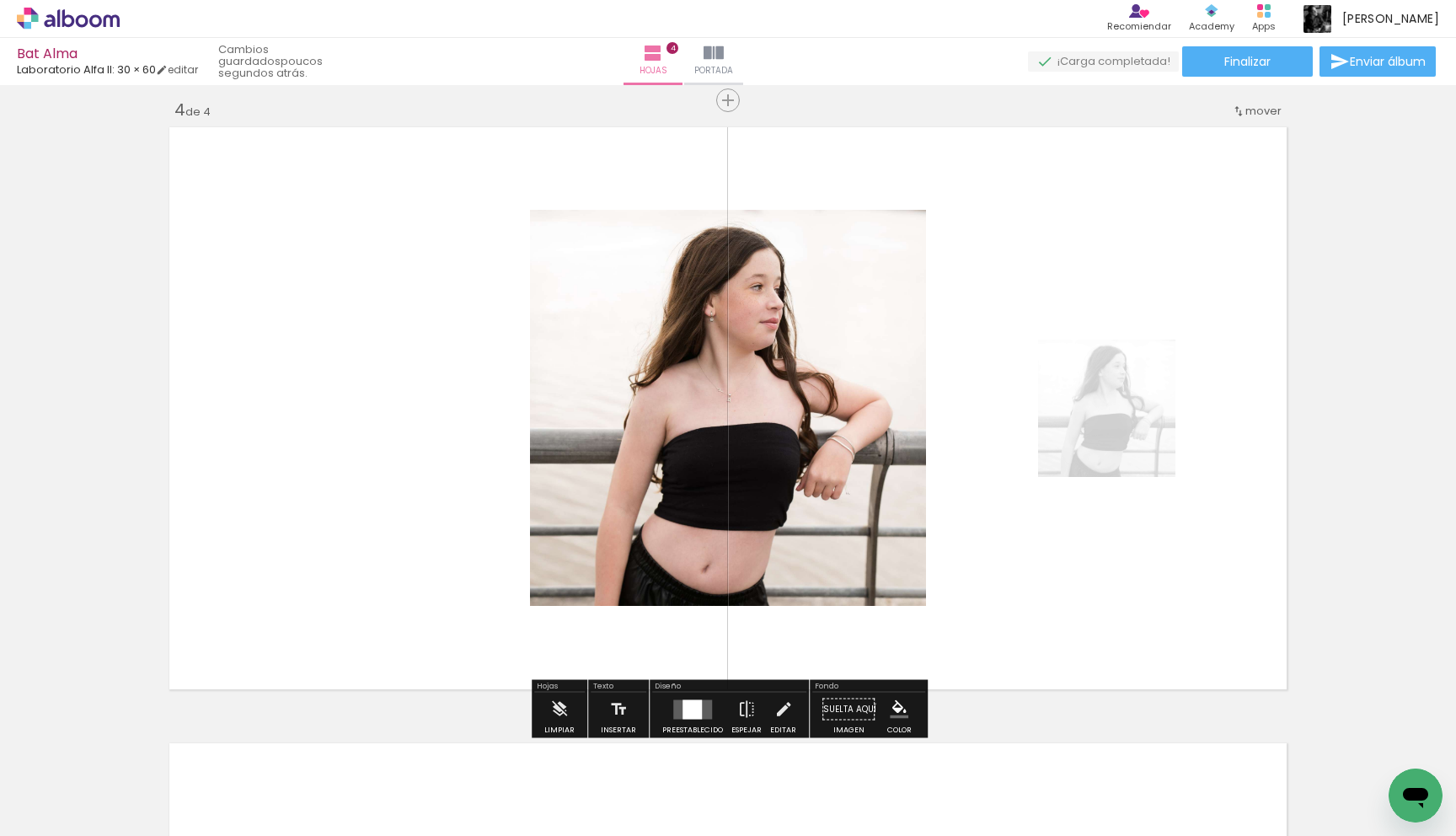
click at [707, 708] on quentale-layouter at bounding box center [692, 709] width 39 height 20
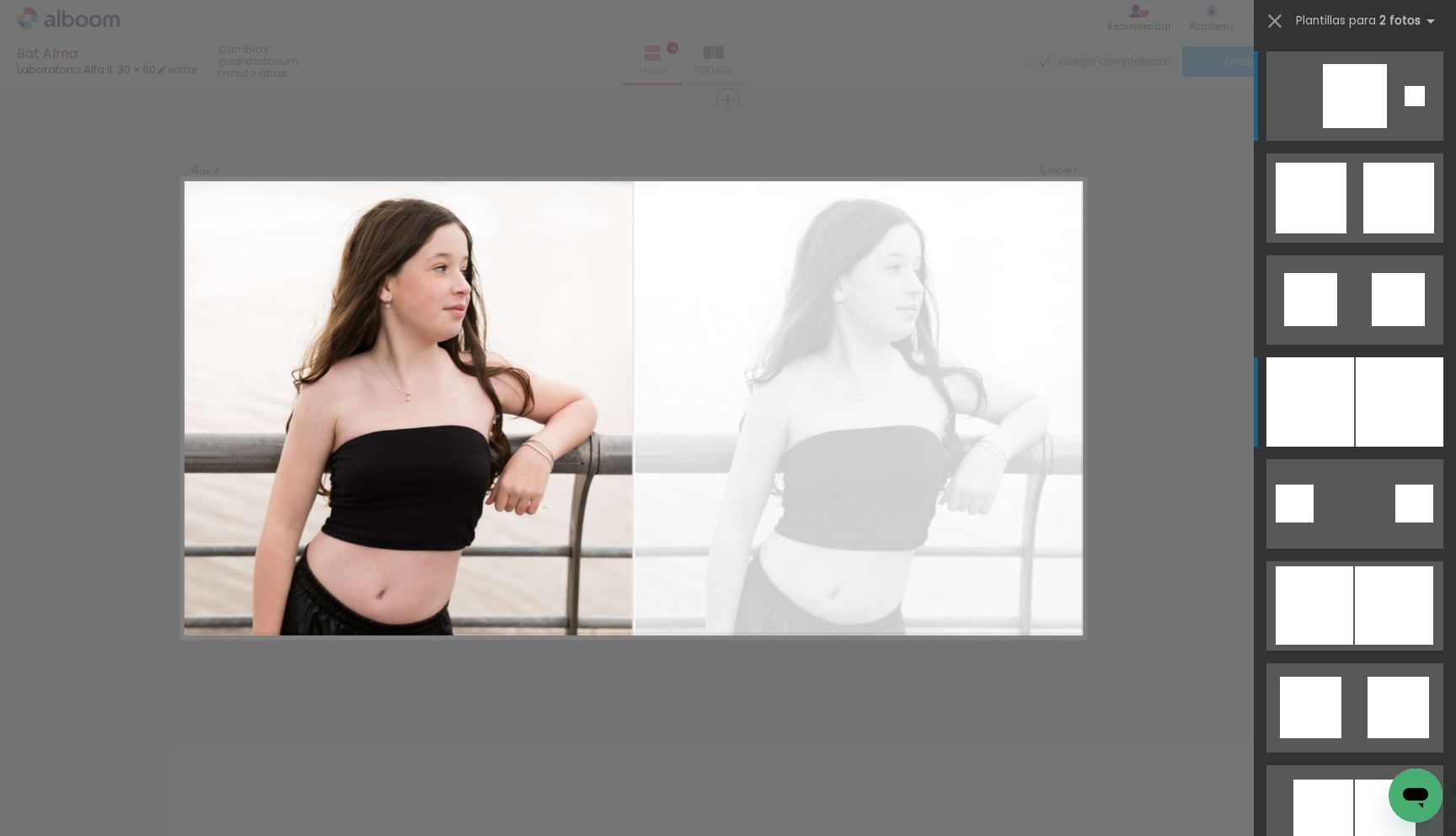
click at [1316, 425] on div at bounding box center [1309, 401] width 87 height 89
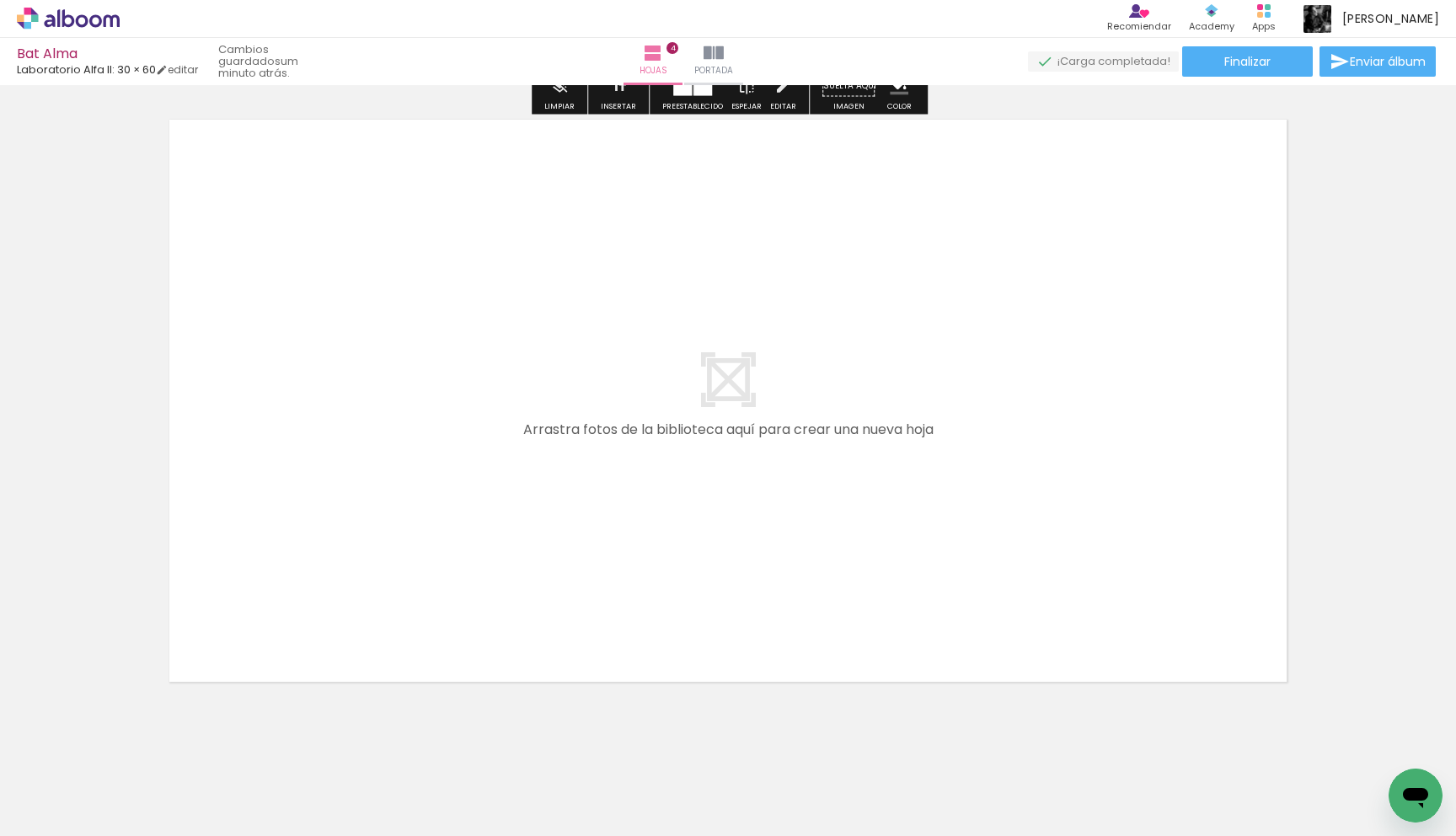
scroll to position [2500, 0]
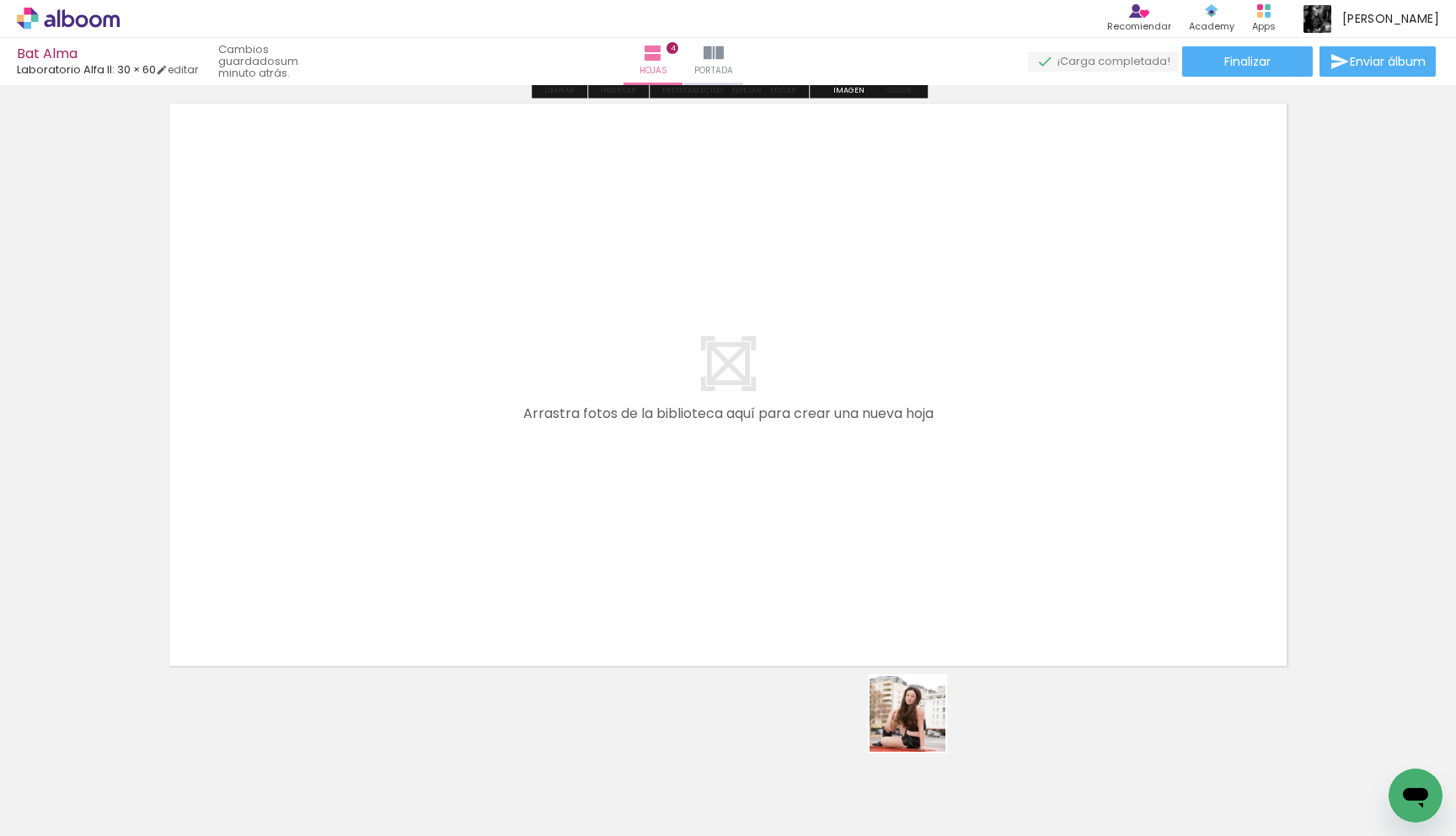
drag, startPoint x: 941, startPoint y: 753, endPoint x: 815, endPoint y: 601, distance: 197.4
click at [815, 601] on quentale-workspace at bounding box center [728, 418] width 1456 height 836
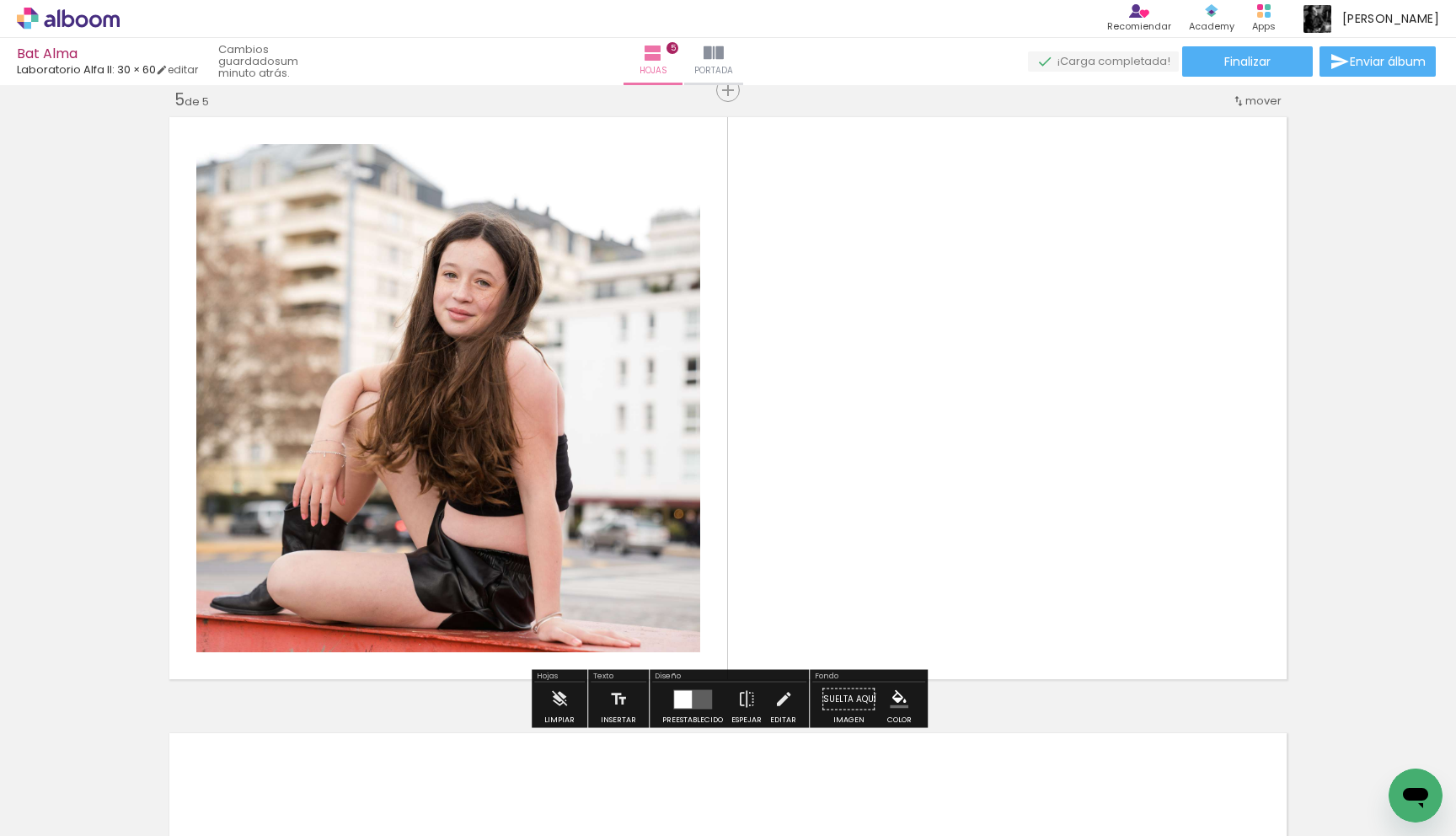
scroll to position [2477, 0]
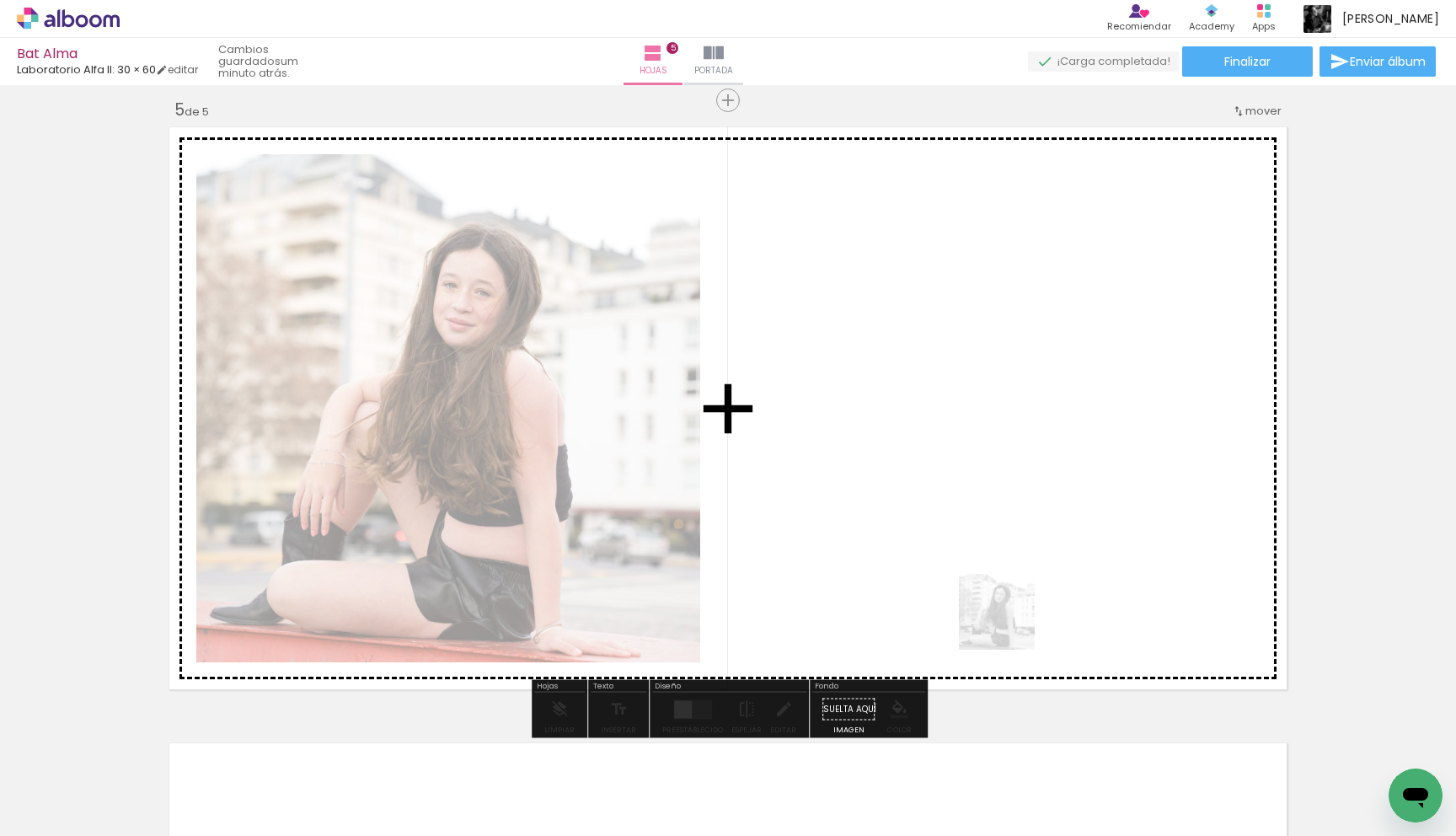
drag, startPoint x: 1025, startPoint y: 765, endPoint x: 1010, endPoint y: 625, distance: 140.8
click at [1010, 625] on quentale-workspace at bounding box center [728, 418] width 1456 height 836
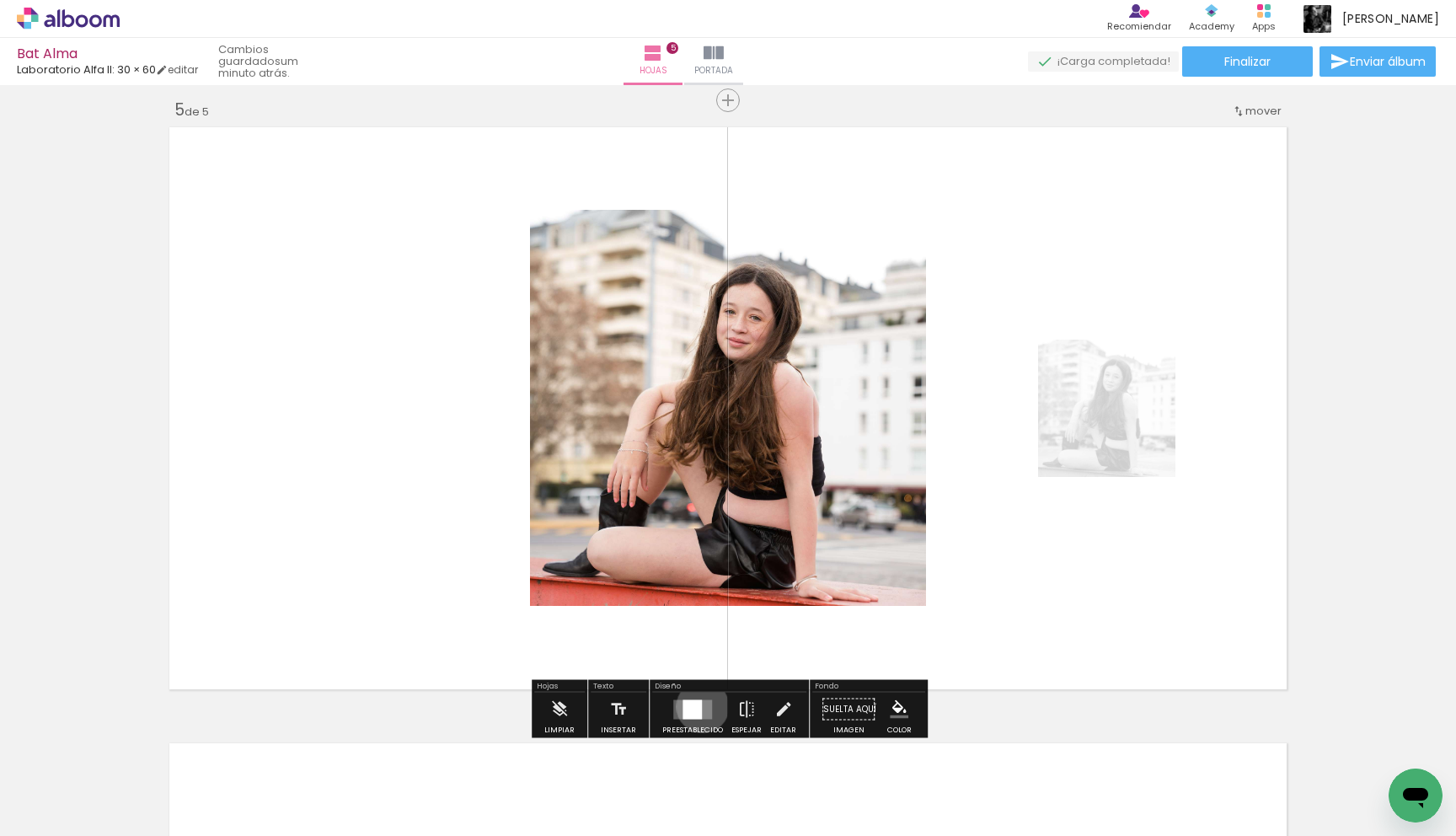
click at [698, 706] on quentale-layouter at bounding box center [692, 709] width 39 height 20
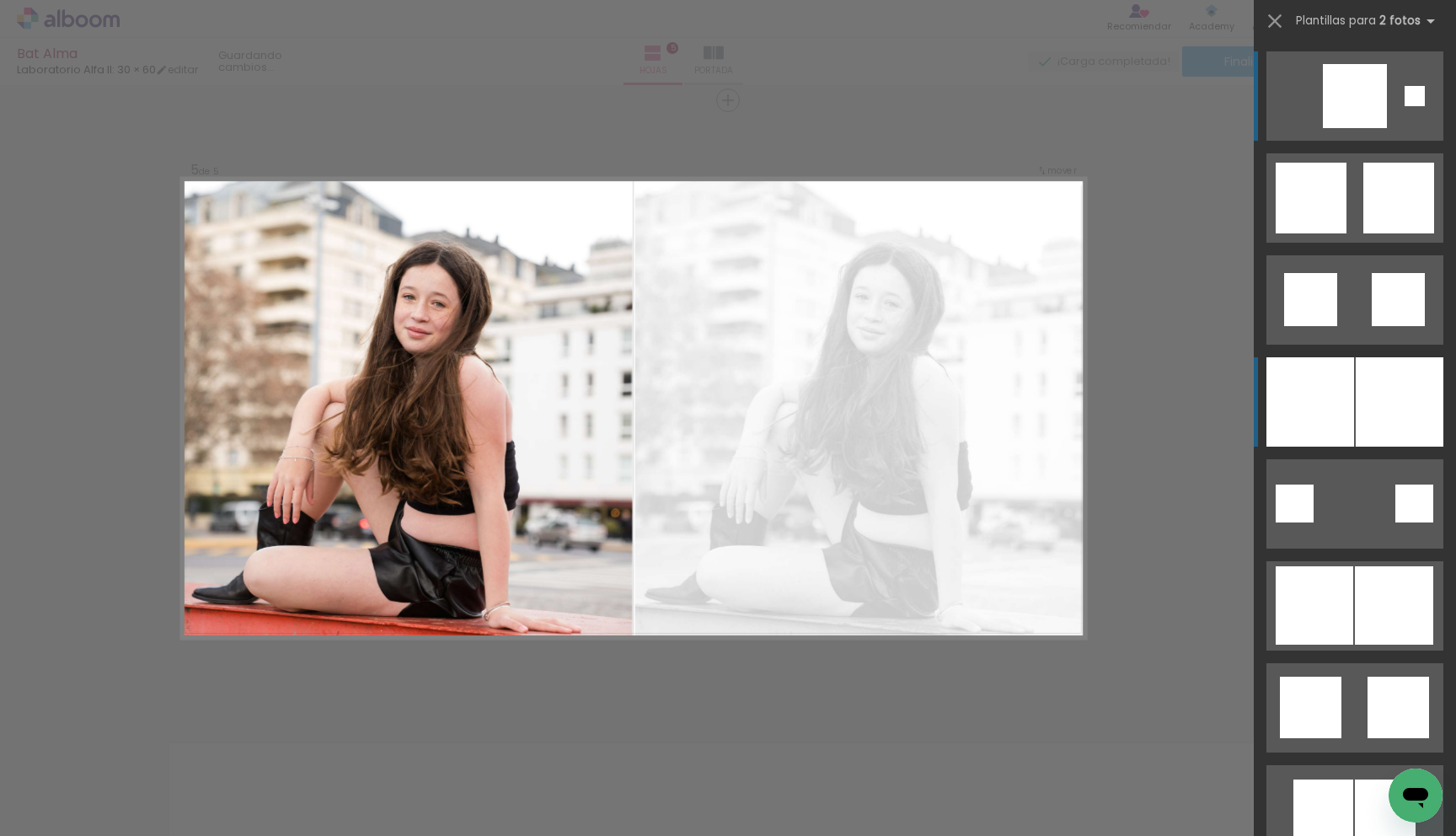
click at [1403, 369] on div at bounding box center [1399, 401] width 87 height 89
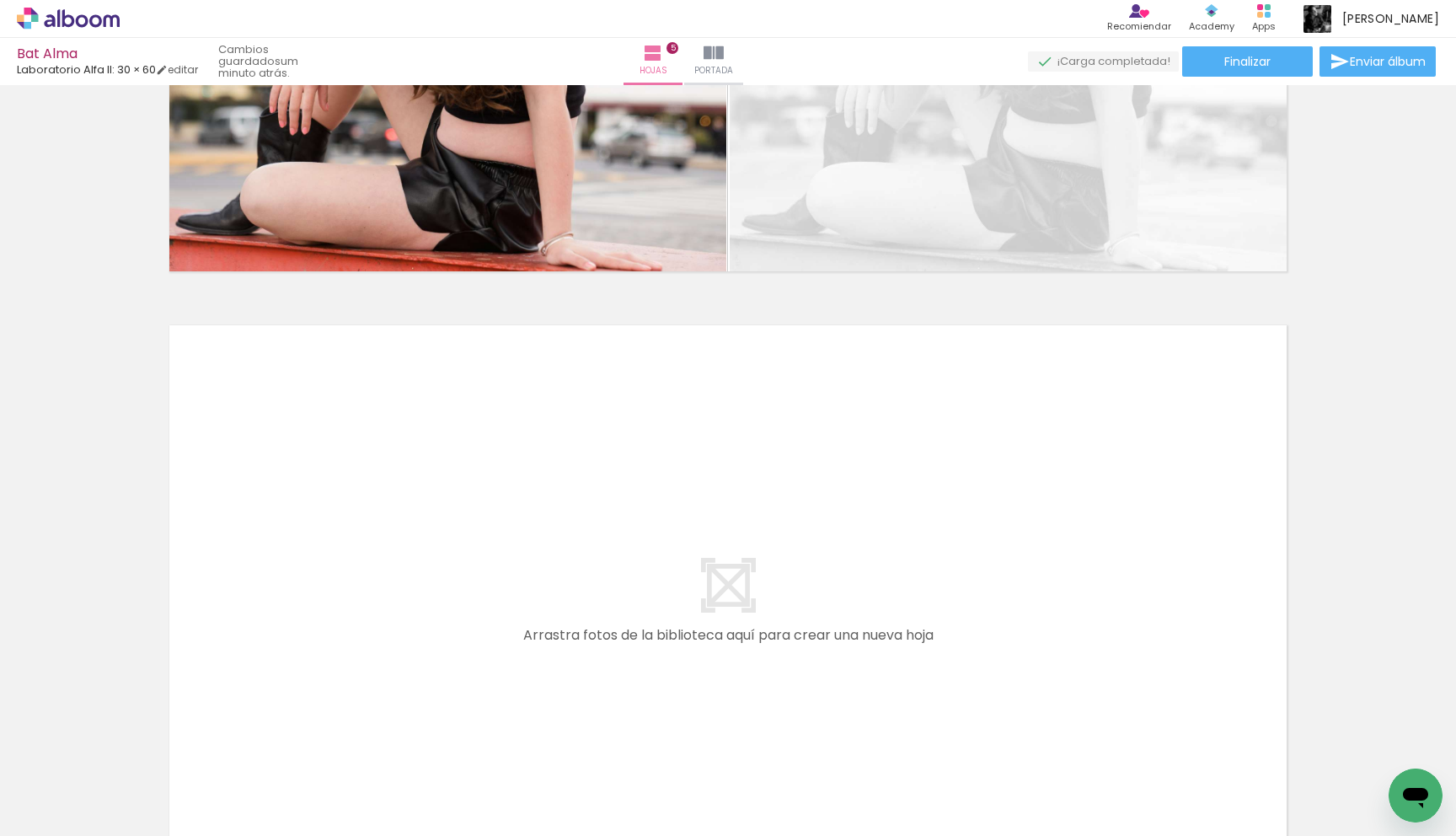
scroll to position [2902, 0]
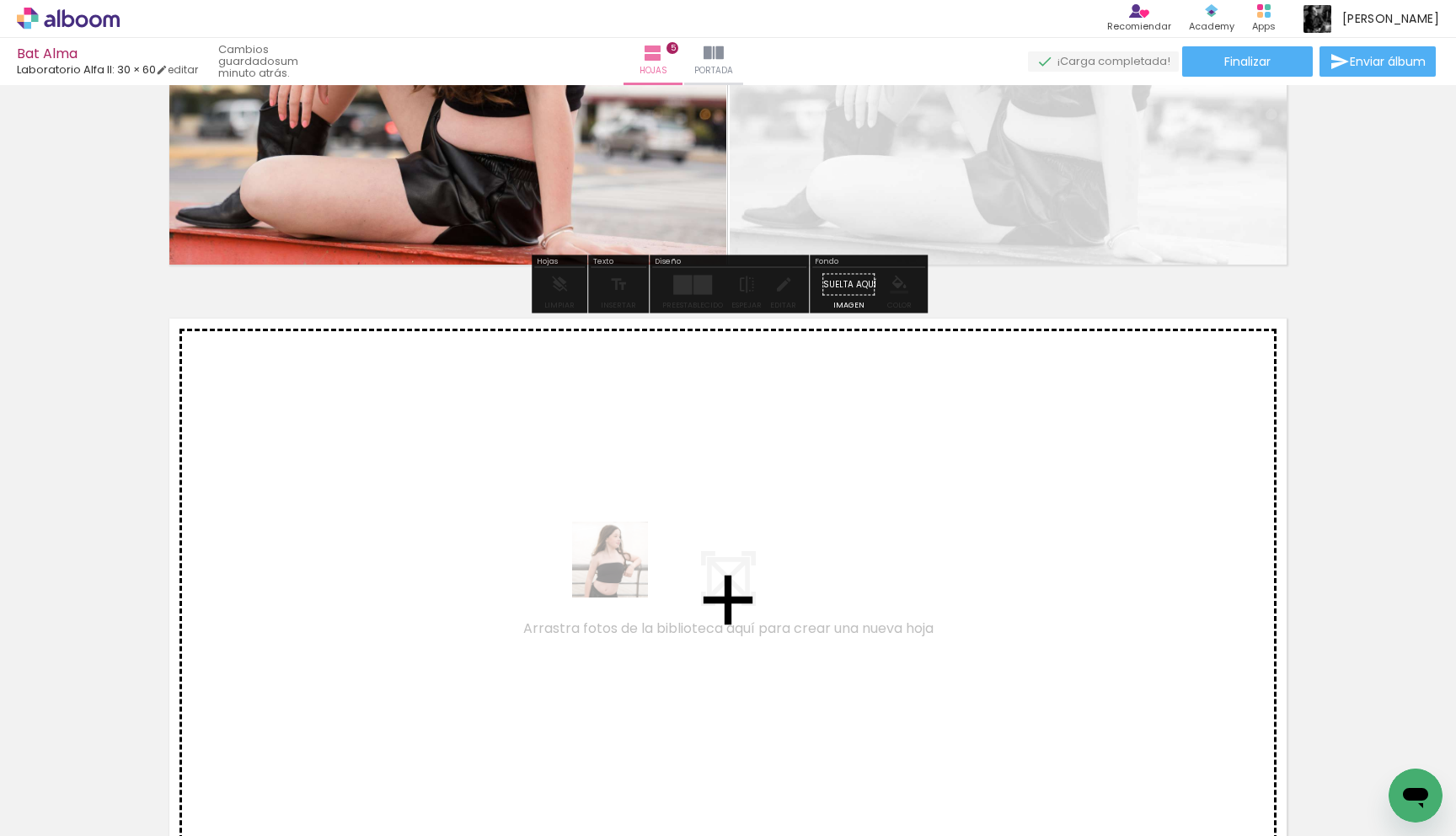
drag, startPoint x: 735, startPoint y: 783, endPoint x: 609, endPoint y: 556, distance: 259.6
click at [609, 556] on quentale-workspace at bounding box center [728, 418] width 1456 height 836
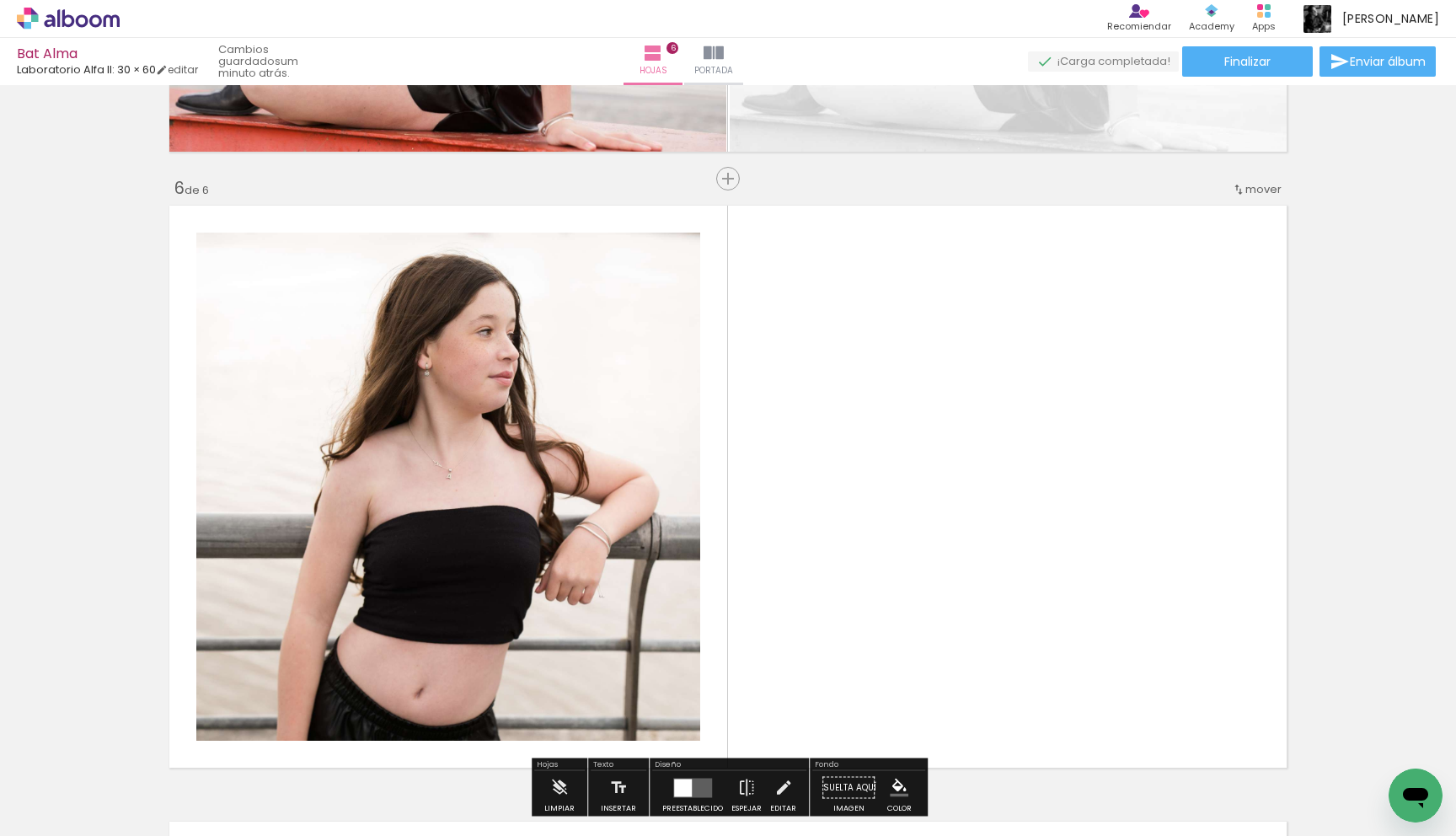
scroll to position [3093, 0]
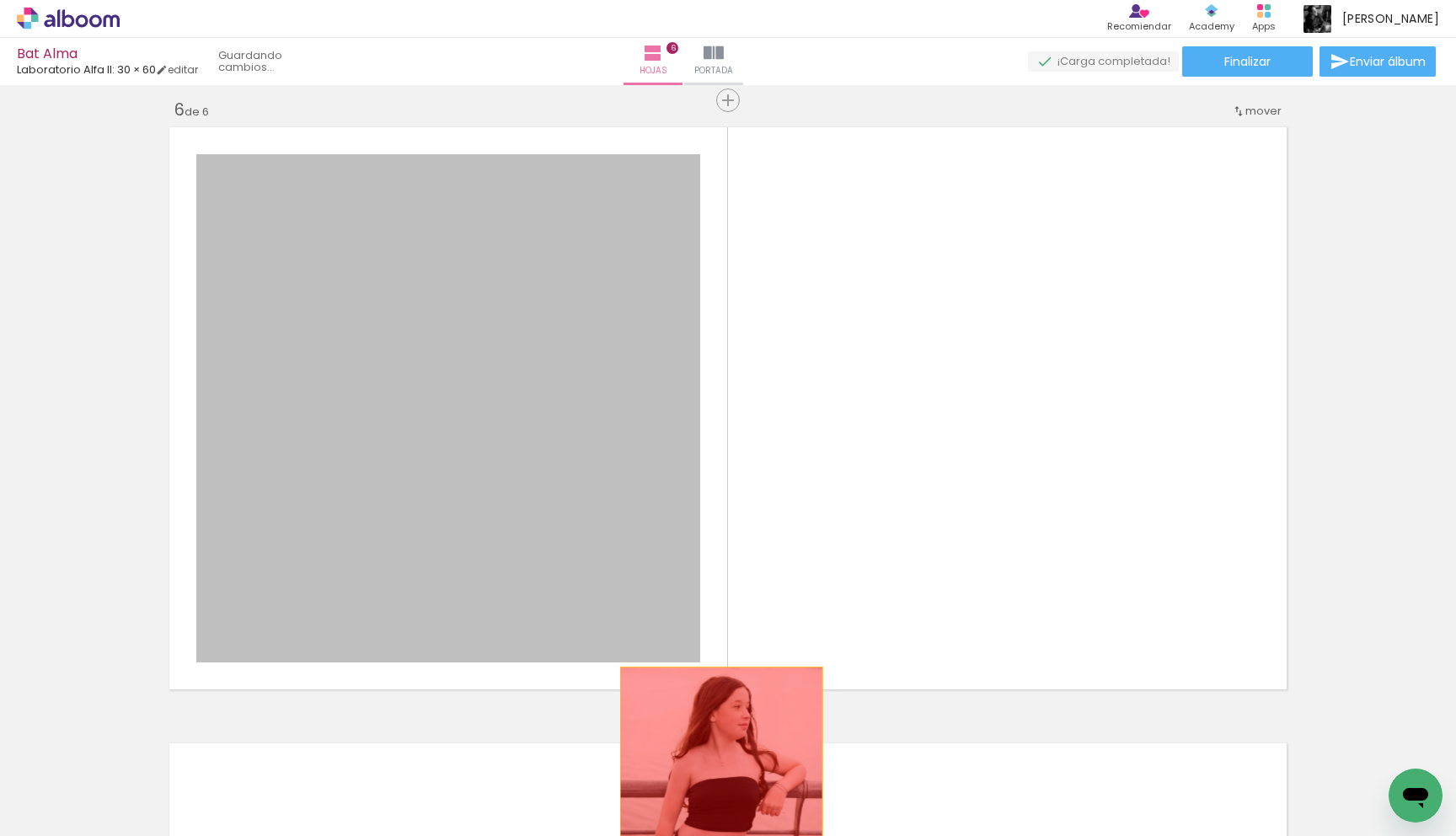
drag, startPoint x: 571, startPoint y: 561, endPoint x: 721, endPoint y: 769, distance: 256.4
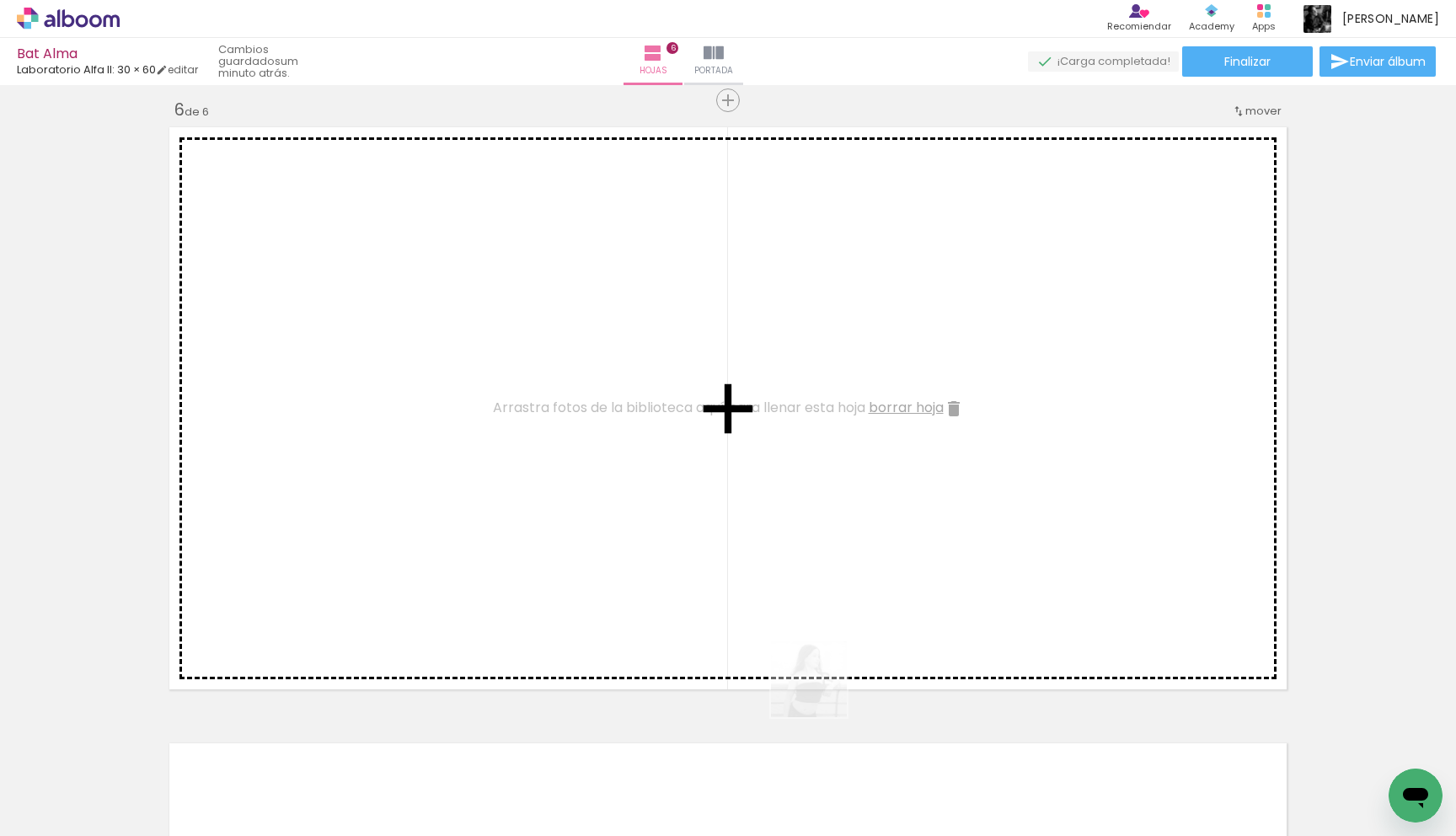
drag, startPoint x: 837, startPoint y: 790, endPoint x: 820, endPoint y: 664, distance: 127.1
click at [820, 664] on quentale-workspace at bounding box center [728, 418] width 1456 height 836
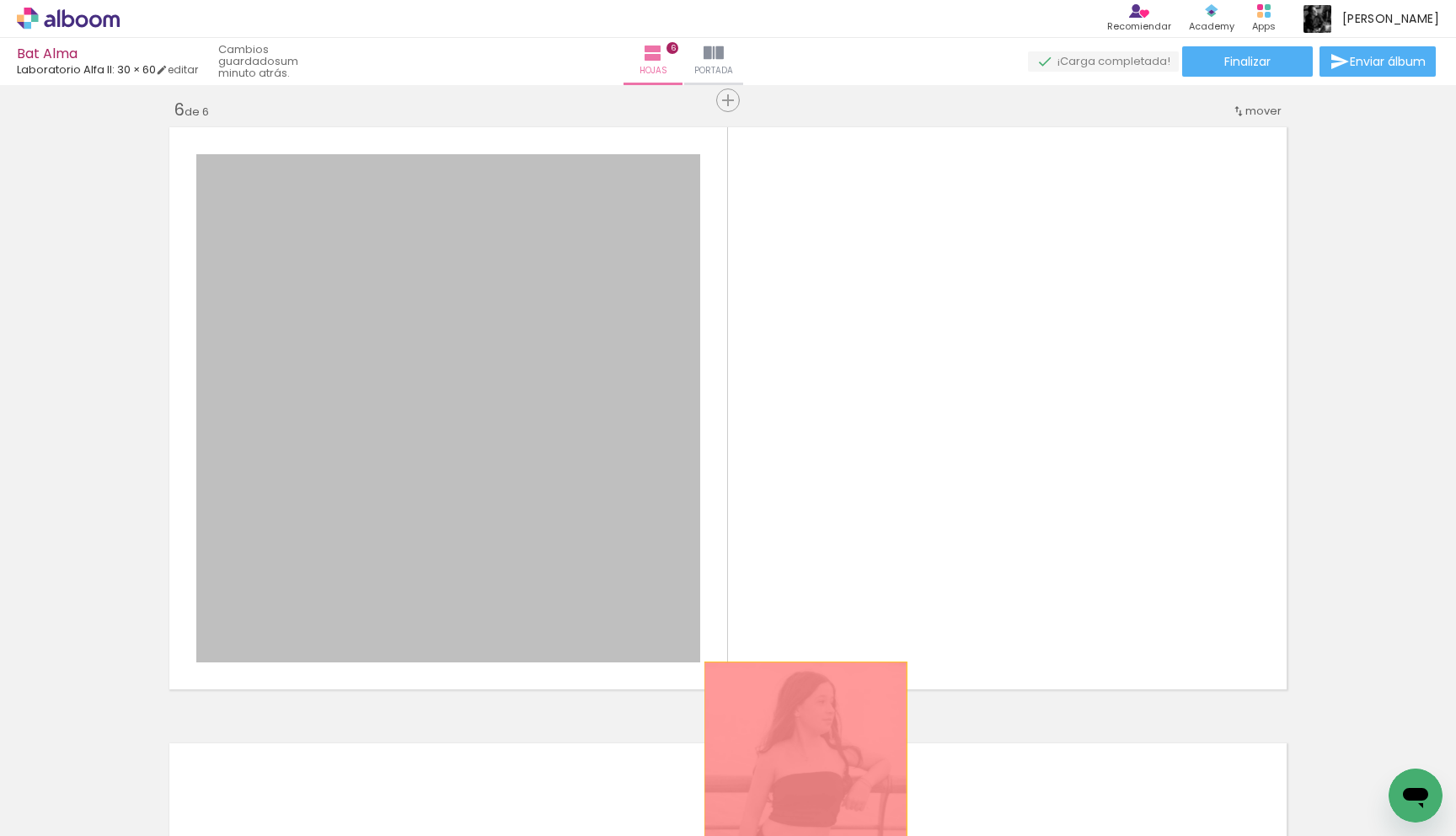
drag, startPoint x: 620, startPoint y: 624, endPoint x: 808, endPoint y: 768, distance: 236.8
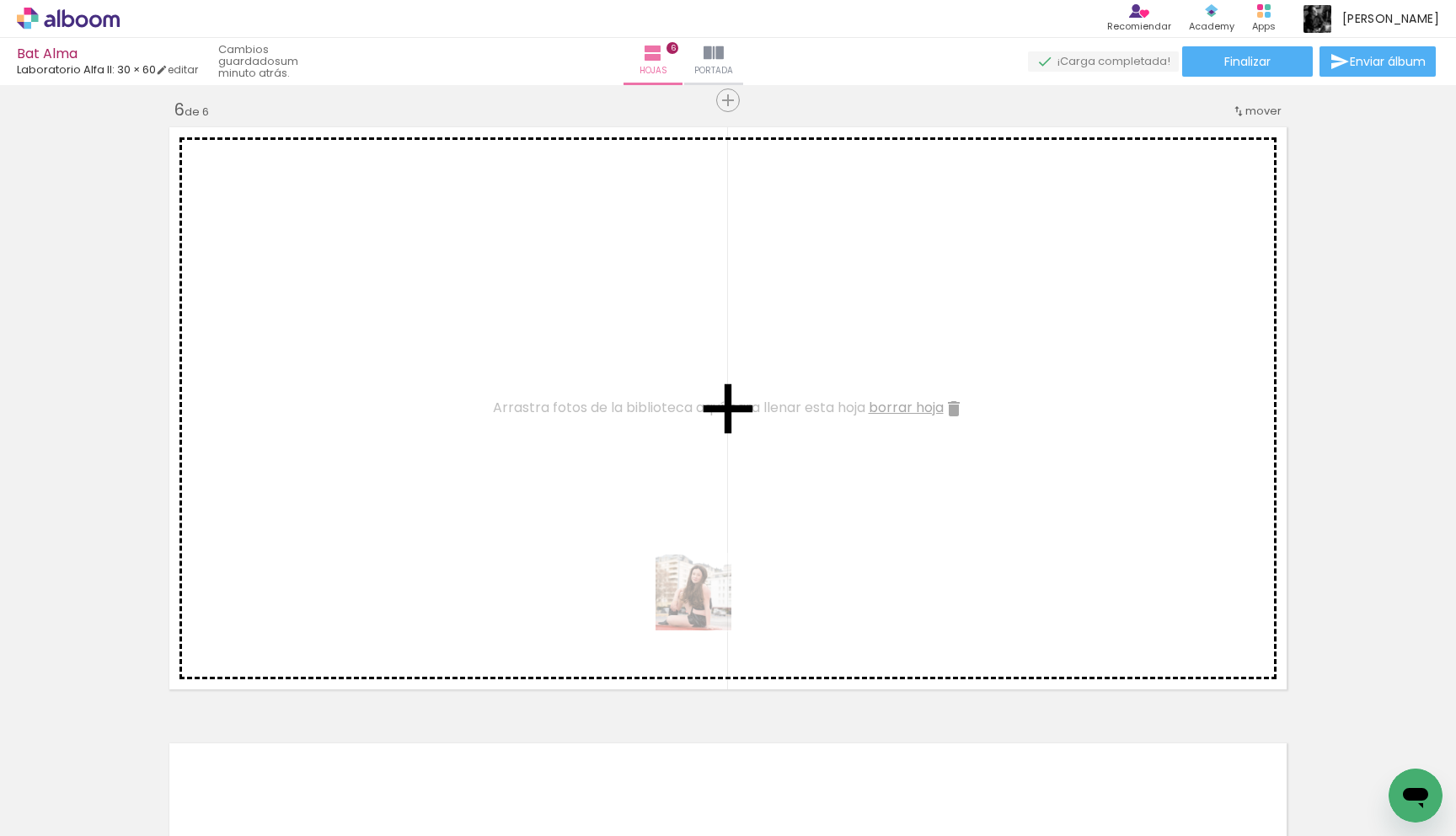
drag, startPoint x: 935, startPoint y: 800, endPoint x: 705, endPoint y: 605, distance: 301.5
click at [705, 605] on quentale-workspace at bounding box center [728, 418] width 1456 height 836
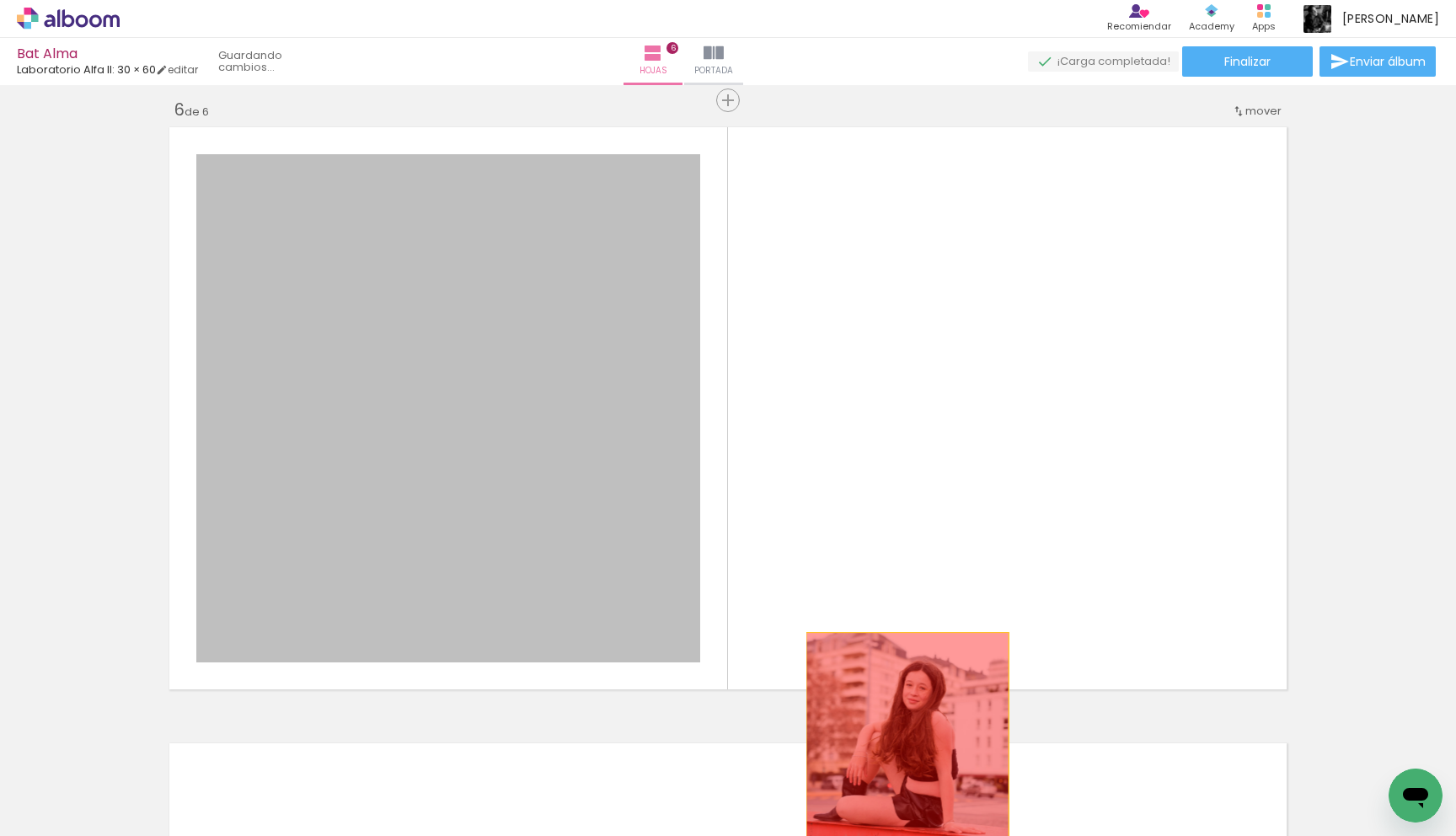
drag, startPoint x: 662, startPoint y: 585, endPoint x: 907, endPoint y: 734, distance: 286.8
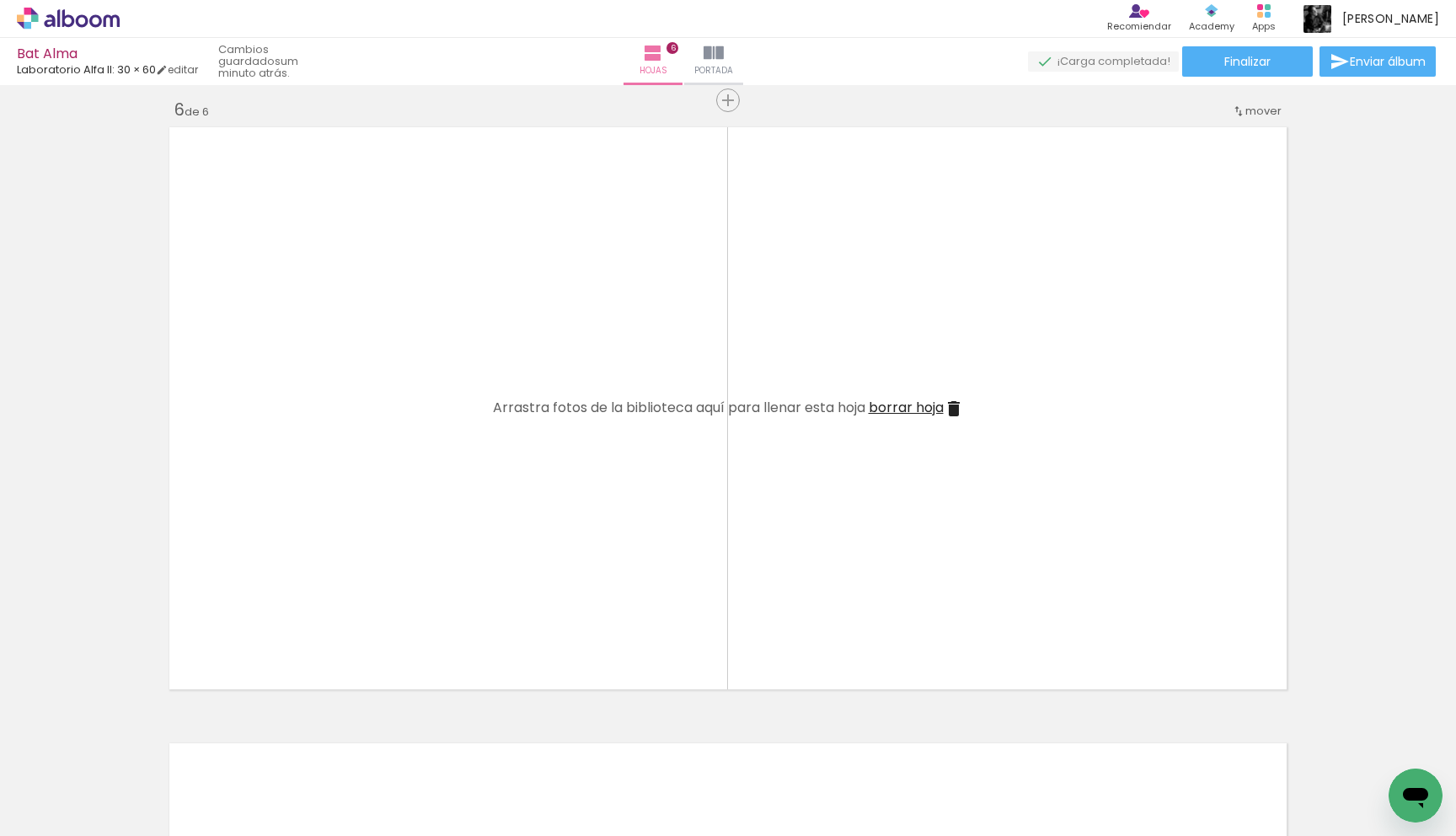
scroll to position [0, 546]
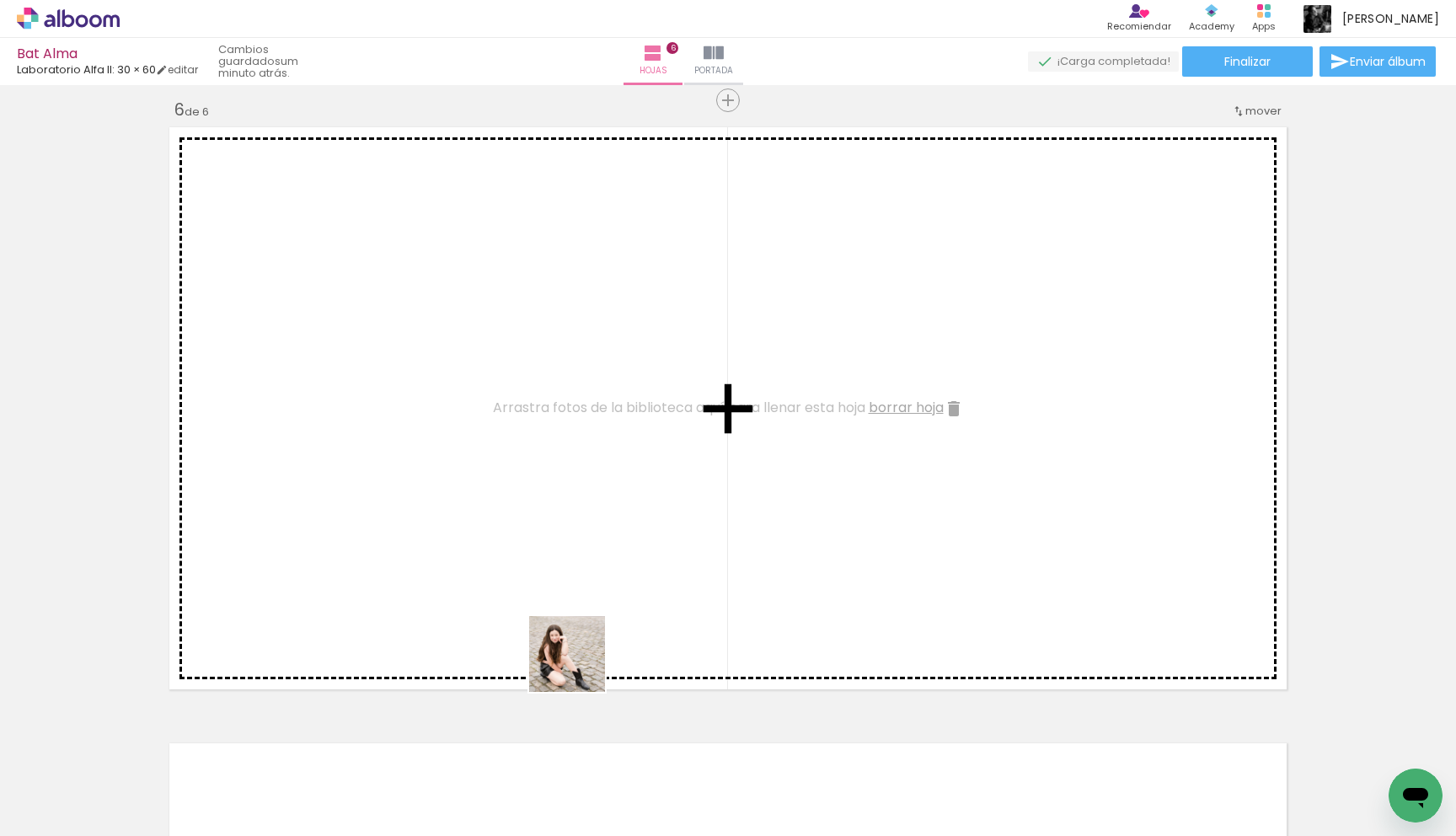
drag, startPoint x: 574, startPoint y: 791, endPoint x: 580, endPoint y: 664, distance: 127.1
click at [580, 664] on quentale-workspace at bounding box center [728, 418] width 1456 height 836
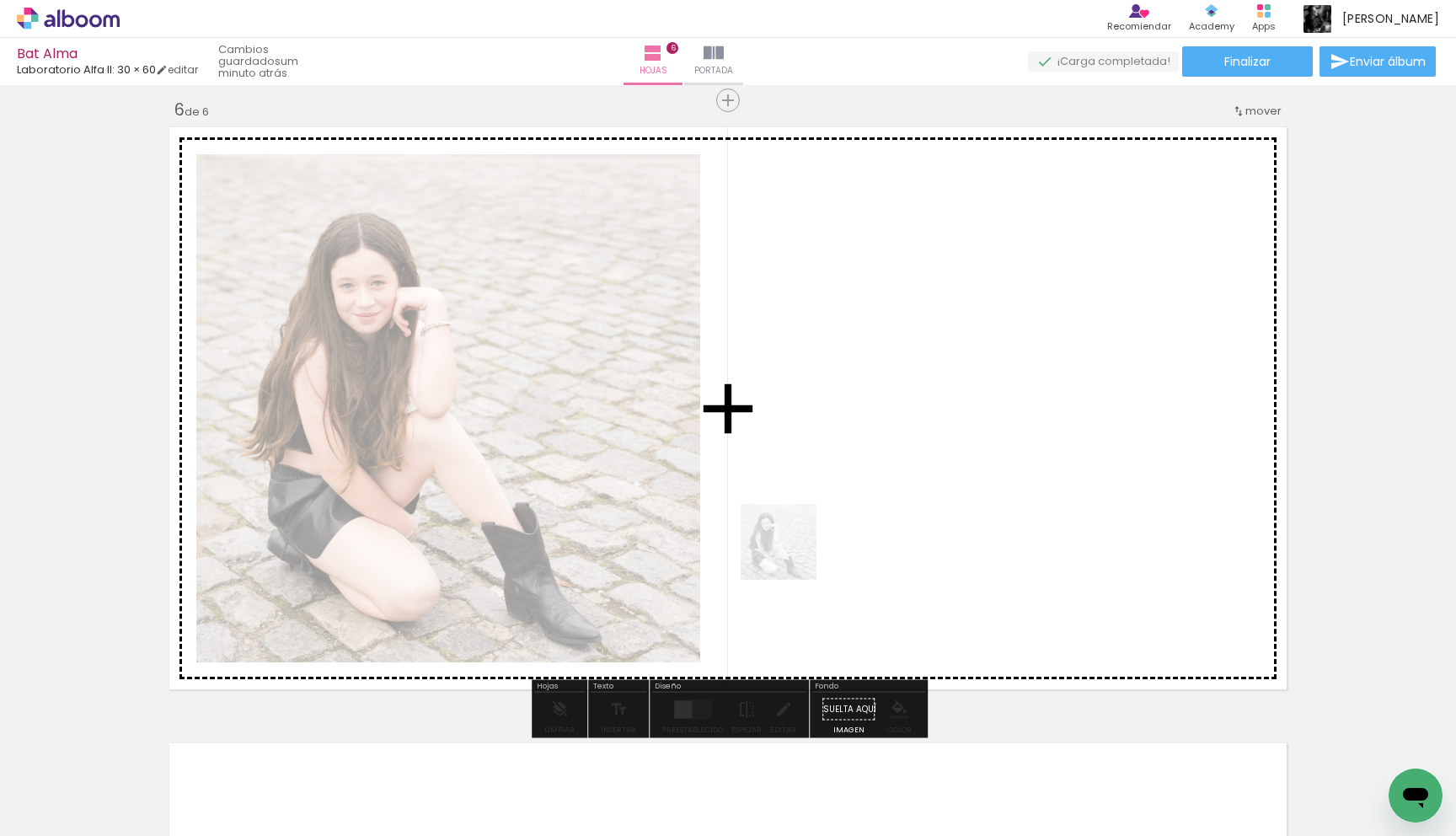
drag, startPoint x: 664, startPoint y: 770, endPoint x: 791, endPoint y: 553, distance: 251.4
click at [791, 553] on quentale-workspace at bounding box center [728, 418] width 1456 height 836
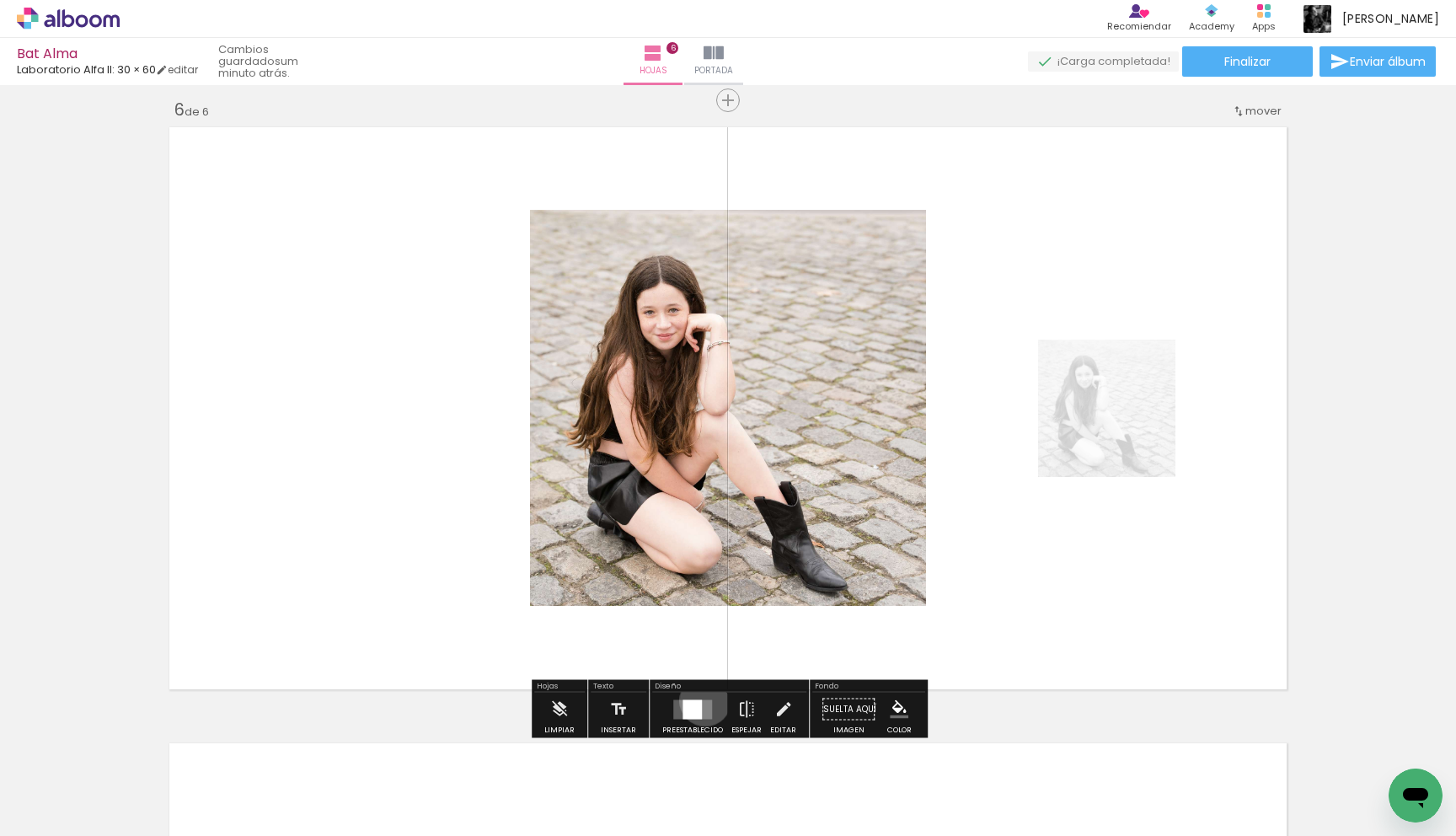
click at [701, 700] on quentale-layouter at bounding box center [692, 709] width 39 height 20
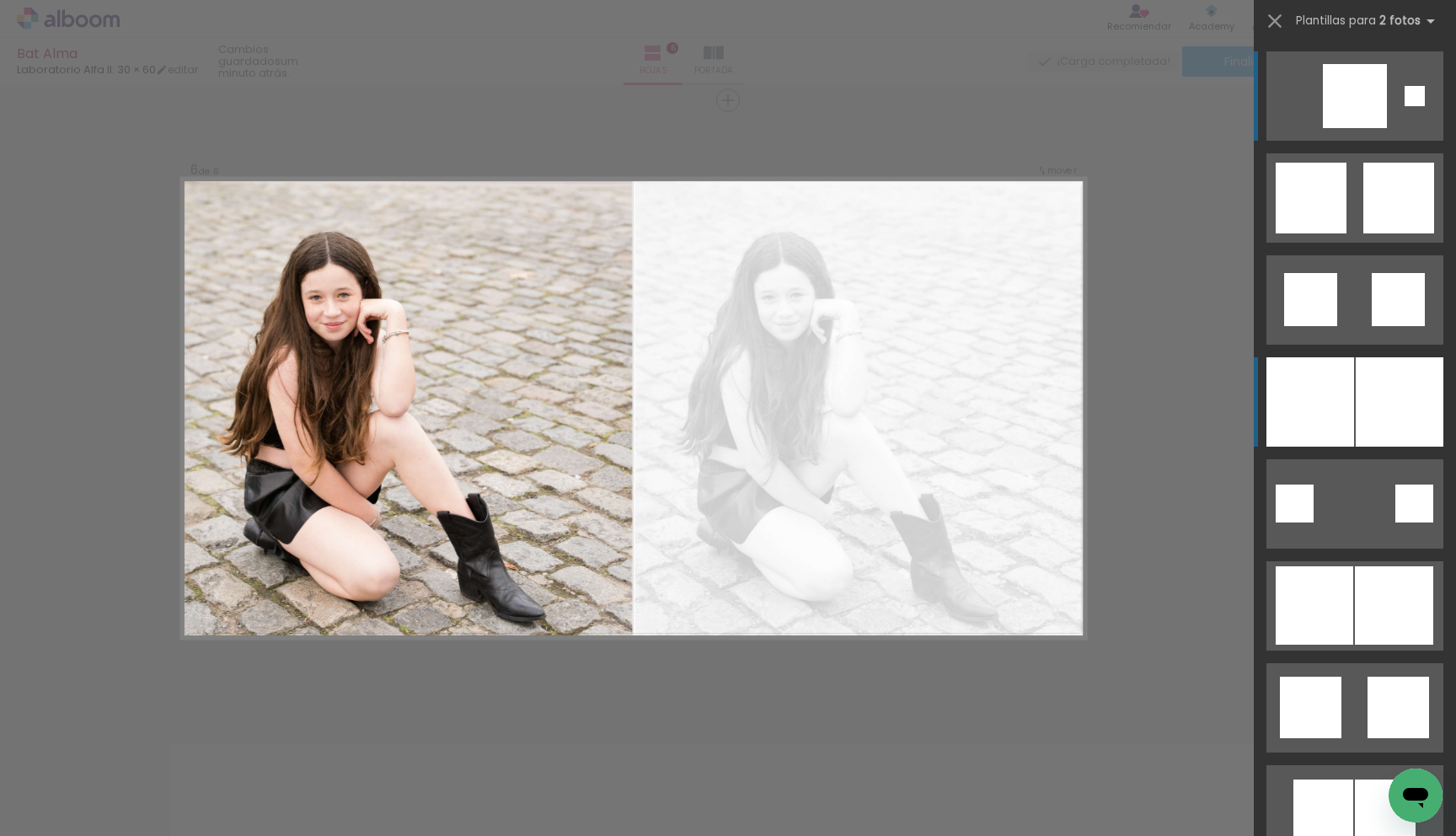
click at [1379, 392] on div at bounding box center [1399, 401] width 87 height 89
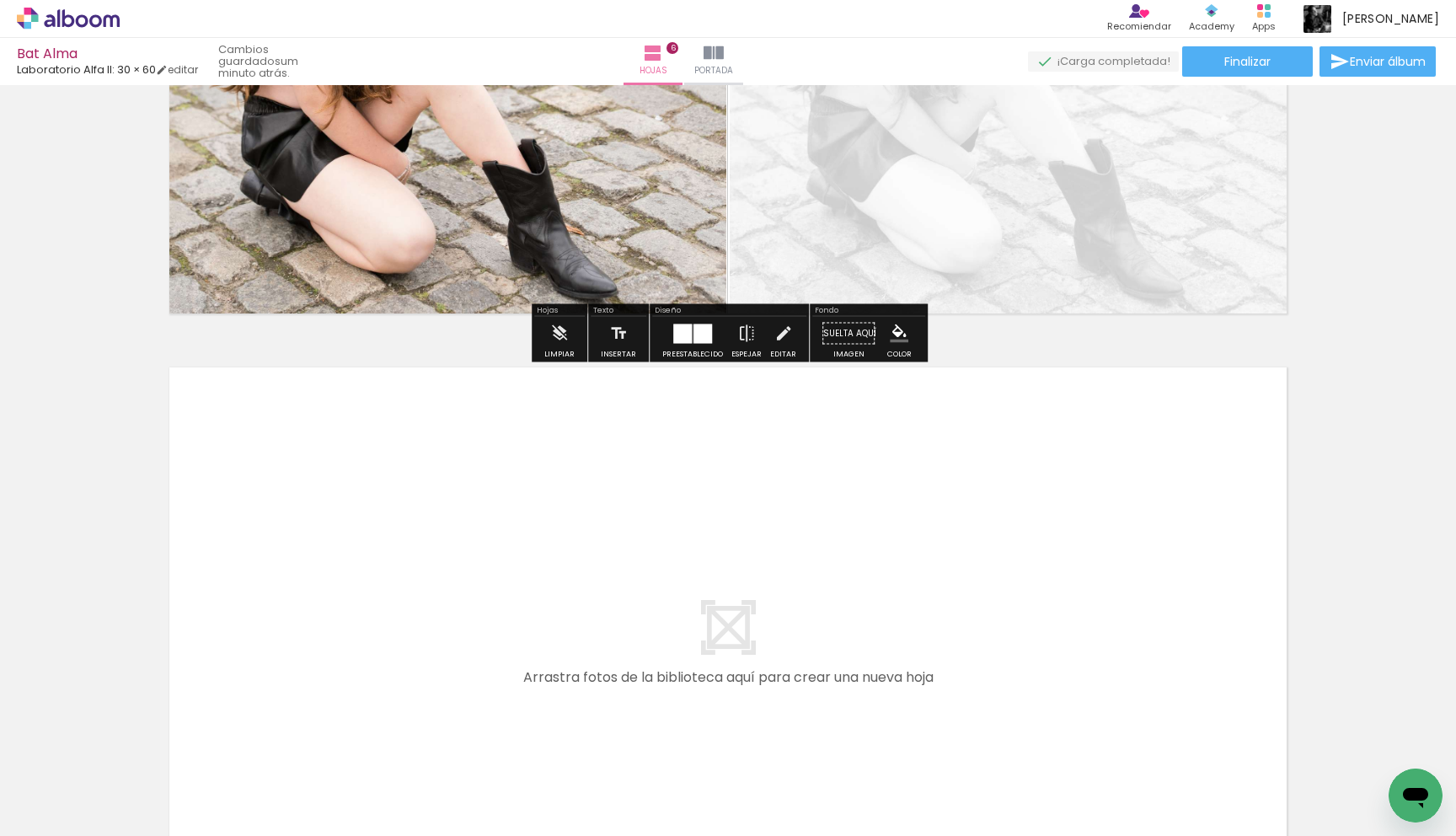
scroll to position [3476, 0]
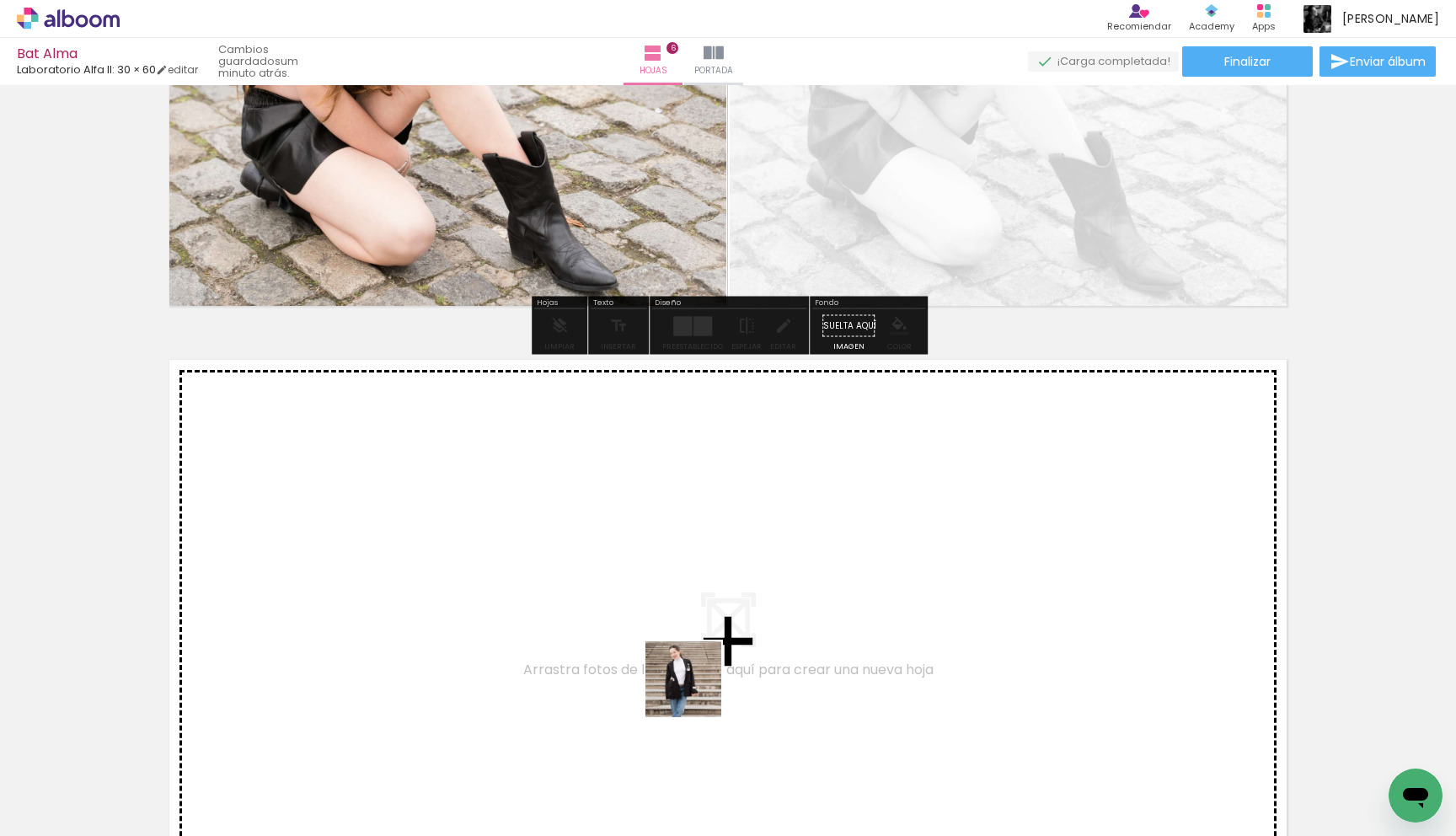
drag, startPoint x: 758, startPoint y: 772, endPoint x: 617, endPoint y: 658, distance: 181.3
click at [617, 658] on quentale-workspace at bounding box center [728, 418] width 1456 height 836
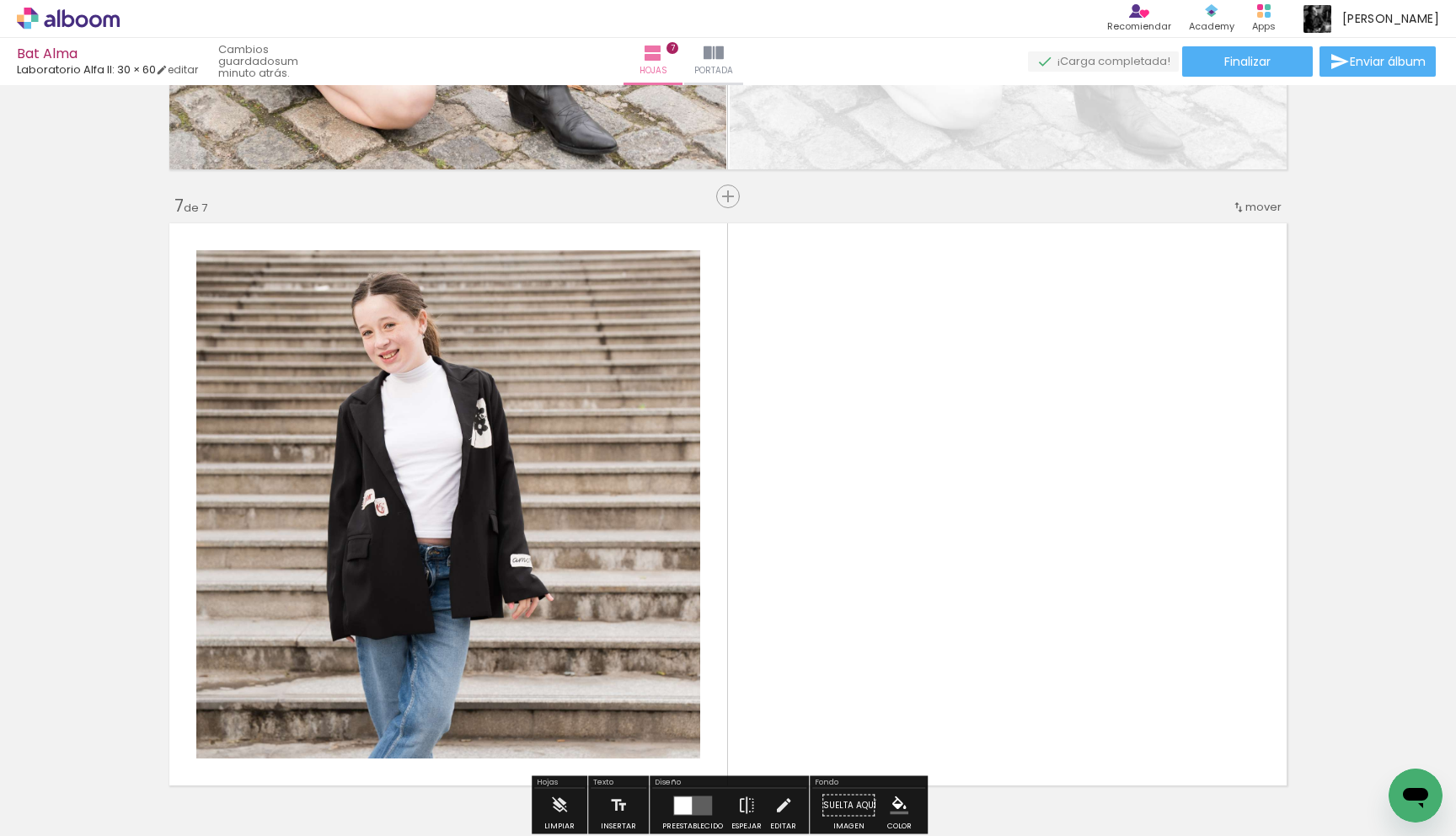
scroll to position [3709, 0]
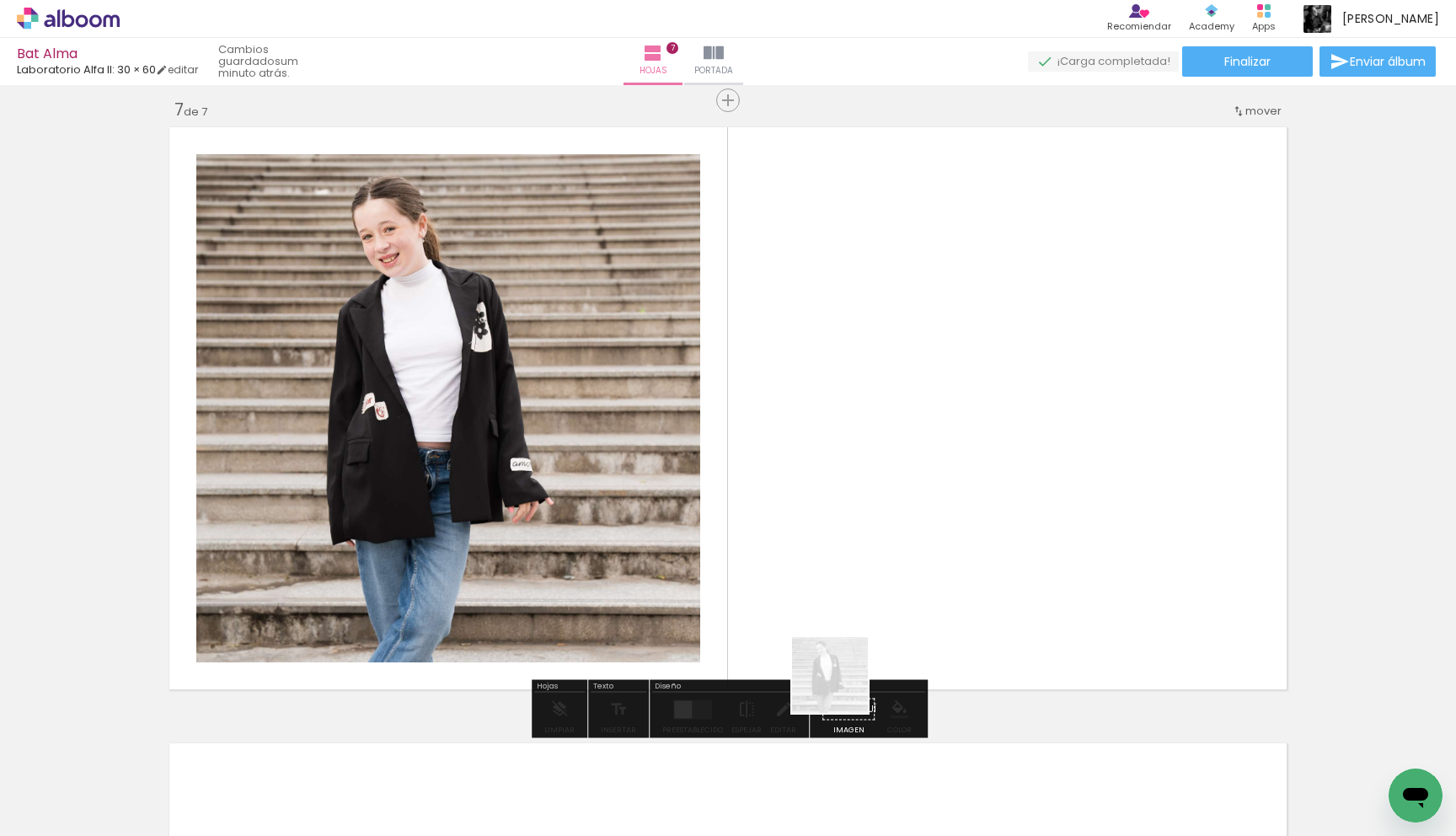
drag, startPoint x: 837, startPoint y: 795, endPoint x: 857, endPoint y: 594, distance: 202.0
click at [857, 594] on quentale-workspace at bounding box center [728, 418] width 1456 height 836
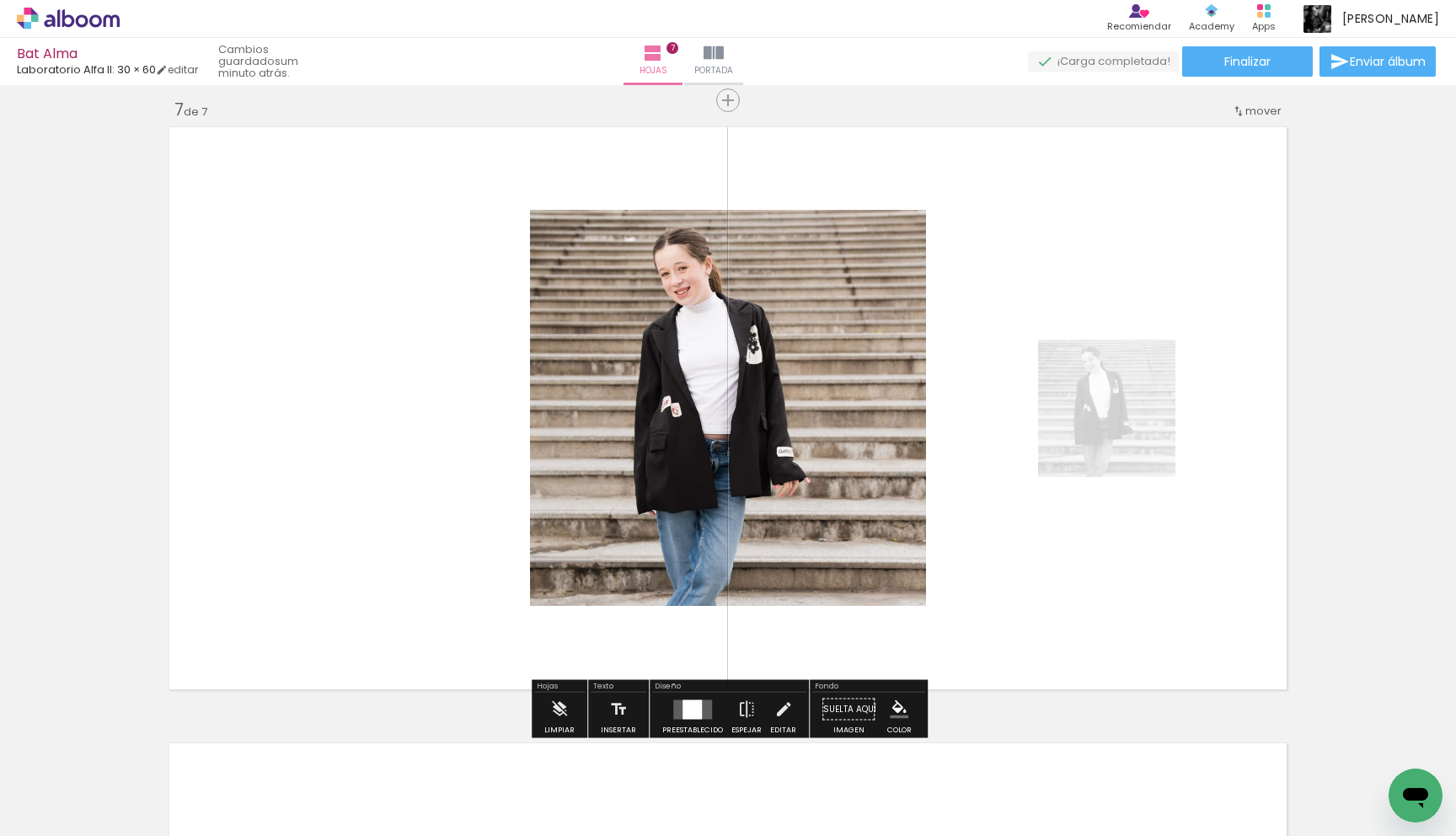
click at [690, 715] on div at bounding box center [692, 709] width 20 height 20
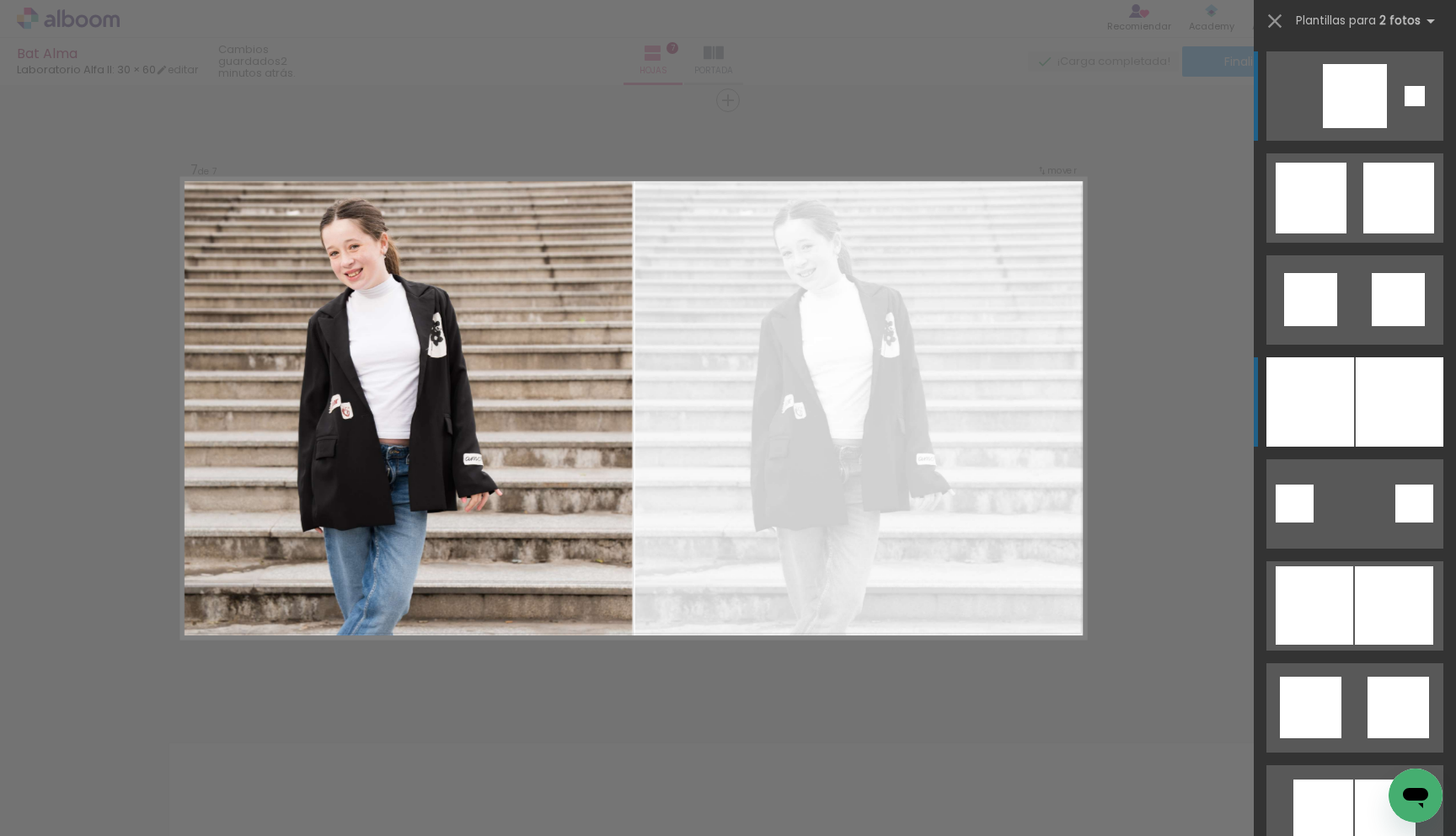
click at [1378, 412] on div at bounding box center [1399, 401] width 87 height 89
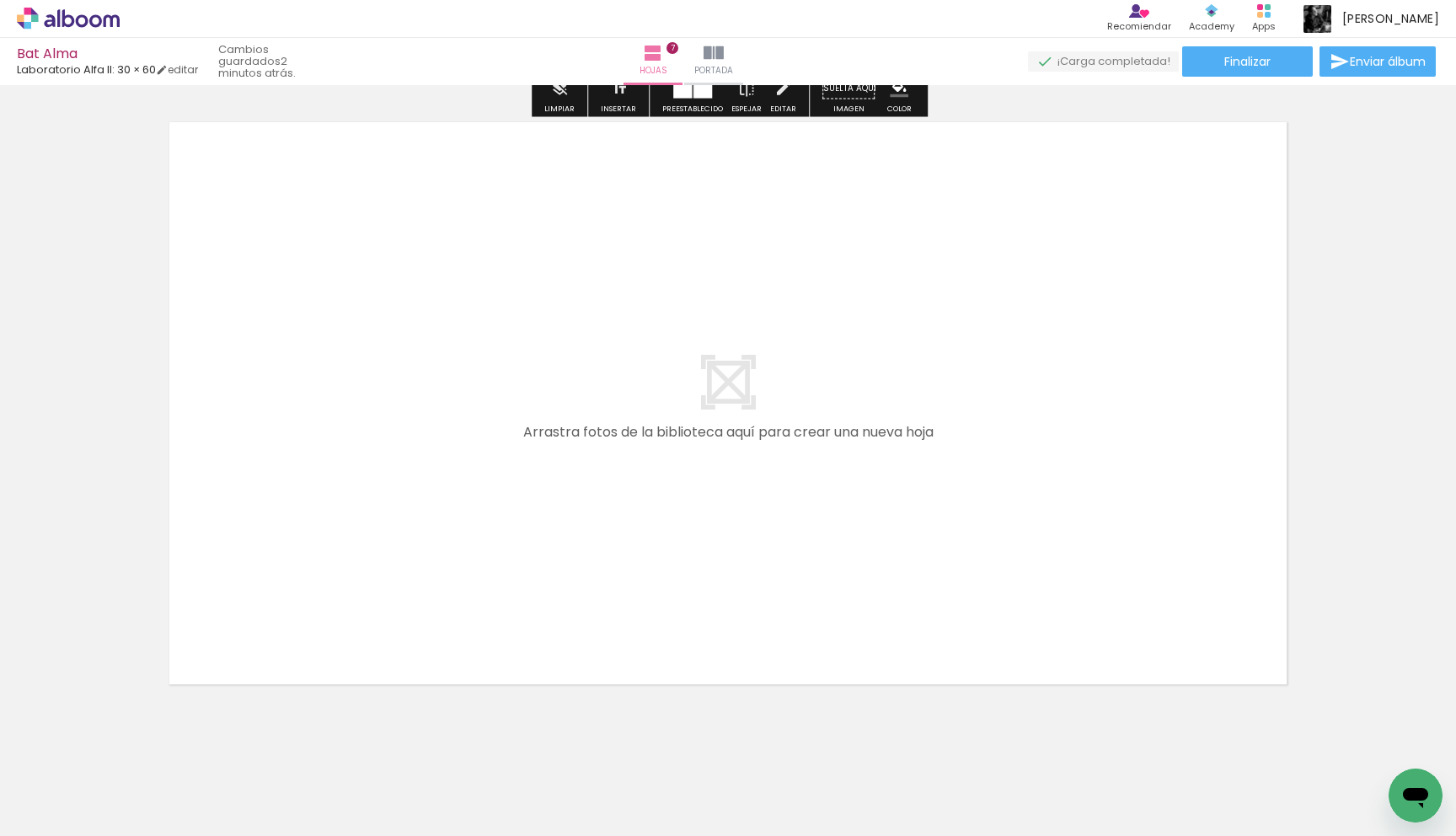
scroll to position [4332, 0]
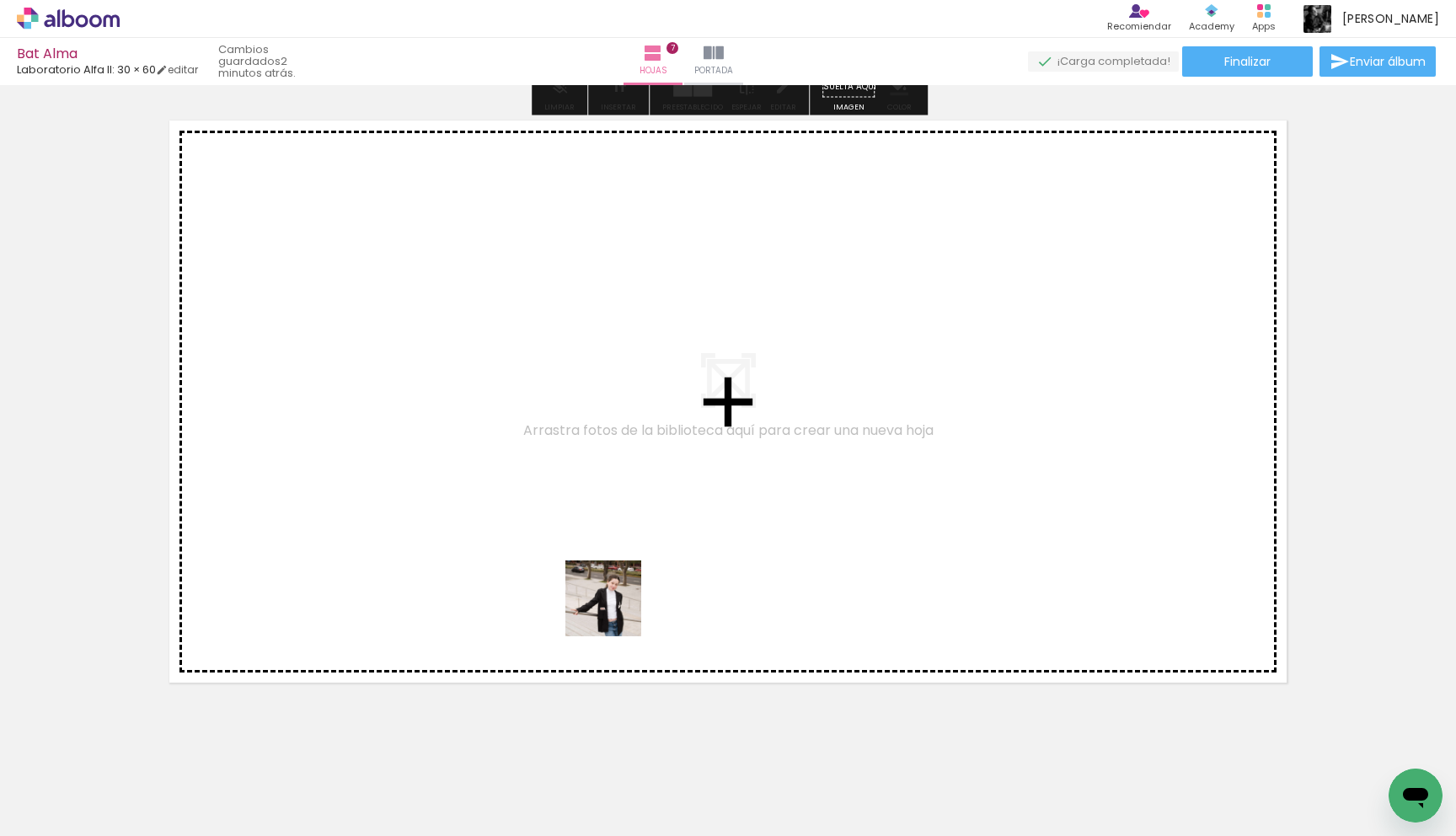
drag, startPoint x: 956, startPoint y: 760, endPoint x: 616, endPoint y: 611, distance: 371.2
click at [616, 611] on quentale-workspace at bounding box center [728, 418] width 1456 height 836
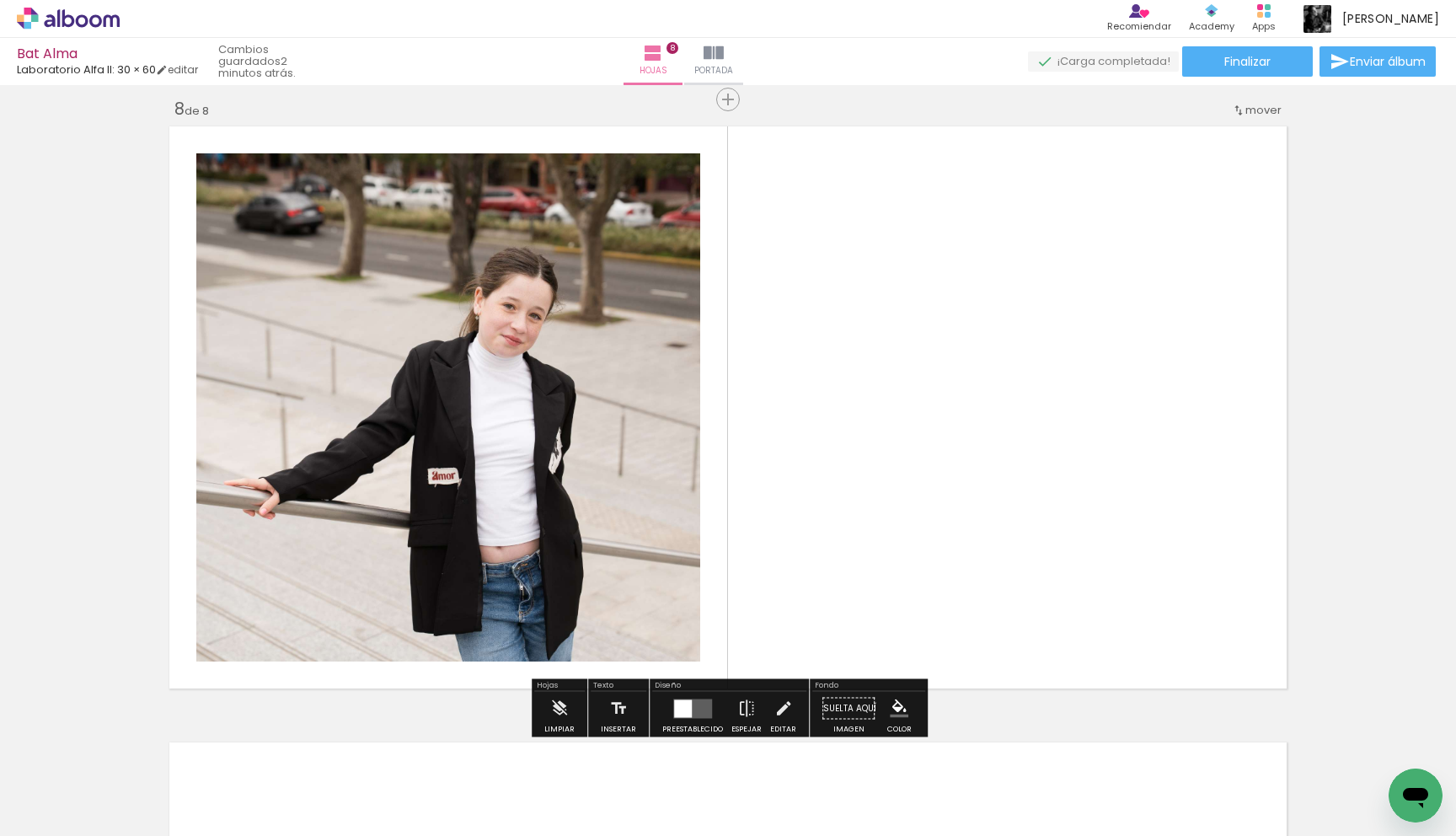
scroll to position [4325, 0]
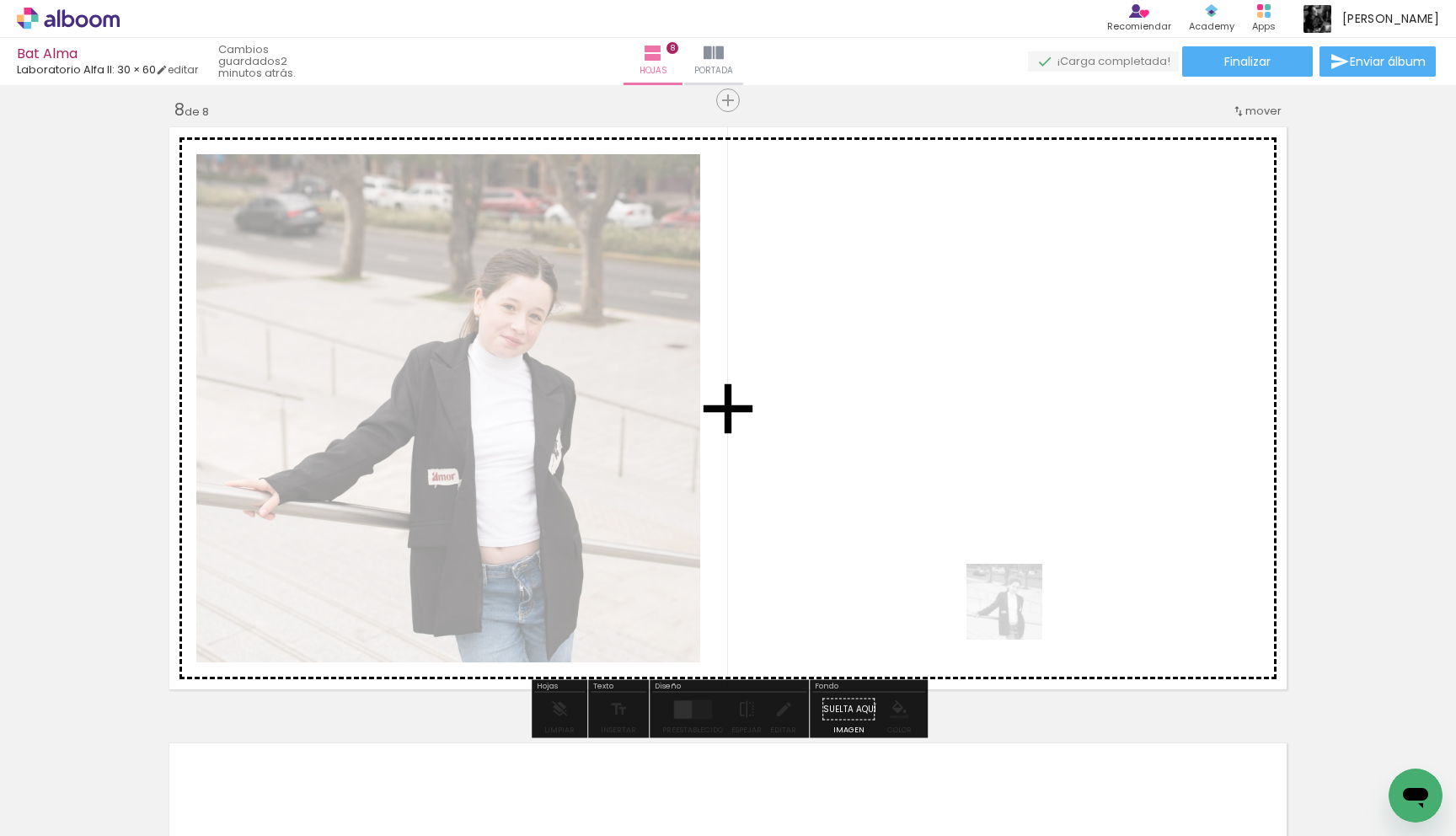
drag, startPoint x: 1024, startPoint y: 772, endPoint x: 1017, endPoint y: 614, distance: 158.2
click at [1017, 614] on quentale-workspace at bounding box center [728, 418] width 1456 height 836
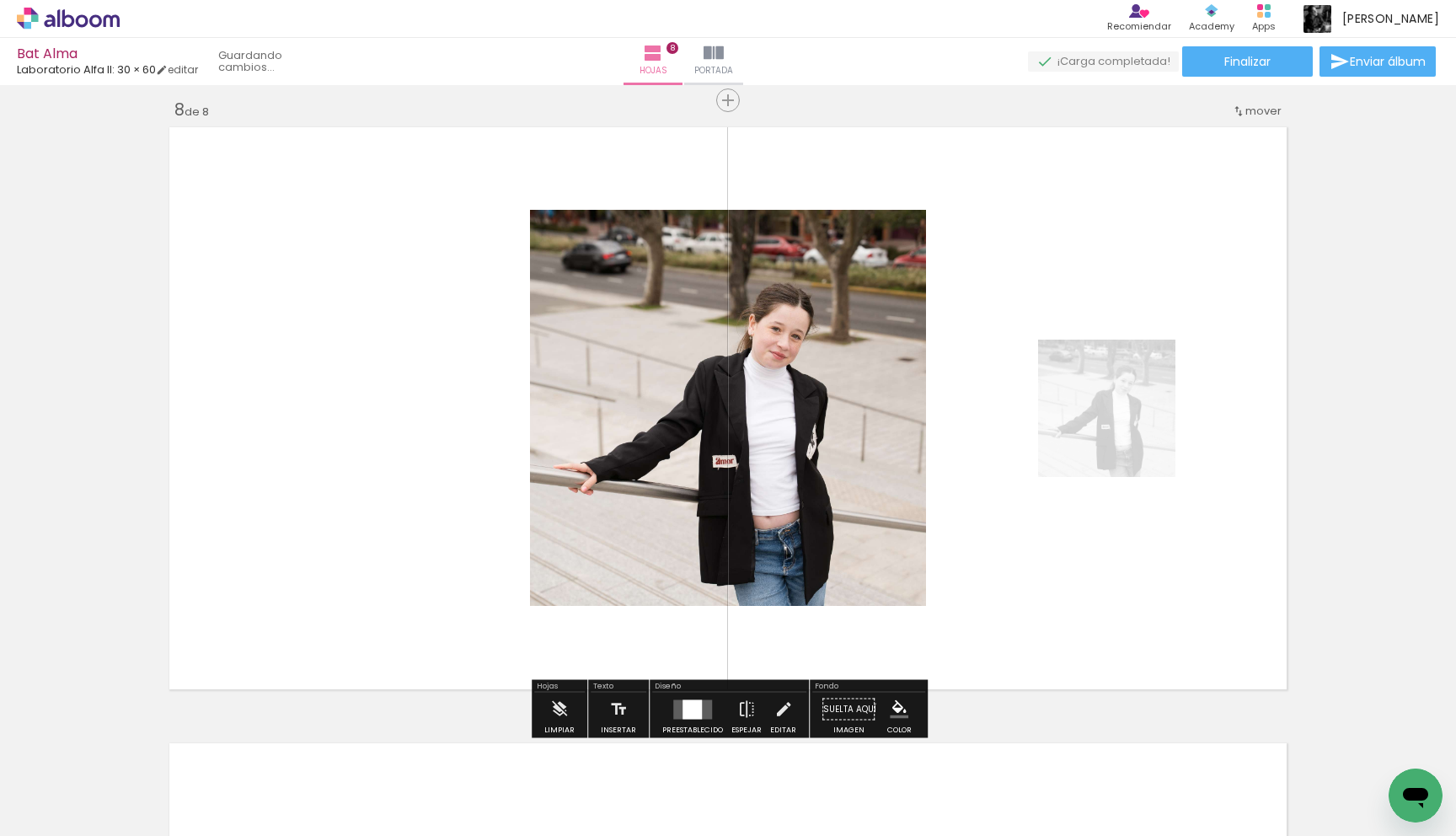
click at [691, 714] on div at bounding box center [692, 709] width 20 height 20
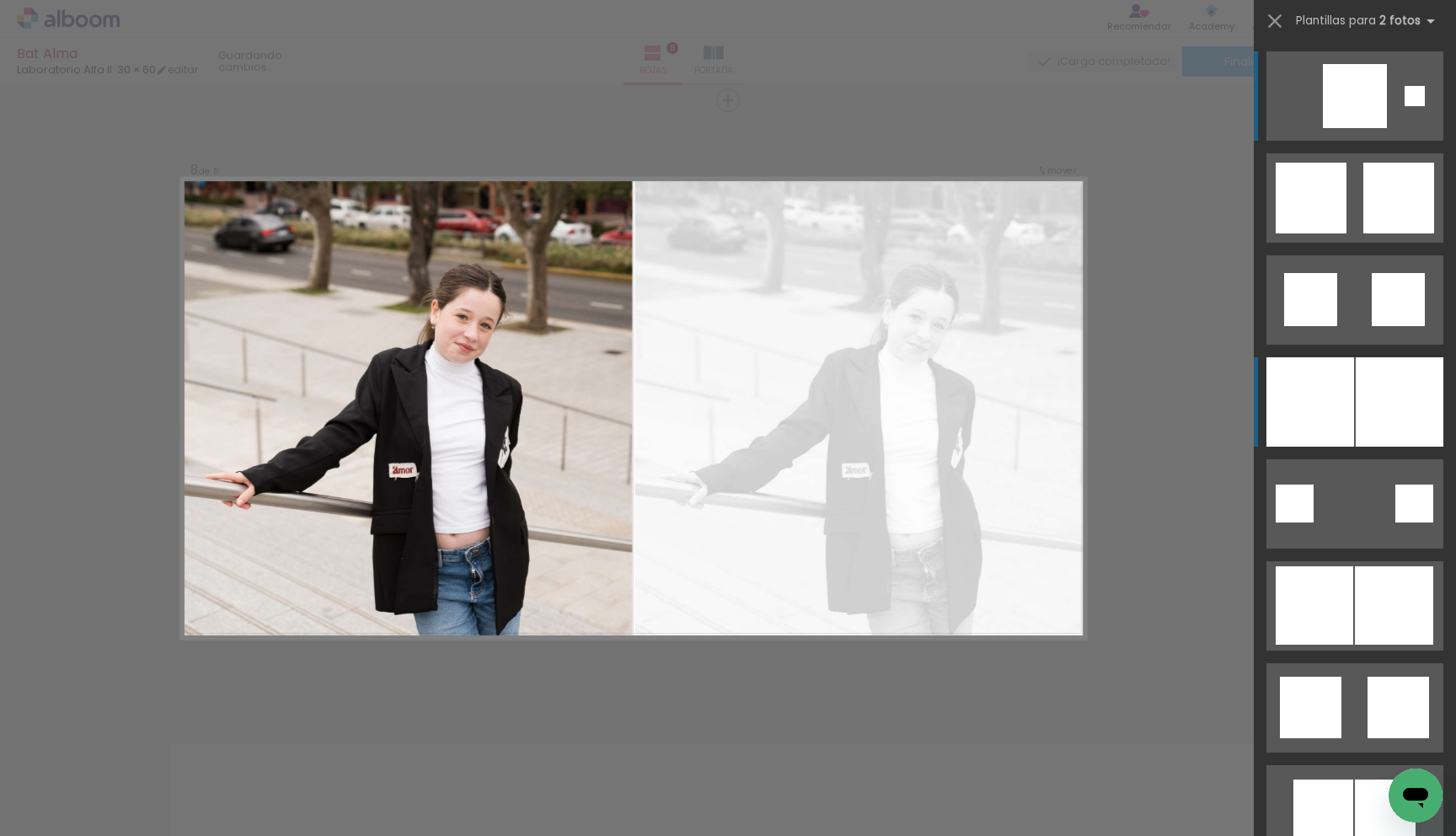
click at [1339, 407] on div at bounding box center [1309, 401] width 87 height 89
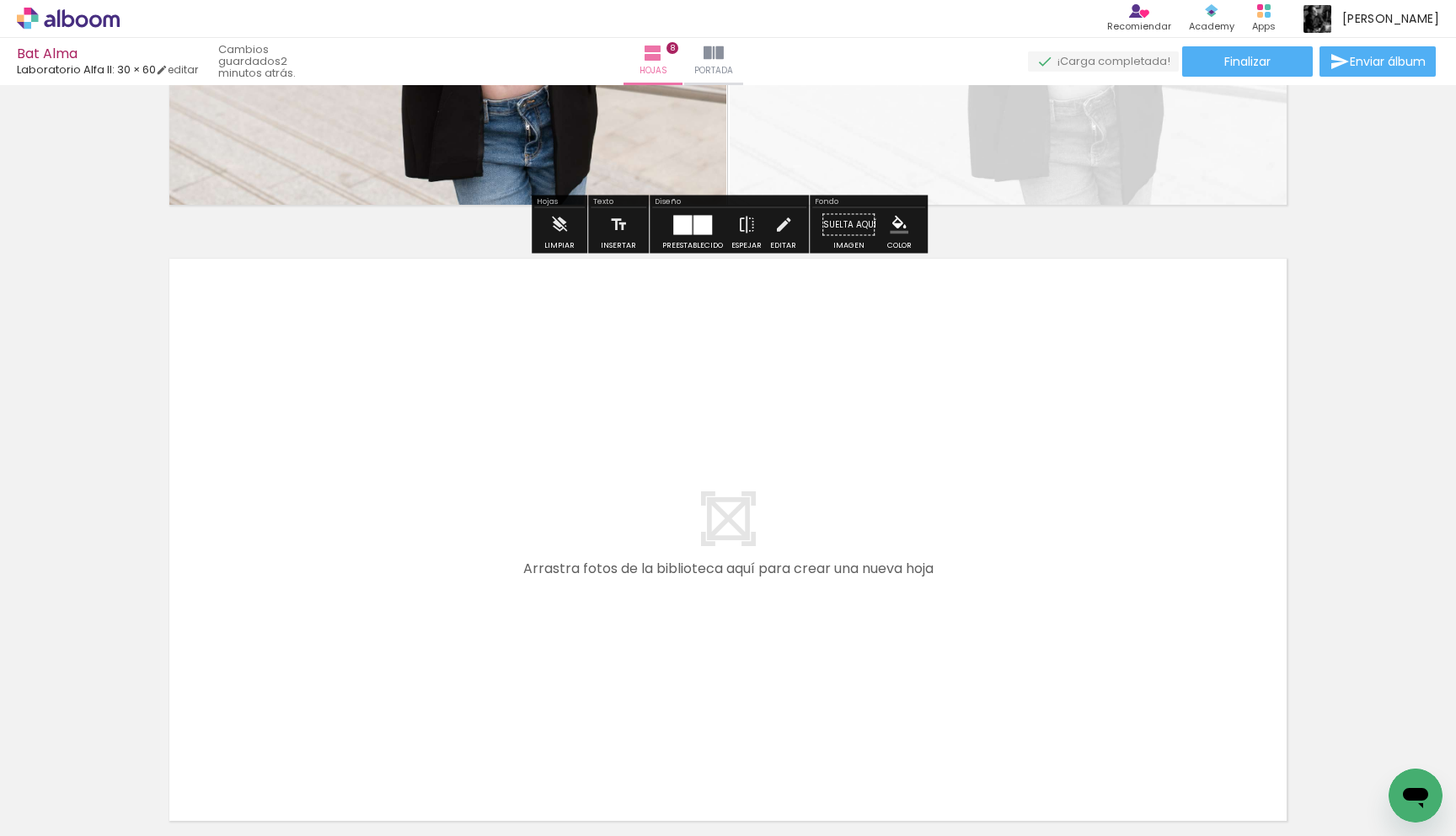
scroll to position [4815, 0]
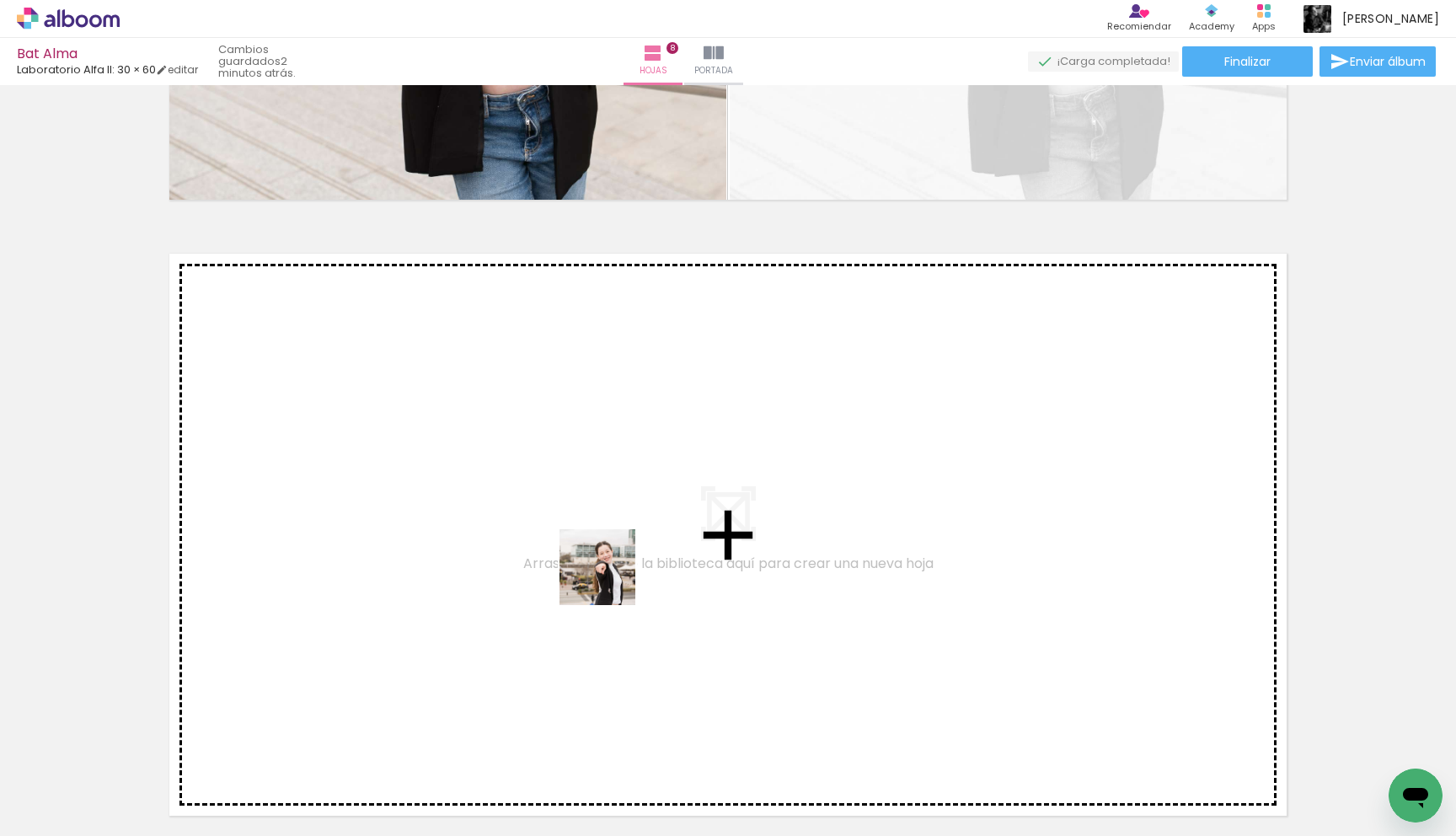
drag, startPoint x: 1139, startPoint y: 741, endPoint x: 612, endPoint y: 580, distance: 551.0
click at [612, 580] on quentale-workspace at bounding box center [728, 418] width 1456 height 836
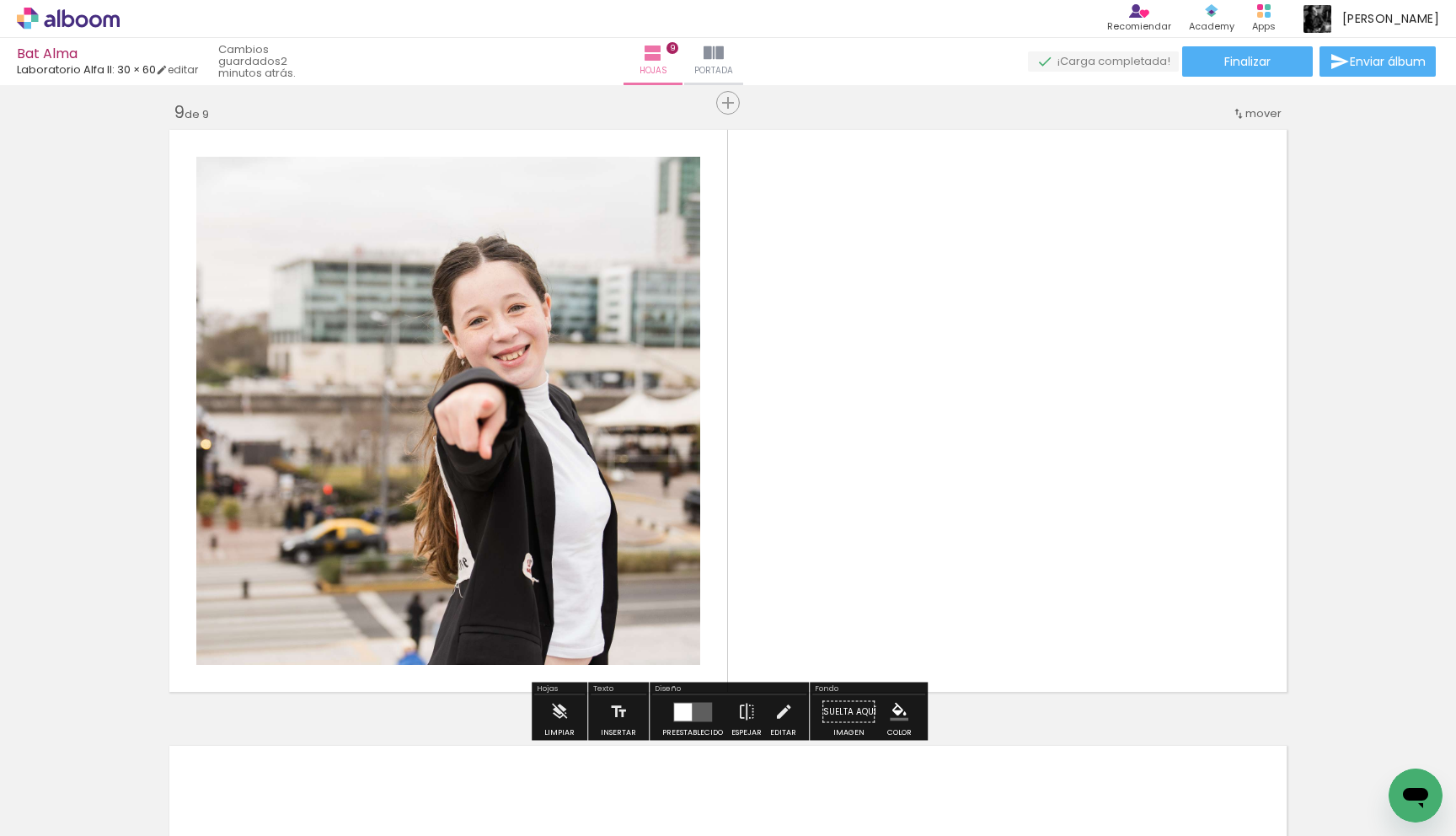
scroll to position [4941, 0]
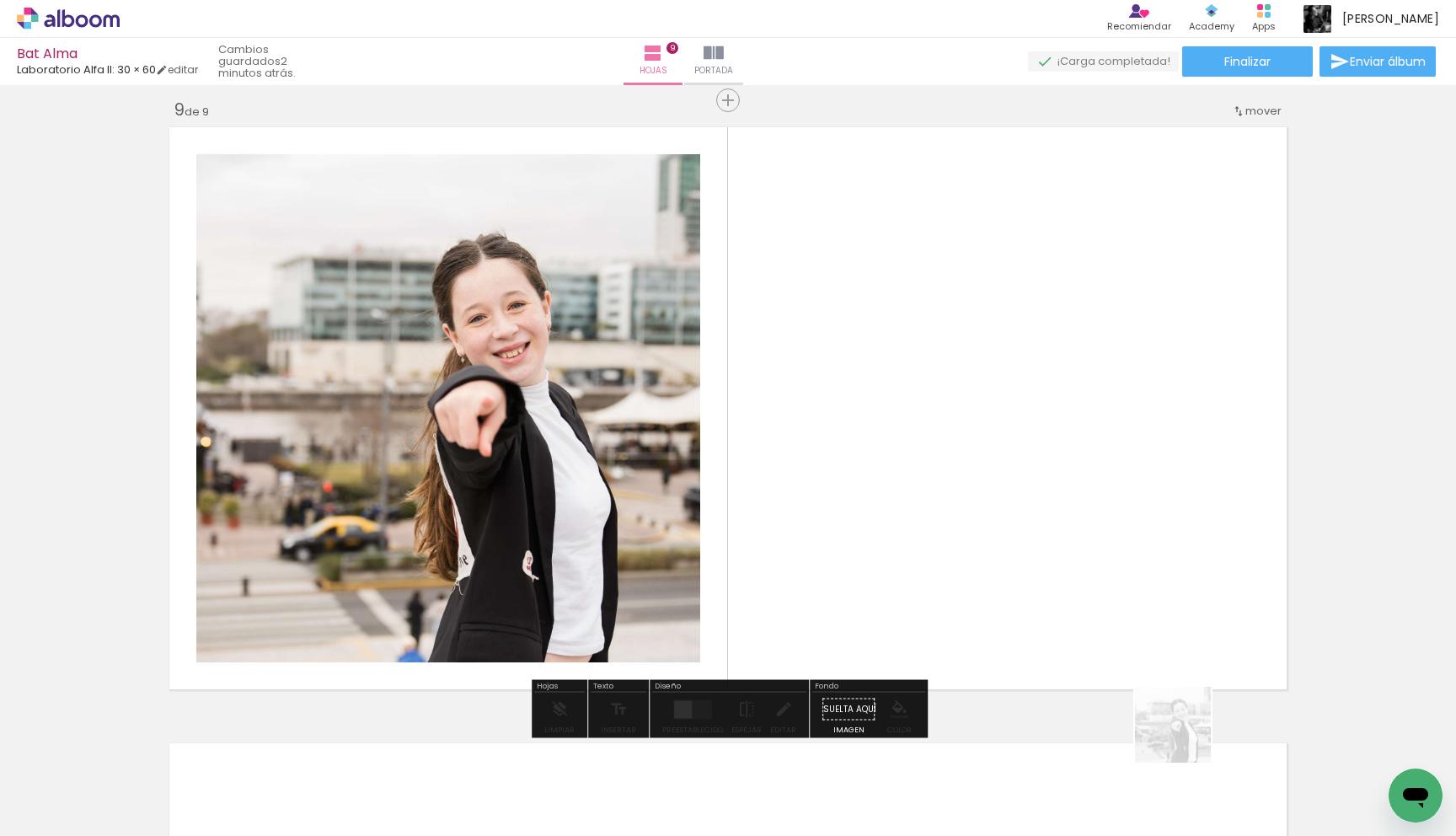
drag, startPoint x: 1214, startPoint y: 784, endPoint x: 1142, endPoint y: 591, distance: 206.0
click at [1143, 591] on quentale-workspace at bounding box center [728, 418] width 1456 height 836
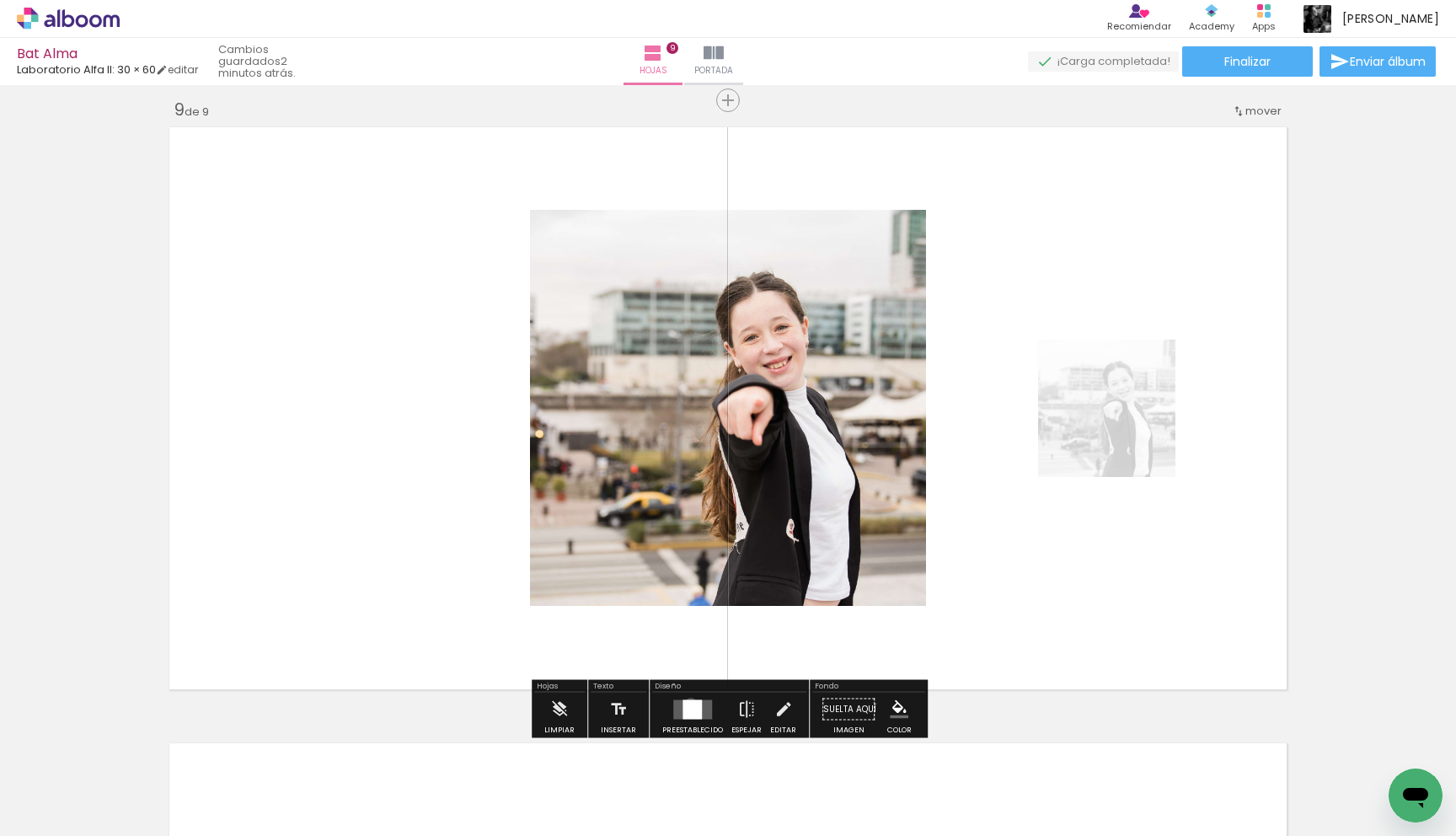
click at [686, 704] on div at bounding box center [692, 709] width 20 height 20
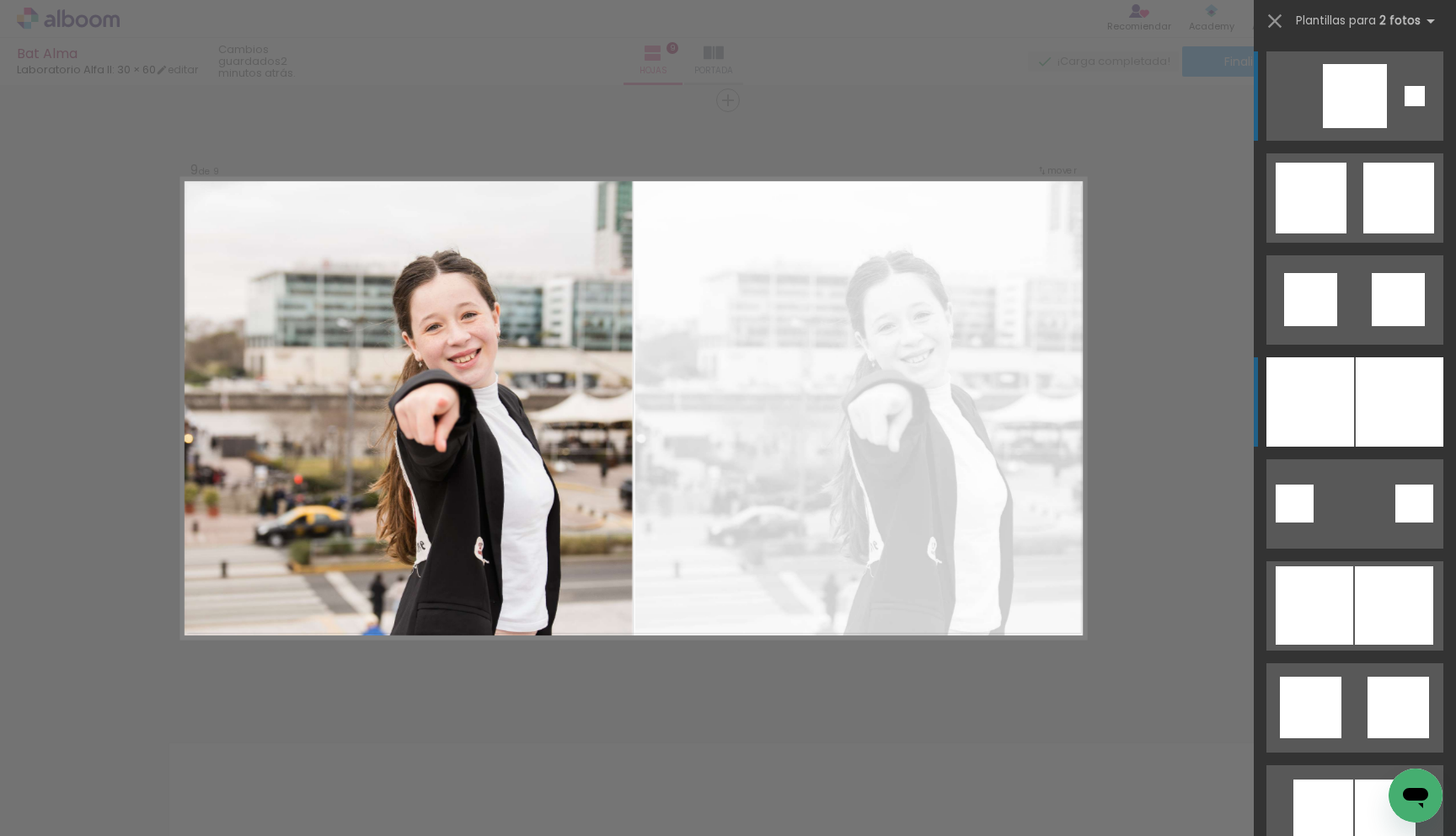
click at [1353, 390] on div at bounding box center [1309, 401] width 87 height 89
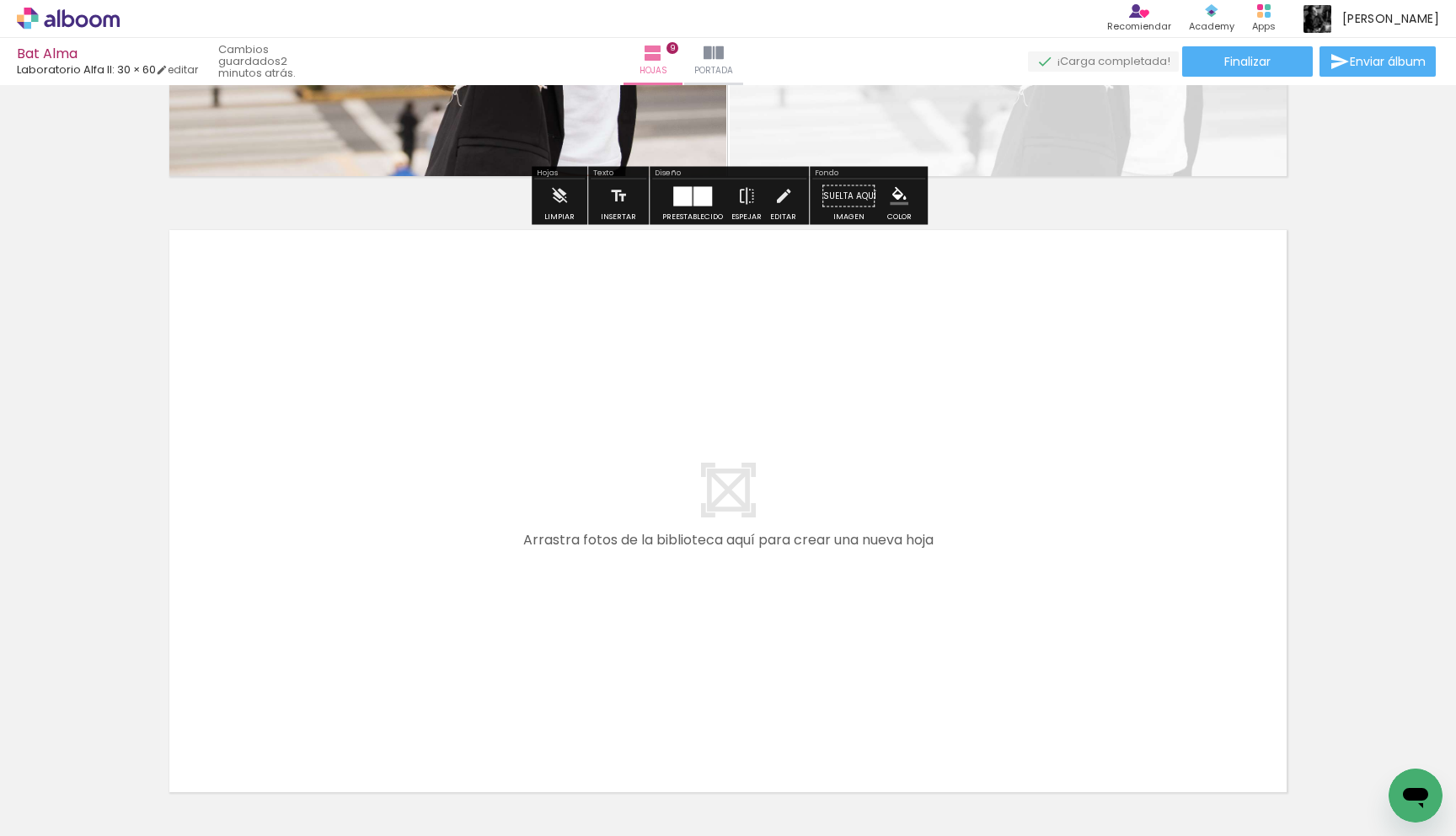
scroll to position [5456, 0]
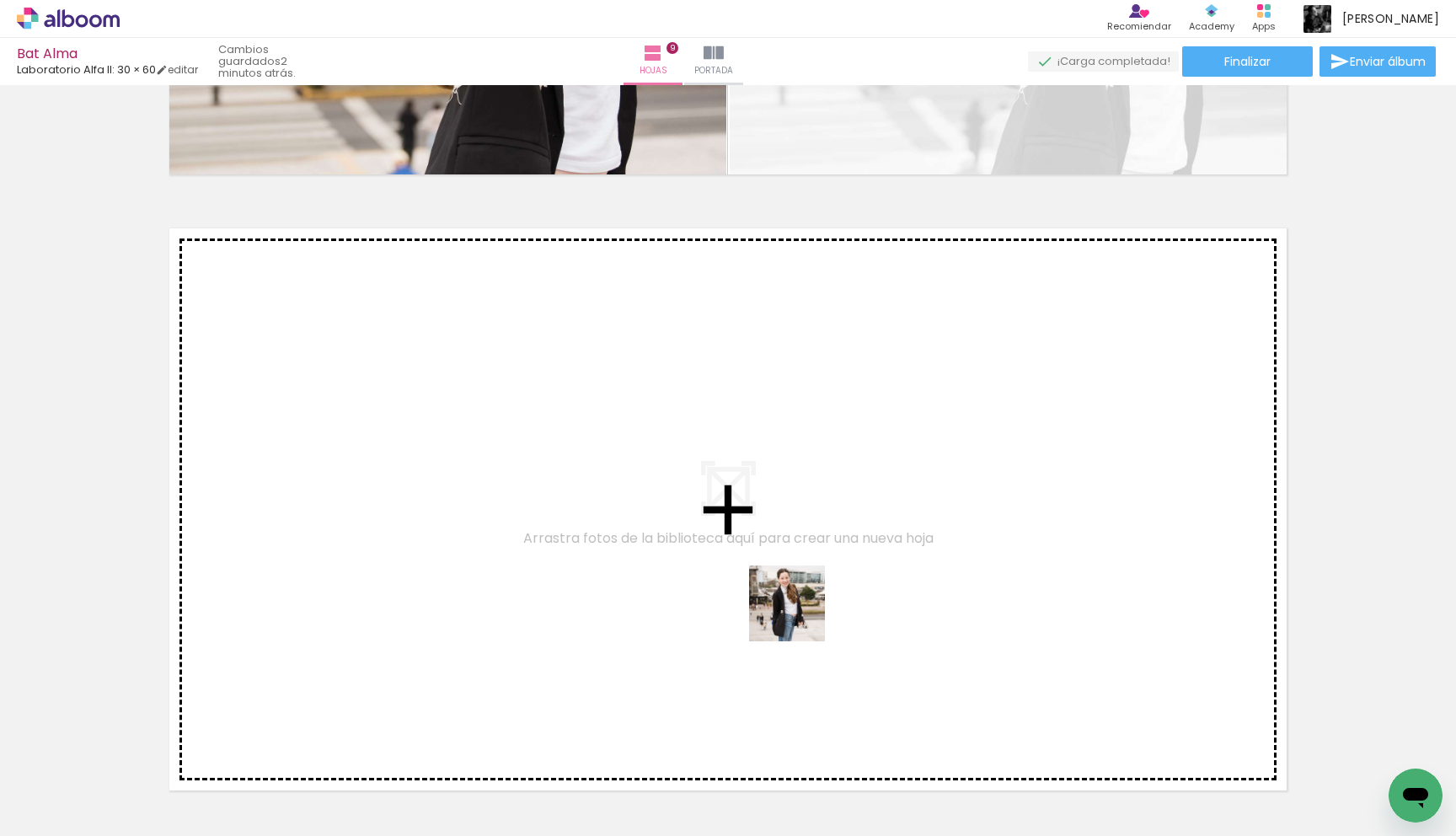
drag, startPoint x: 1328, startPoint y: 771, endPoint x: 718, endPoint y: 629, distance: 626.3
click at [718, 629] on quentale-workspace at bounding box center [728, 418] width 1456 height 836
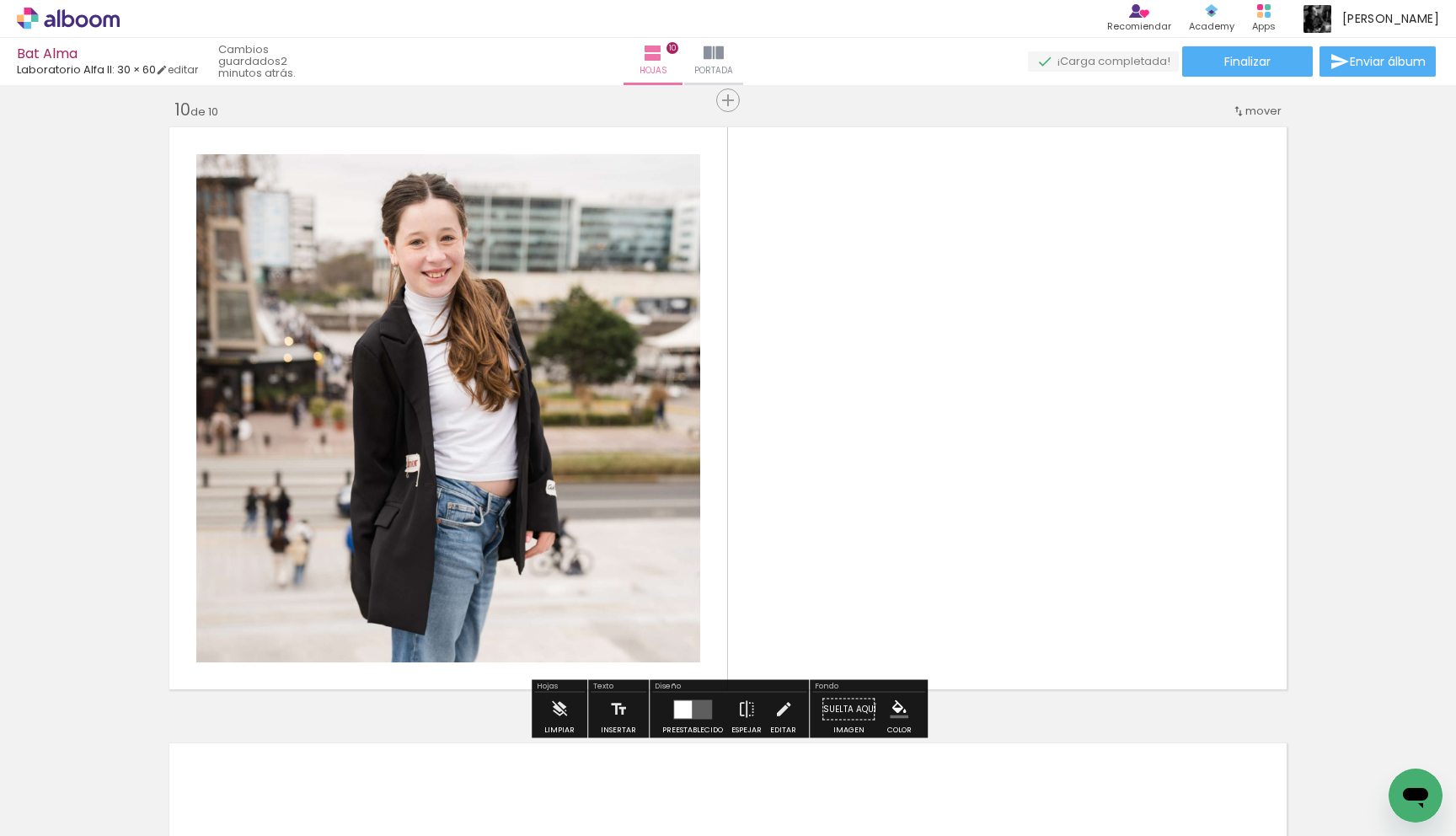
scroll to position [5557, 0]
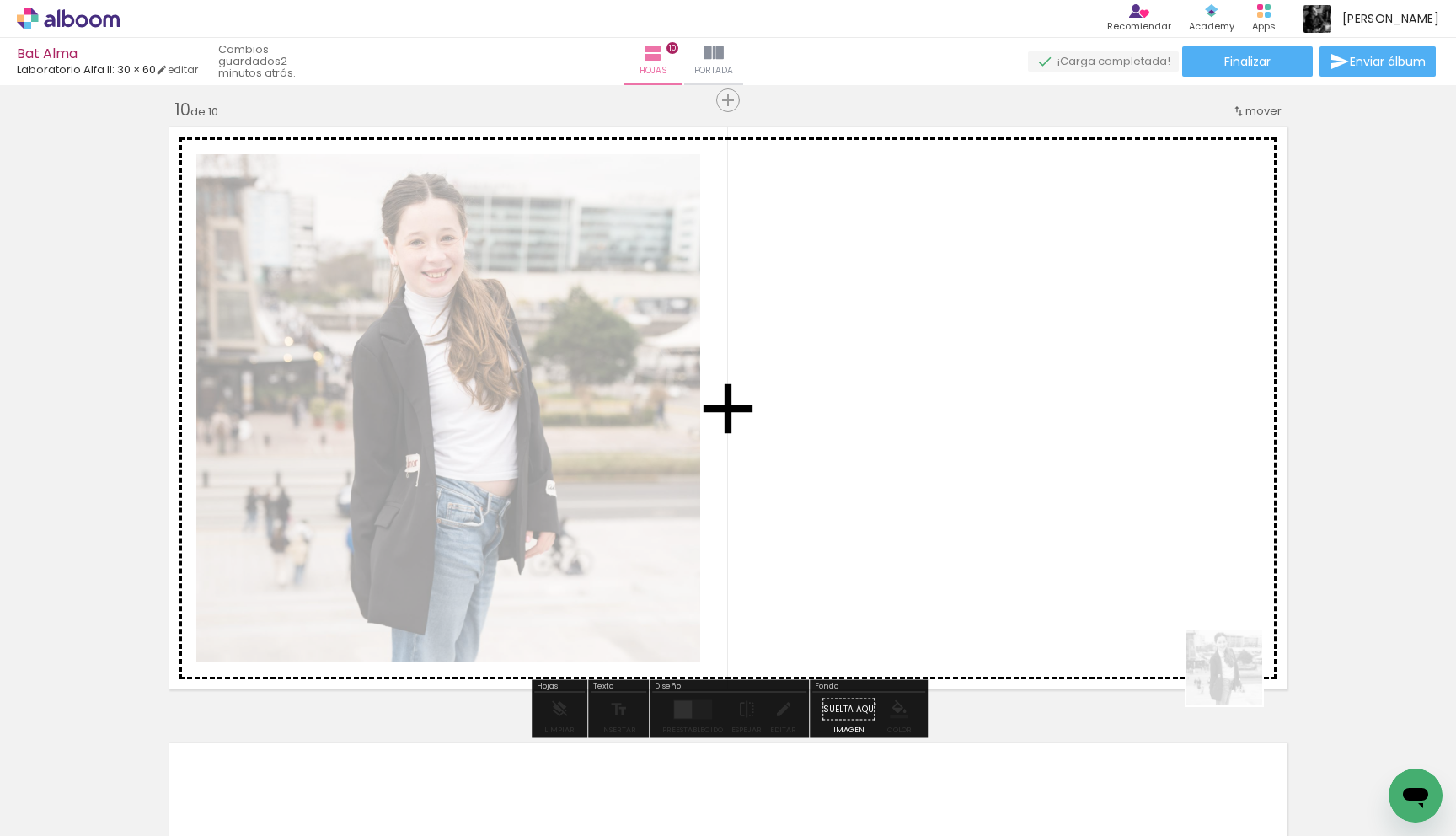
drag, startPoint x: 1403, startPoint y: 766, endPoint x: 1192, endPoint y: 653, distance: 239.4
click at [1193, 654] on quentale-workspace at bounding box center [728, 418] width 1456 height 836
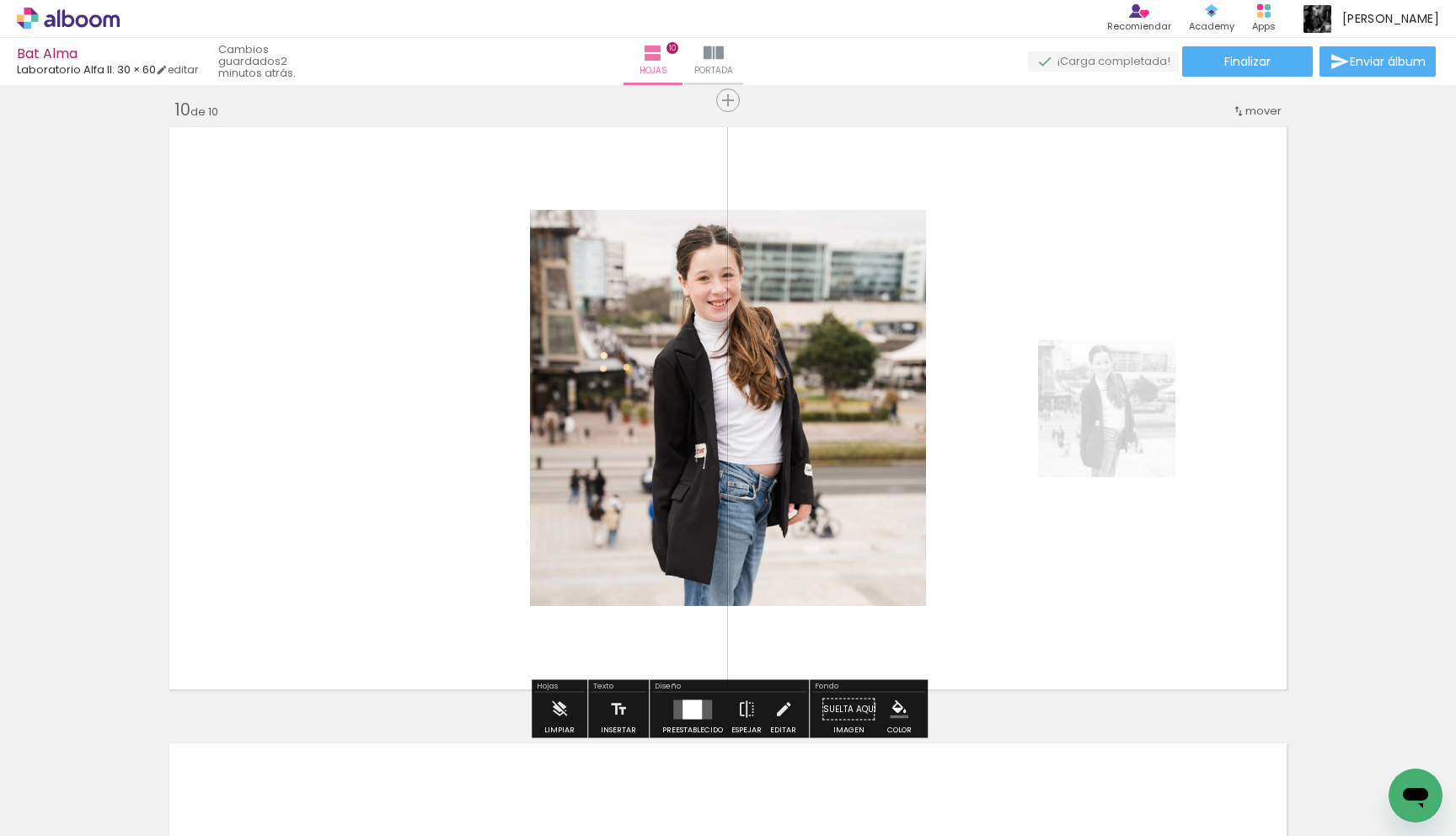
scroll to position [0, 574]
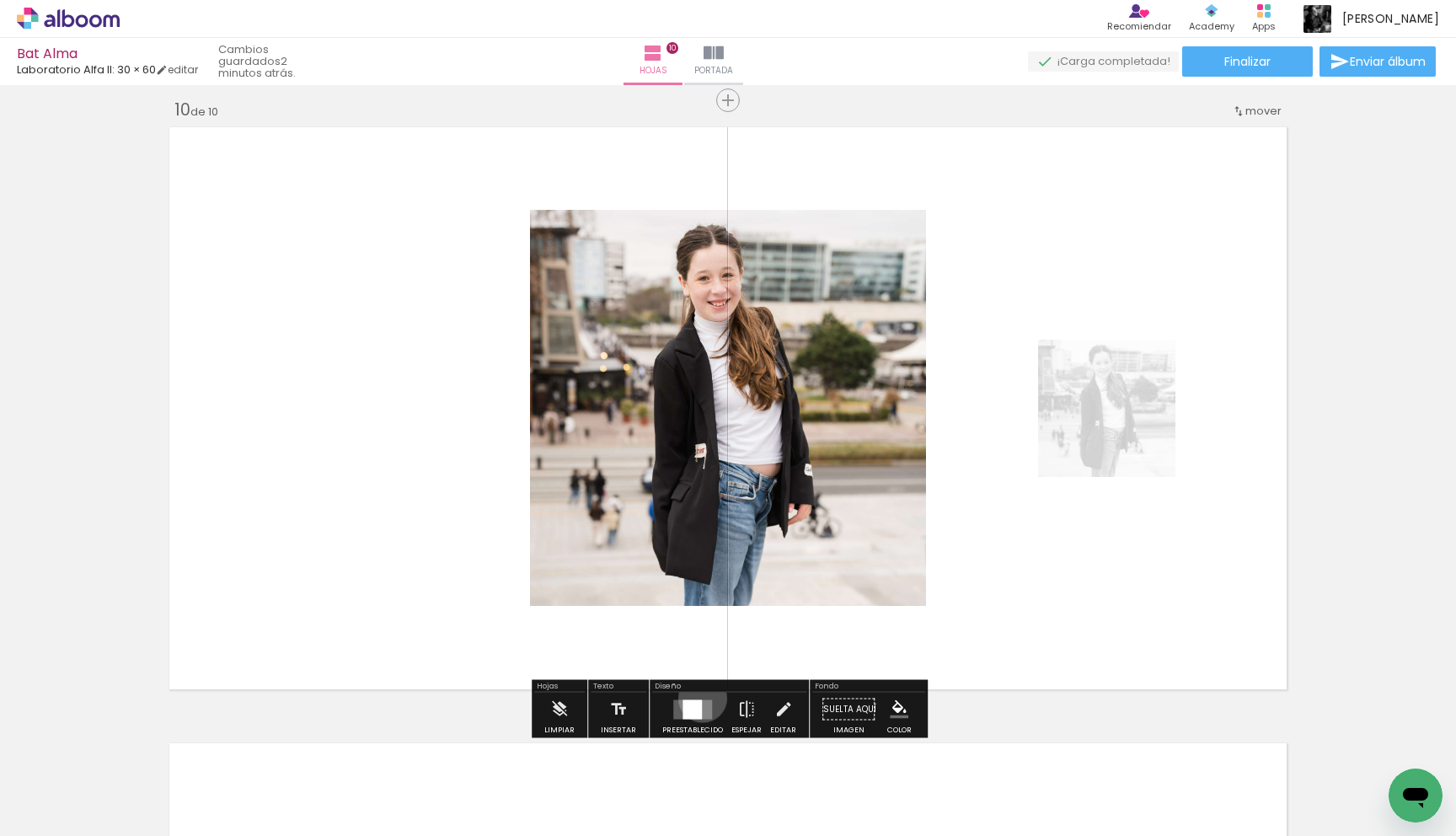
click at [698, 698] on div at bounding box center [692, 710] width 46 height 34
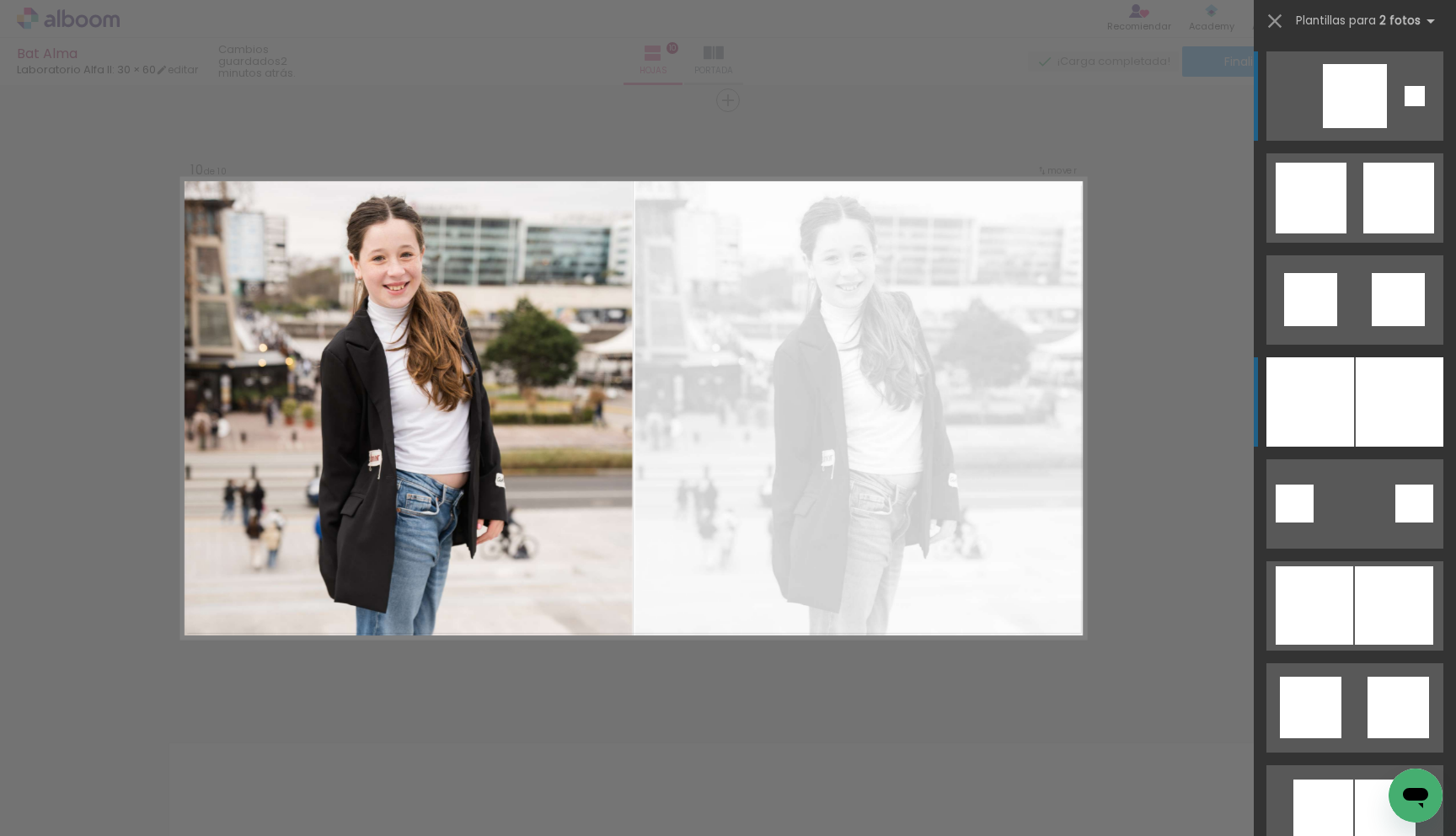
click at [1369, 404] on div at bounding box center [1399, 401] width 87 height 89
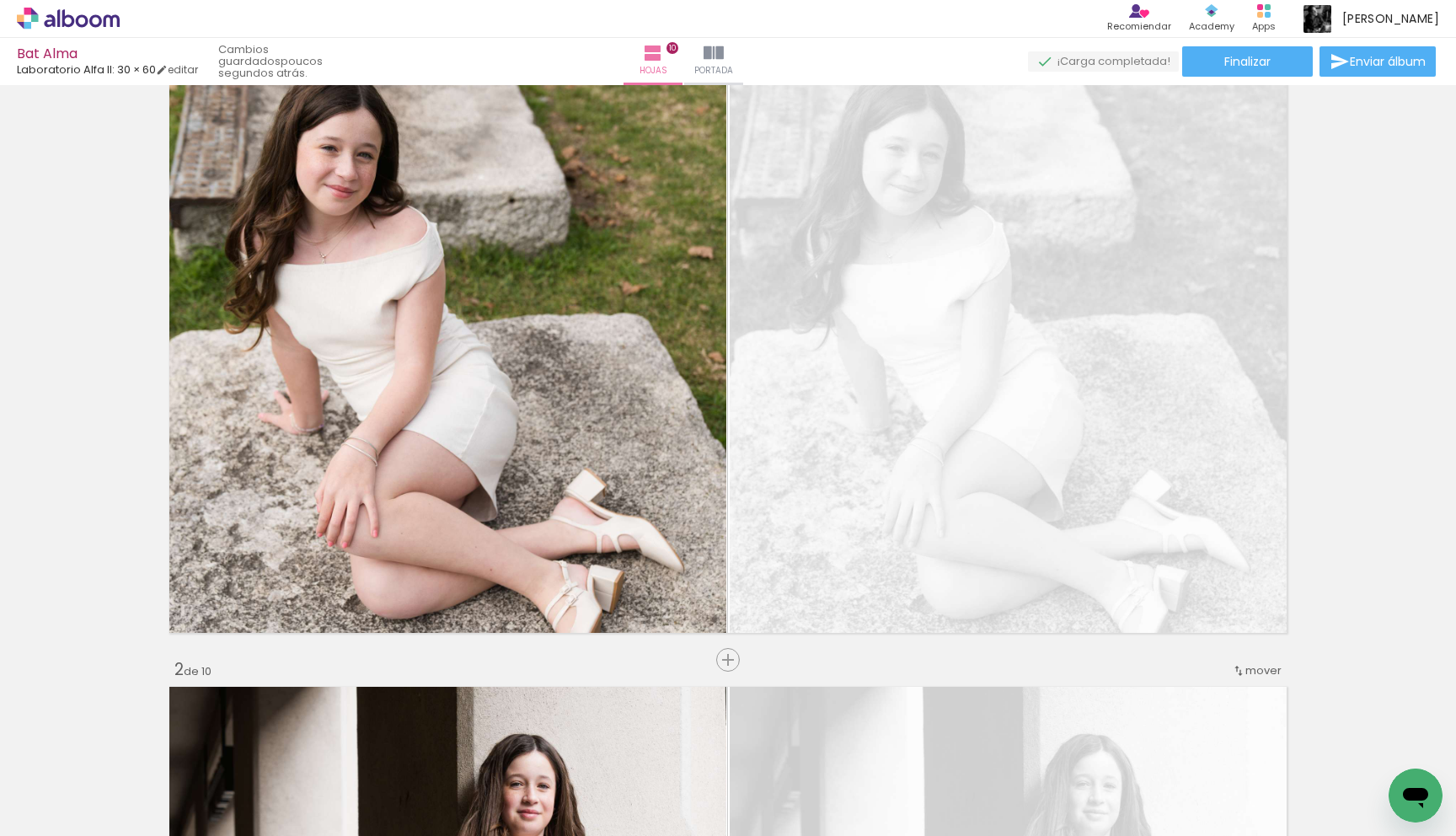
scroll to position [0, 0]
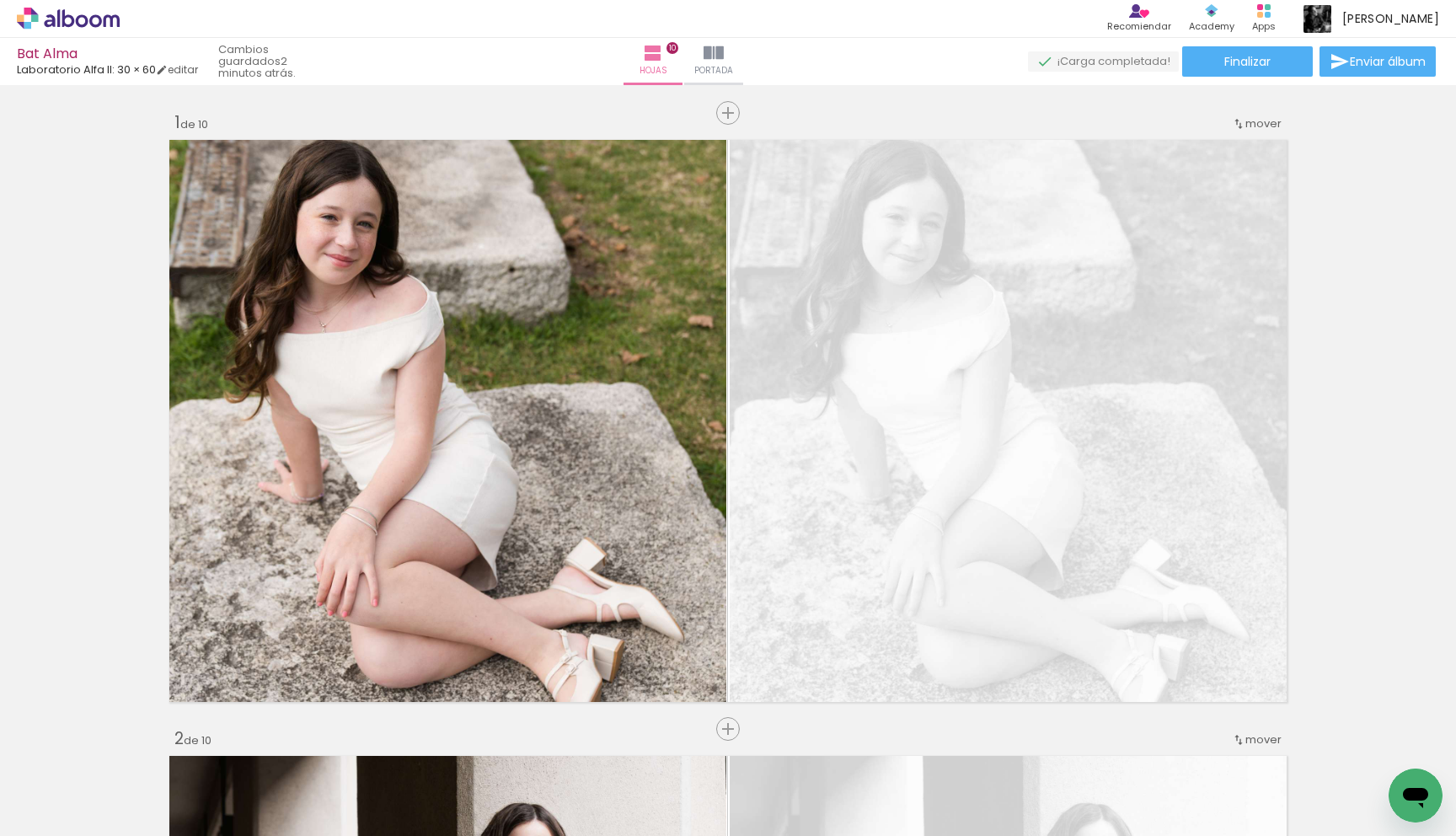
scroll to position [0, 574]
click at [1251, 60] on span "Finalizar" at bounding box center [1247, 62] width 47 height 12
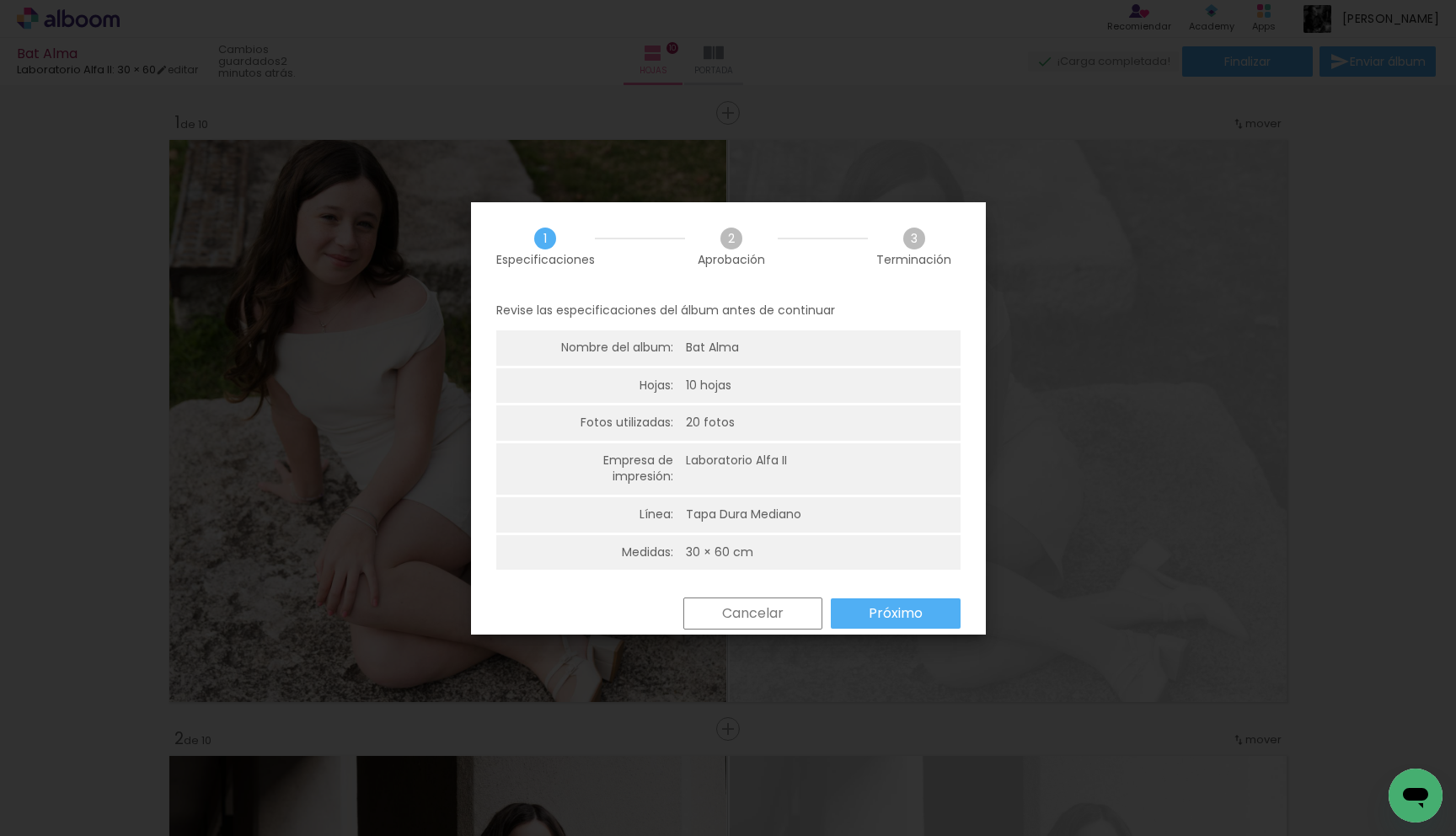
click at [860, 609] on paper-button "Próximo" at bounding box center [895, 614] width 130 height 31
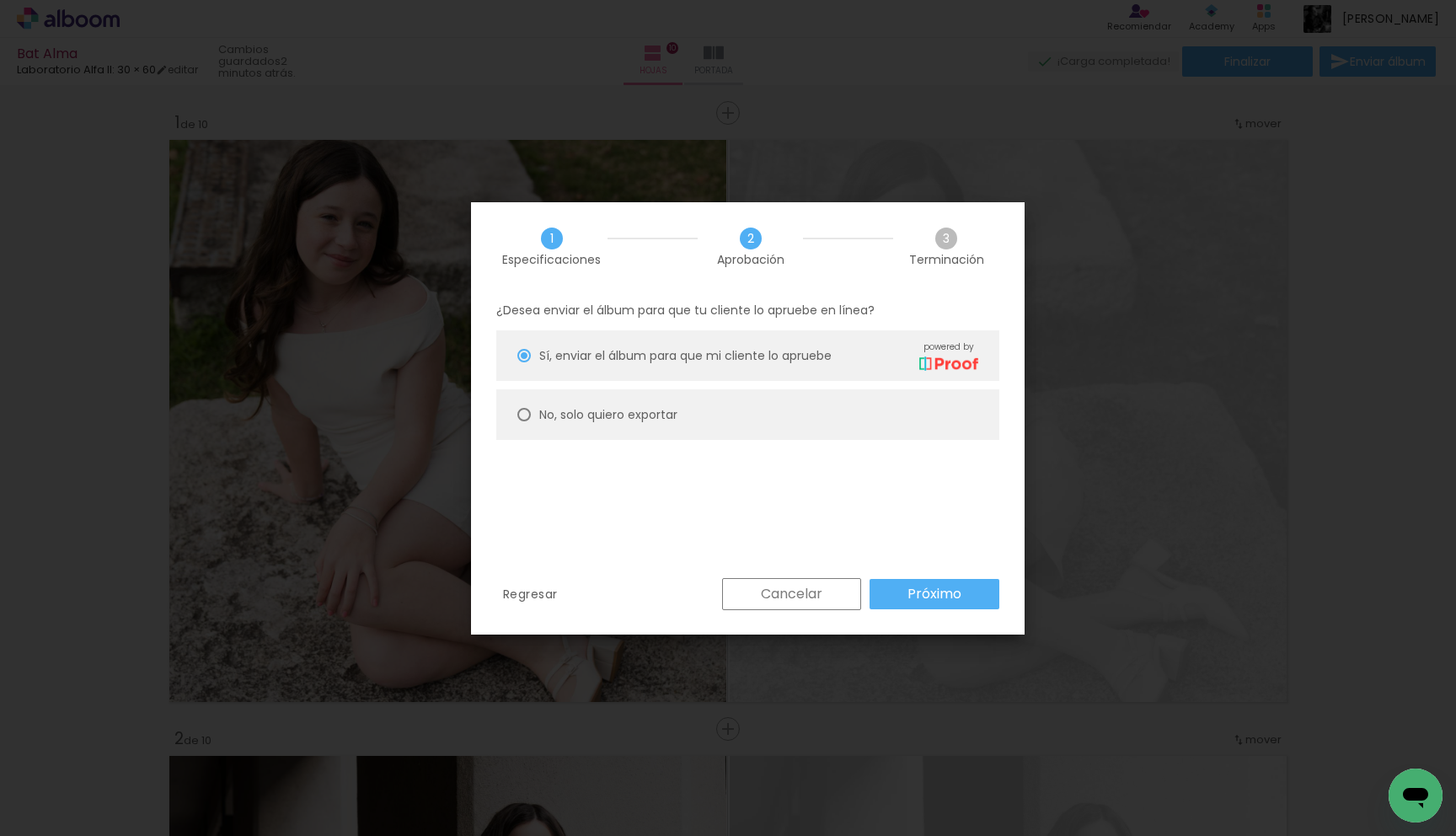
click at [711, 422] on paper-radio-button "No, solo quiero exportar" at bounding box center [748, 415] width 503 height 51
type paper-radio-button "on"
click at [905, 586] on paper-button "Próximo" at bounding box center [934, 594] width 130 height 31
type input "Alta, 300 DPI"
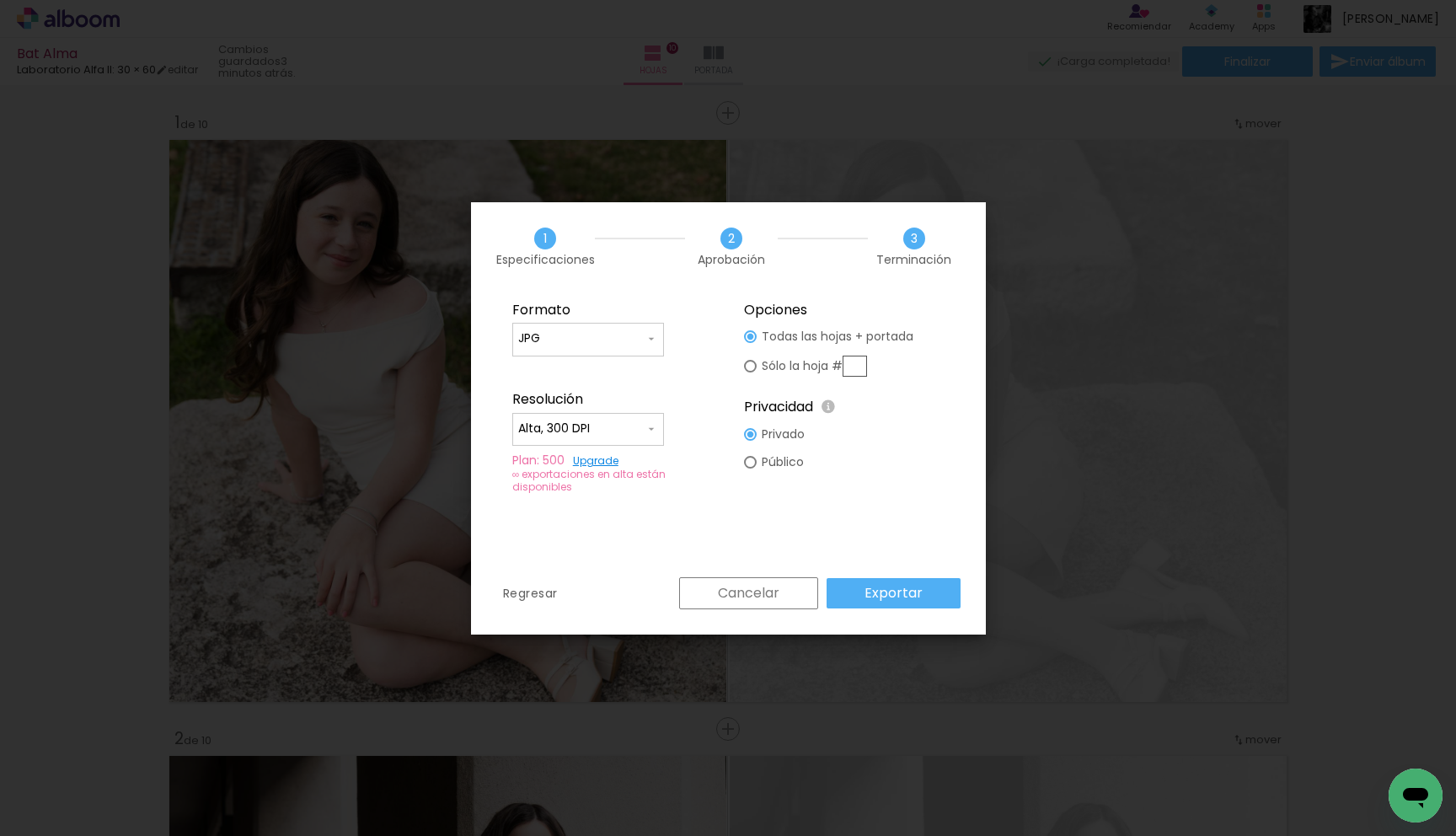
click at [0, 0] on slot "Exportar" at bounding box center [0, 0] width 0 height 0
